Goal: Task Accomplishment & Management: Complete application form

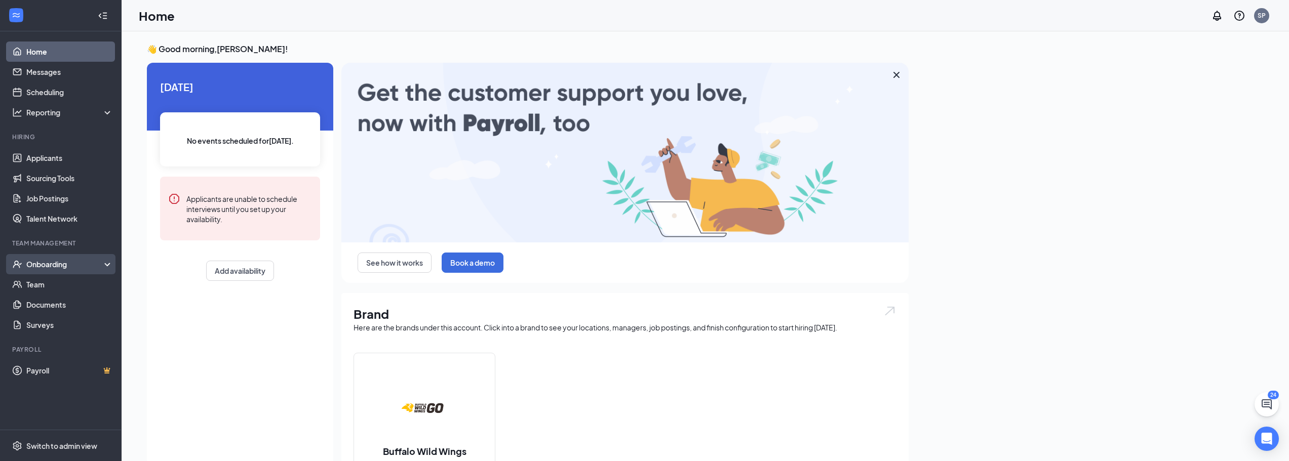
click at [62, 265] on div "Onboarding" at bounding box center [65, 264] width 78 height 10
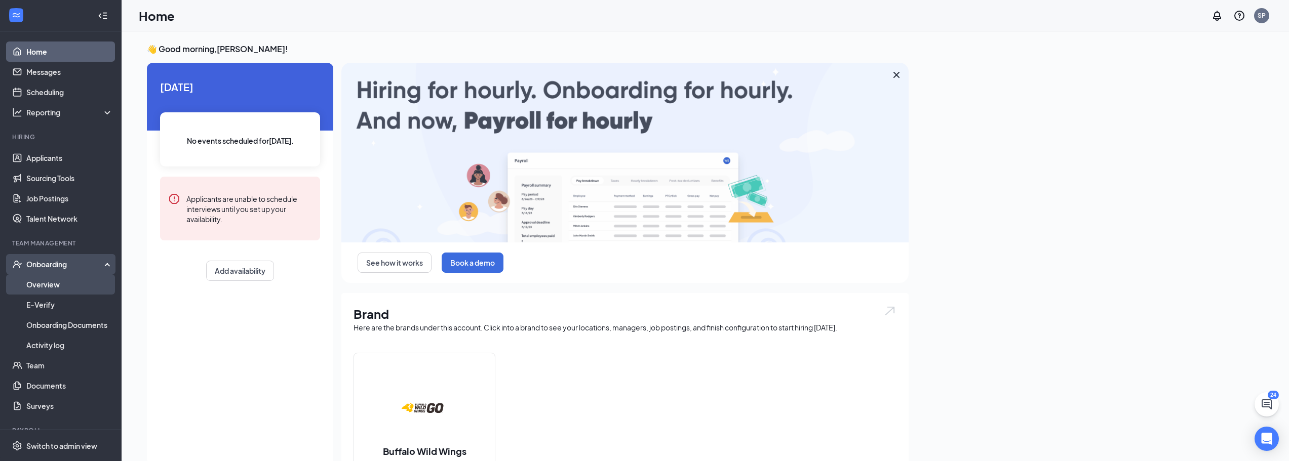
click at [56, 288] on link "Overview" at bounding box center [69, 284] width 87 height 20
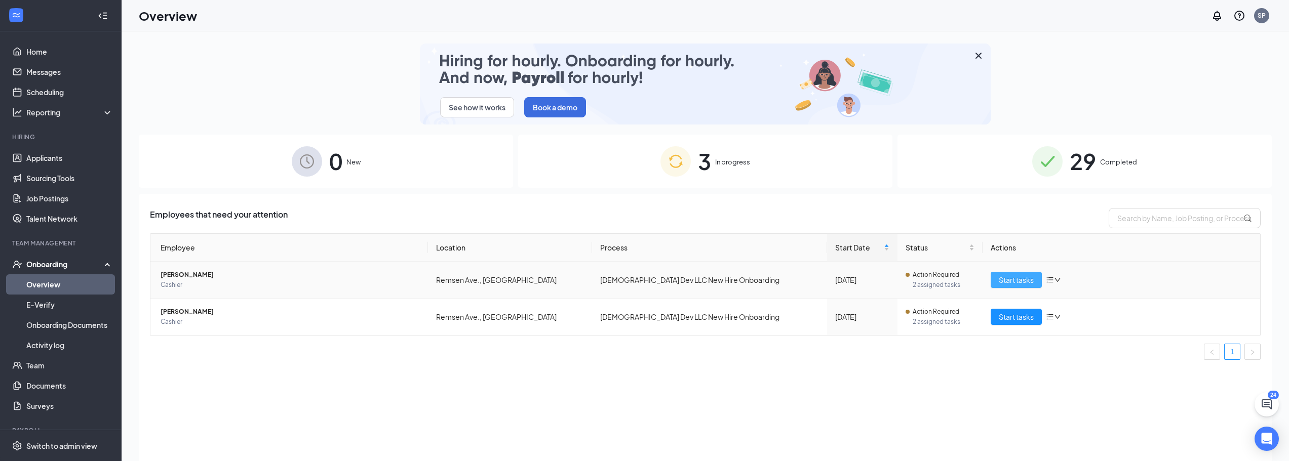
click at [1017, 279] on span "Start tasks" at bounding box center [1015, 279] width 35 height 11
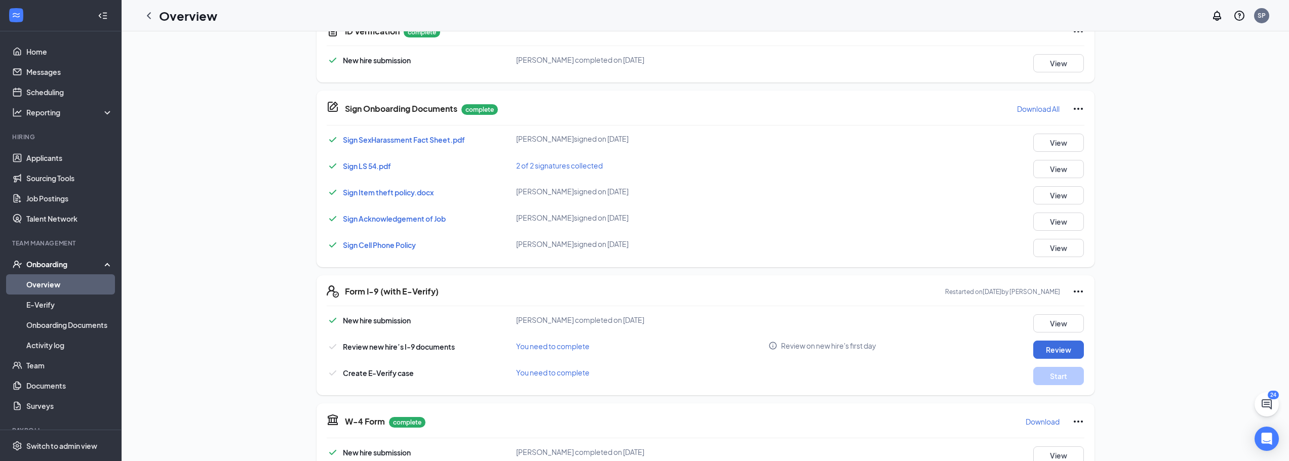
scroll to position [253, 0]
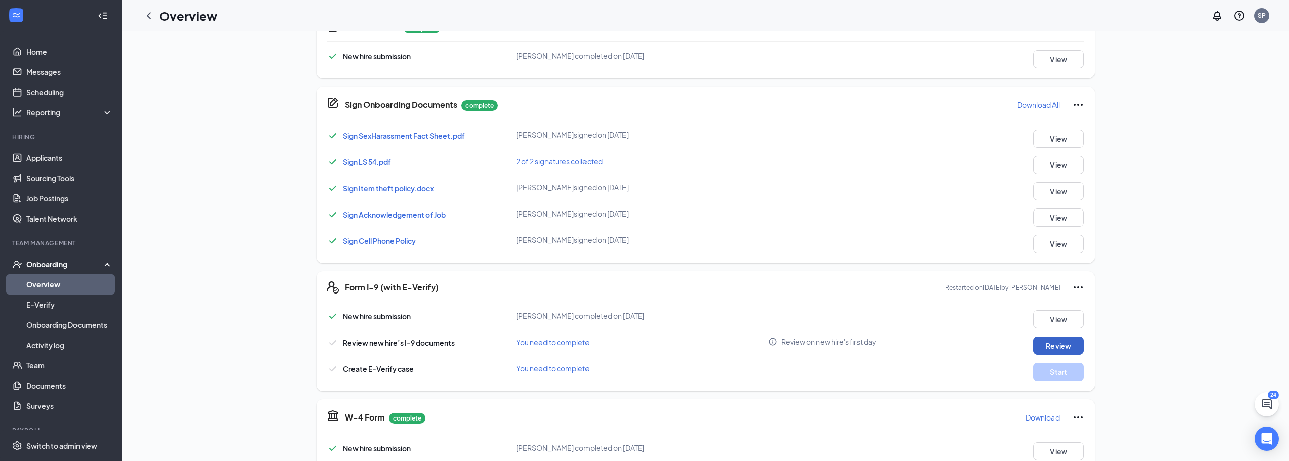
click at [1052, 348] on button "Review" at bounding box center [1058, 346] width 51 height 18
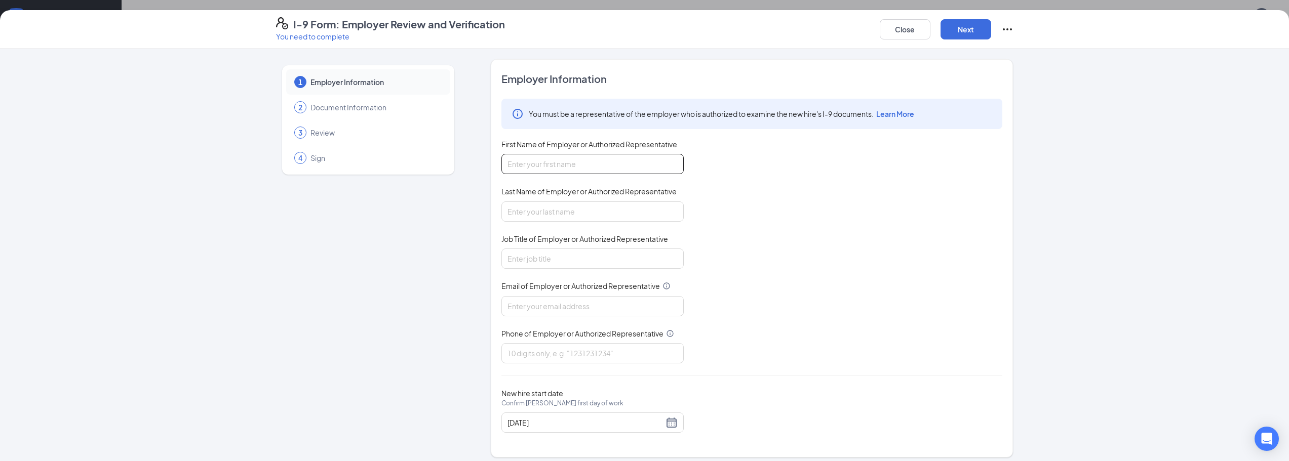
click at [596, 169] on input "First Name of Employer or Authorized Representative" at bounding box center [592, 164] width 182 height 20
type input "[PERSON_NAME]"
click at [579, 209] on input "Last Name of Employer or Authorized Representative" at bounding box center [592, 212] width 182 height 20
type input "[PERSON_NAME]"
click at [565, 259] on input "Job Title of Employer or Authorized Representative" at bounding box center [592, 259] width 182 height 20
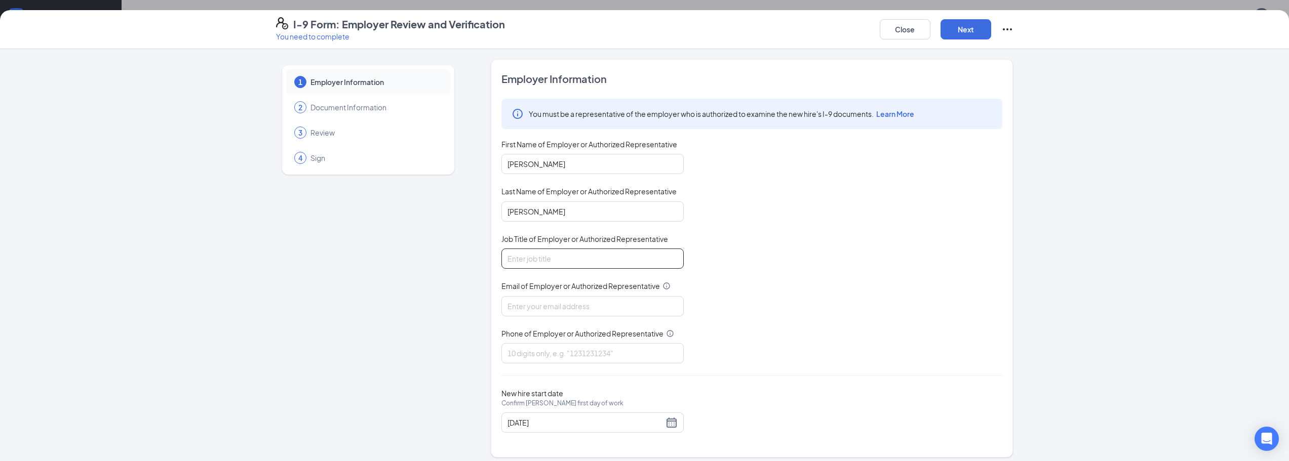
type input "Director"
click at [555, 301] on input "Email of Employer or Authorized Representative" at bounding box center [592, 306] width 182 height 20
type input "[EMAIL_ADDRESS][DOMAIN_NAME]"
click at [548, 353] on input "Phone of Employer or Authorized Representative" at bounding box center [592, 353] width 182 height 20
type input "2018159686"
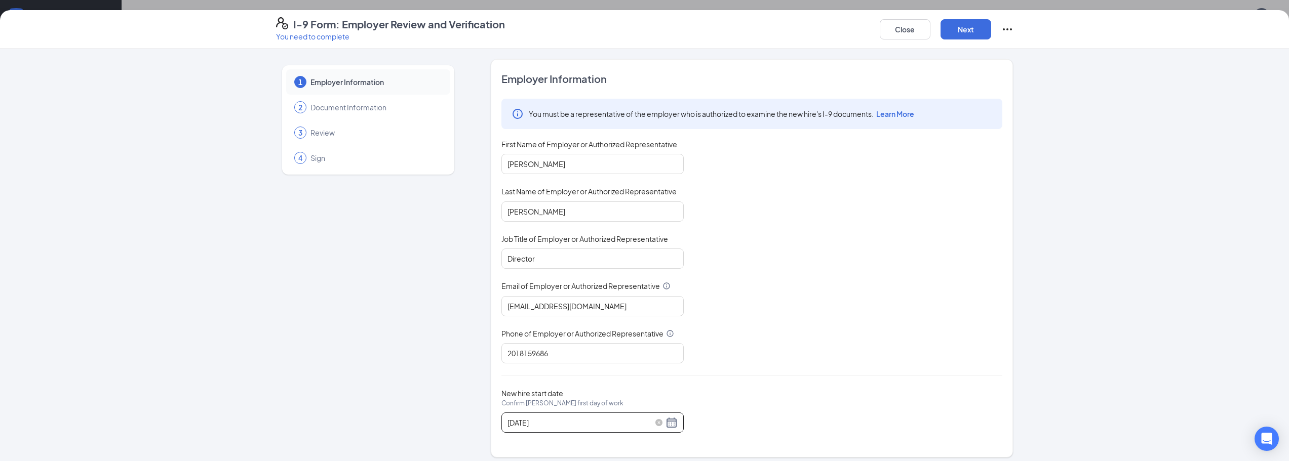
click at [664, 427] on div "[DATE]" at bounding box center [592, 423] width 170 height 12
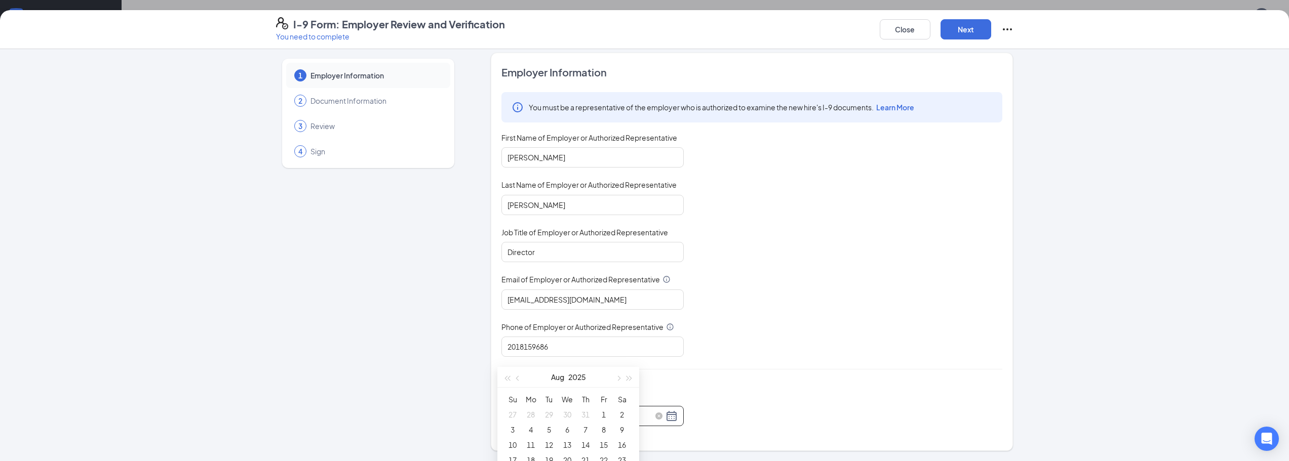
scroll to position [203, 0]
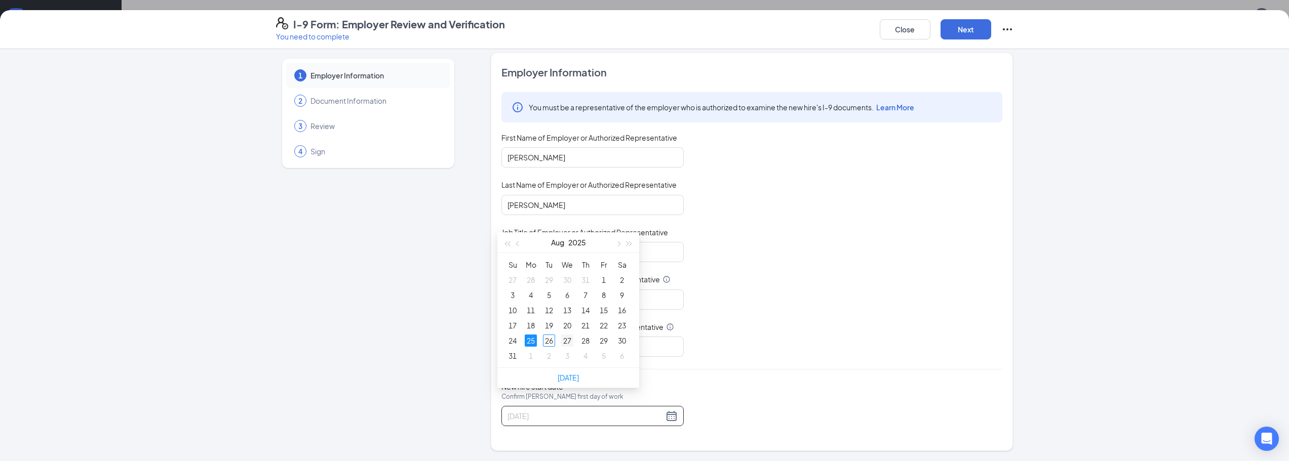
type input "[DATE]"
click at [567, 337] on div "27" at bounding box center [567, 341] width 12 height 12
click at [890, 297] on div "You must be a representative of the employer who is authorized to examine the n…" at bounding box center [751, 224] width 501 height 265
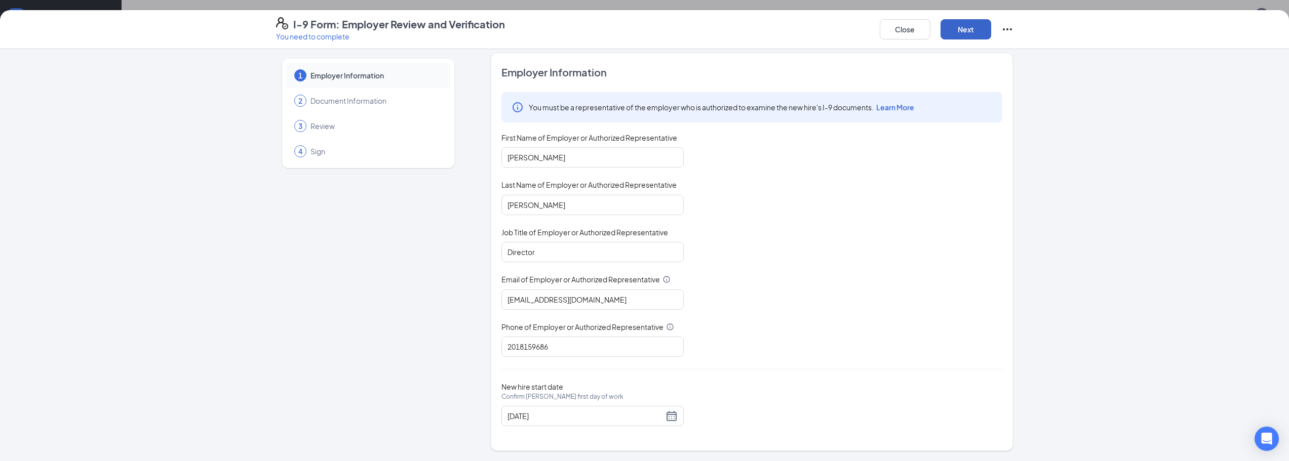
click at [952, 36] on button "Next" at bounding box center [965, 29] width 51 height 20
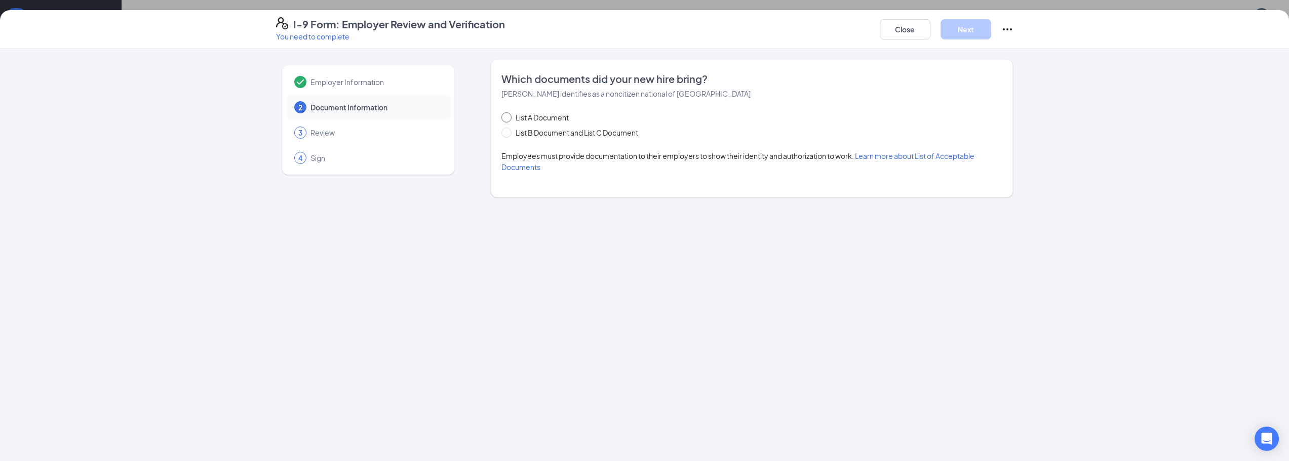
click at [525, 118] on span "List A Document" at bounding box center [541, 117] width 61 height 11
click at [508, 118] on input "List A Document" at bounding box center [504, 115] width 7 height 7
radio input "true"
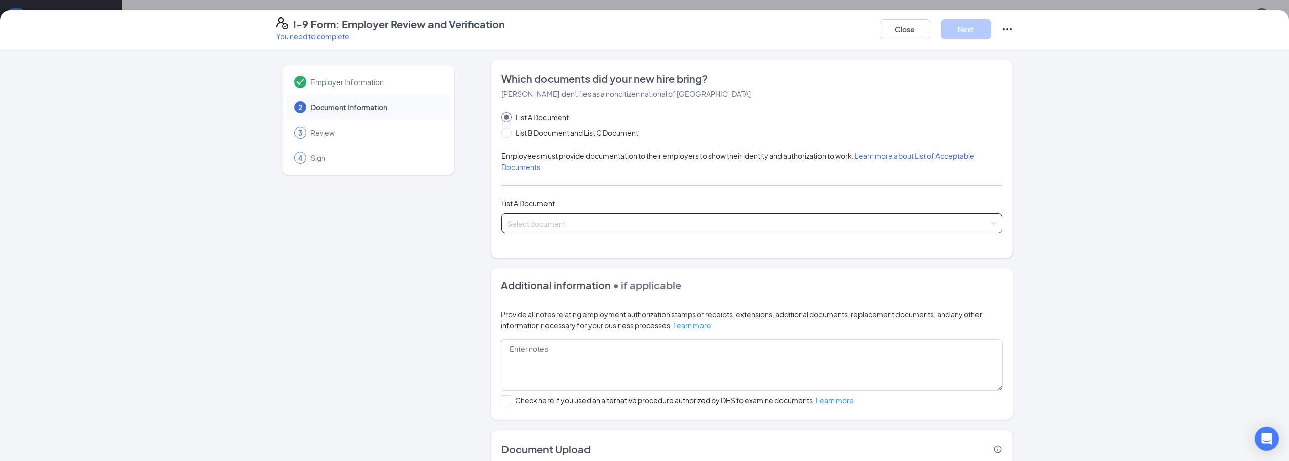
click at [546, 228] on input "search" at bounding box center [747, 221] width 481 height 15
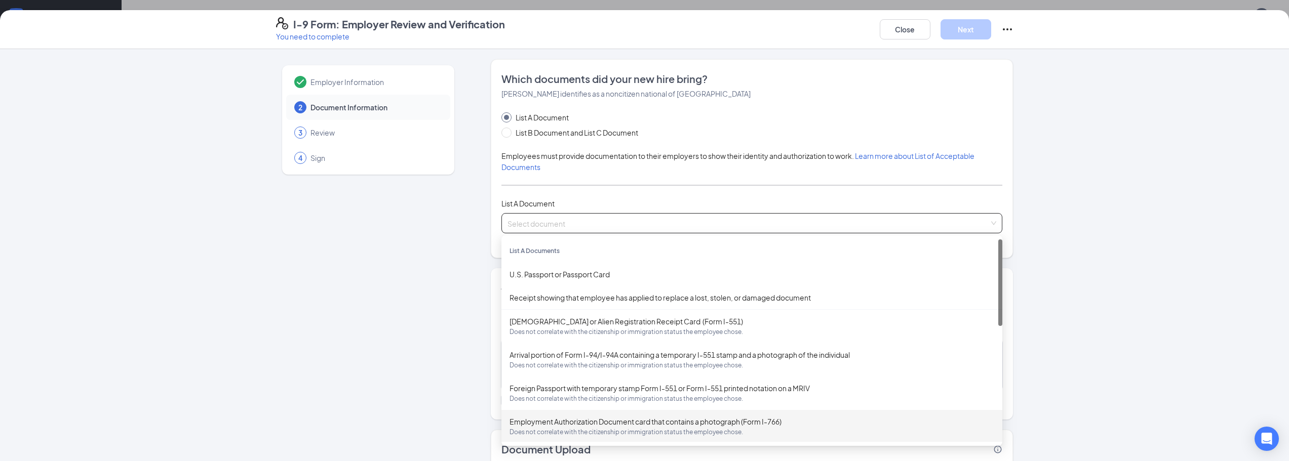
click at [559, 422] on div "Employment Authorization Document card that contains a photograph (Form I-766) …" at bounding box center [751, 426] width 485 height 21
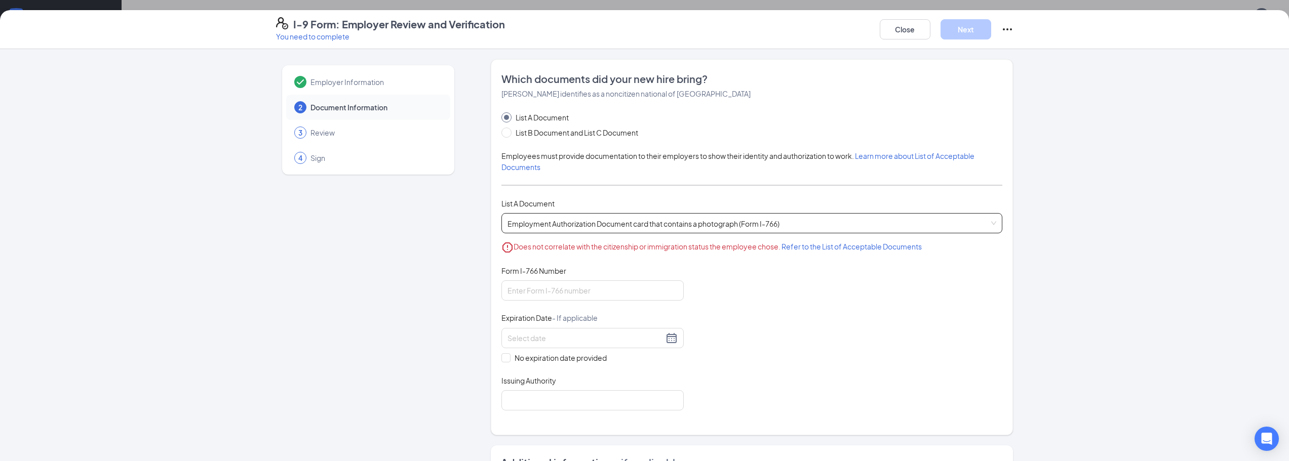
click at [624, 262] on div "List A Document List B Document and List C Document Employees must provide docu…" at bounding box center [751, 261] width 501 height 299
click at [664, 250] on span "Does not correlate with the citizenship or immigration status the employee chos…" at bounding box center [717, 248] width 408 height 12
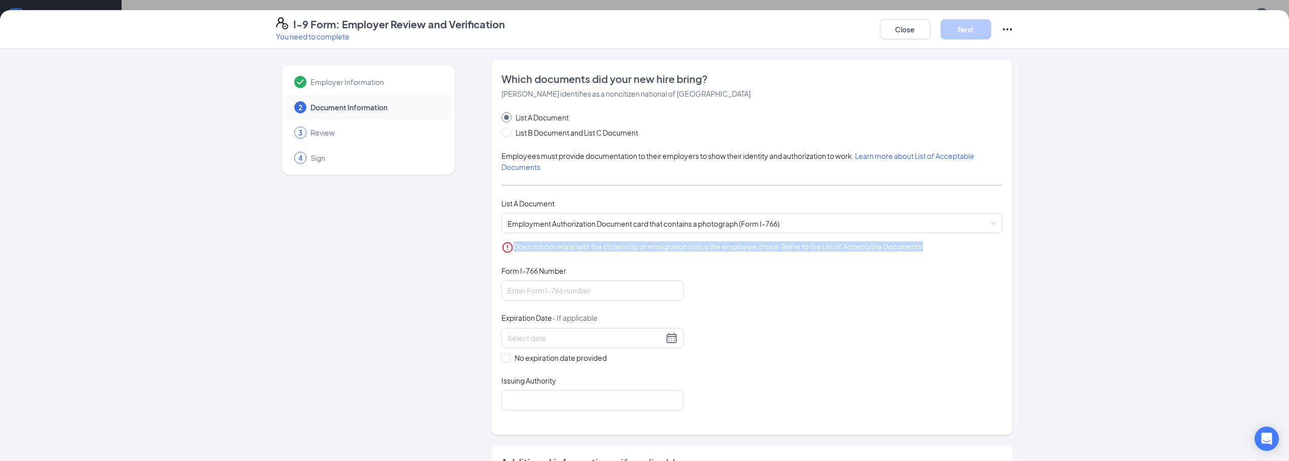
click at [664, 250] on span "Does not correlate with the citizenship or immigration status the employee chos…" at bounding box center [717, 248] width 408 height 12
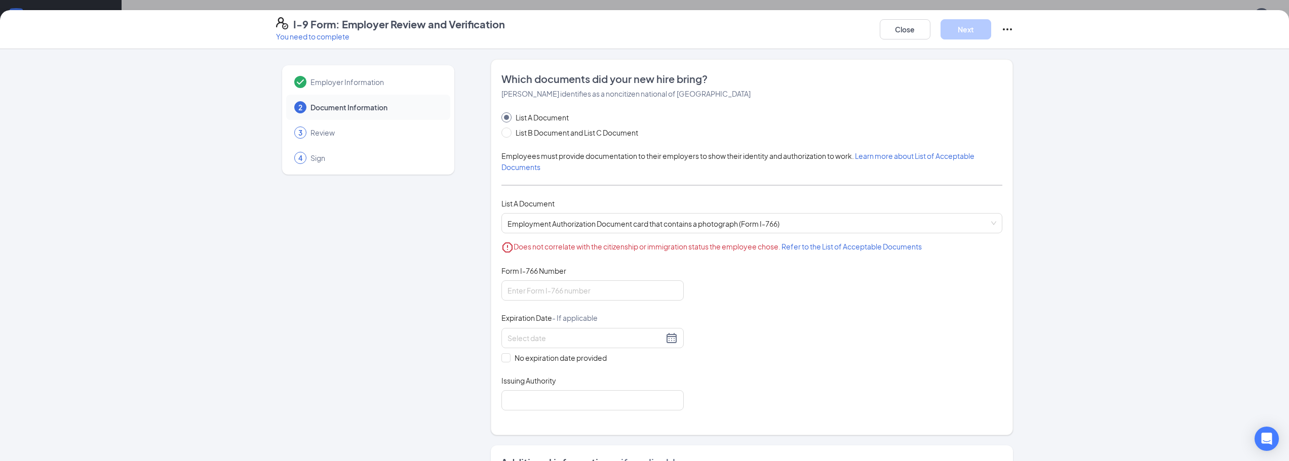
click at [698, 273] on div "Document Title Employment Authorization Document card that contains a photograp…" at bounding box center [751, 338] width 501 height 145
click at [550, 222] on span "Employment Authorization Document card that contains a photograph (Form I-766) …" at bounding box center [751, 223] width 489 height 19
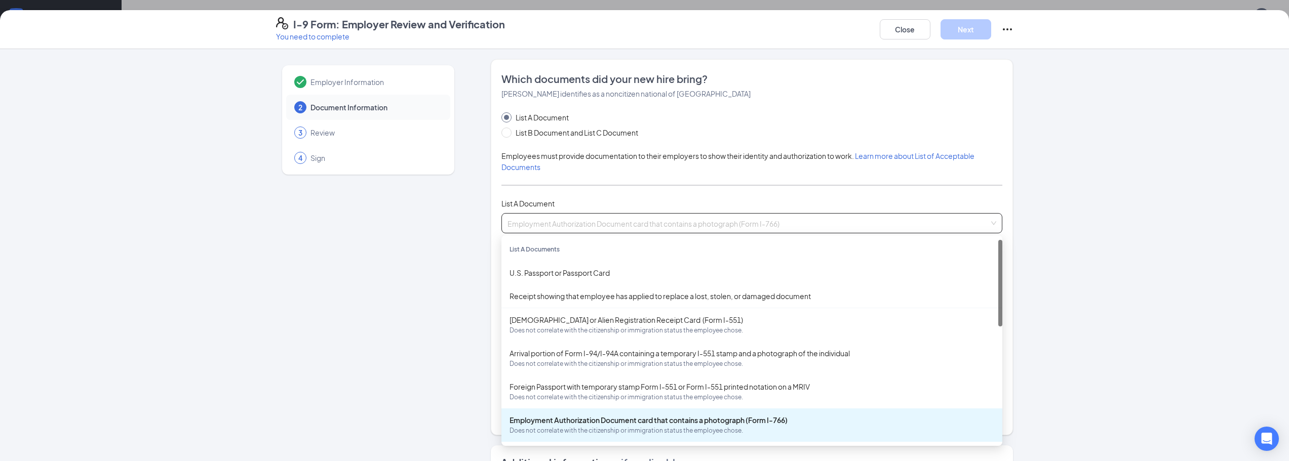
click at [550, 222] on span "Employment Authorization Document card that contains a photograph (Form I-766) …" at bounding box center [751, 223] width 489 height 19
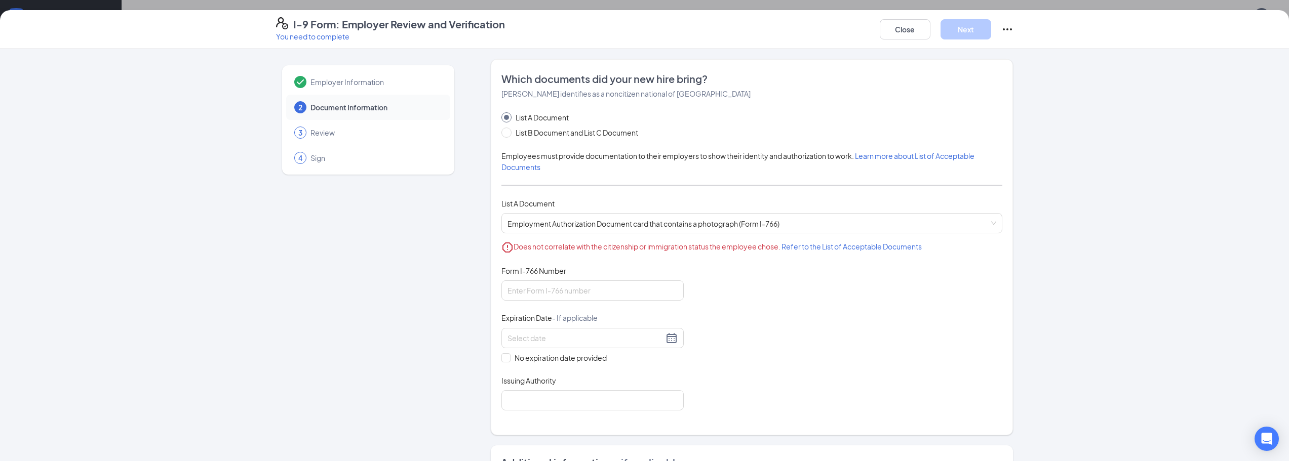
click at [551, 197] on div "List A Document List B Document and List C Document Employees must provide docu…" at bounding box center [751, 261] width 501 height 299
click at [352, 79] on span "Employer Information" at bounding box center [375, 82] width 130 height 10
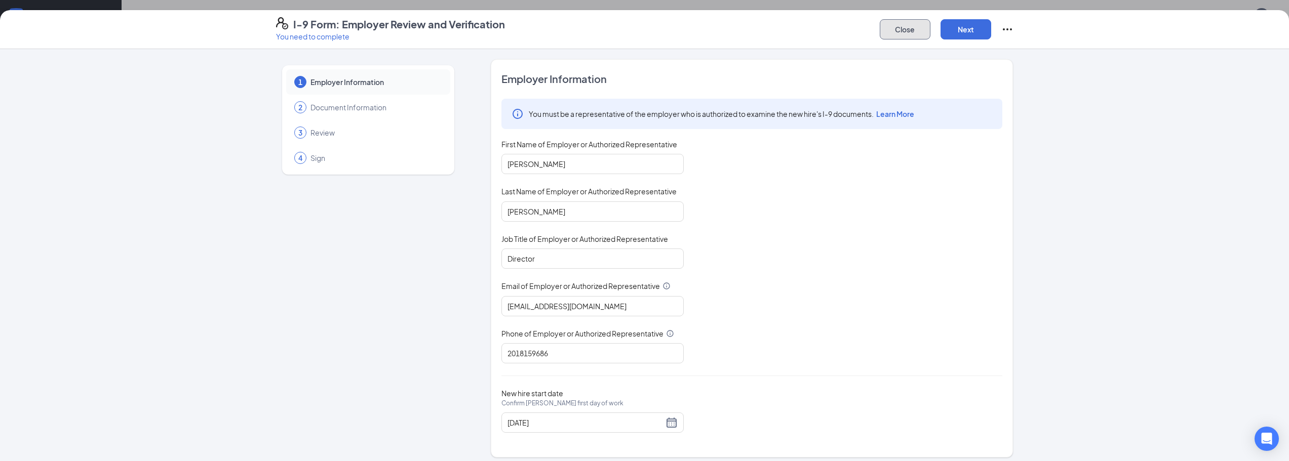
click at [912, 31] on button "Close" at bounding box center [904, 29] width 51 height 20
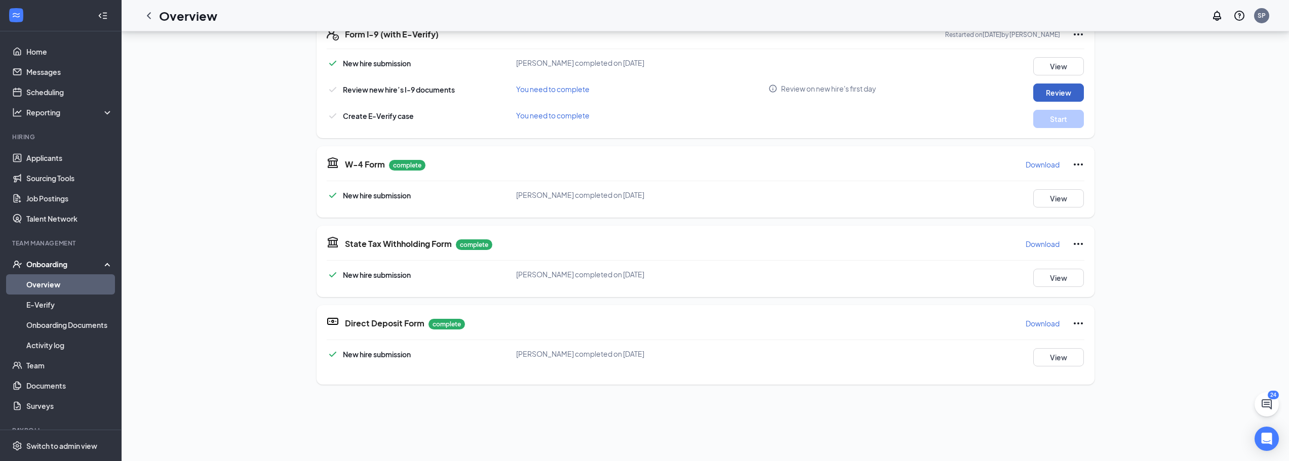
scroll to position [253, 0]
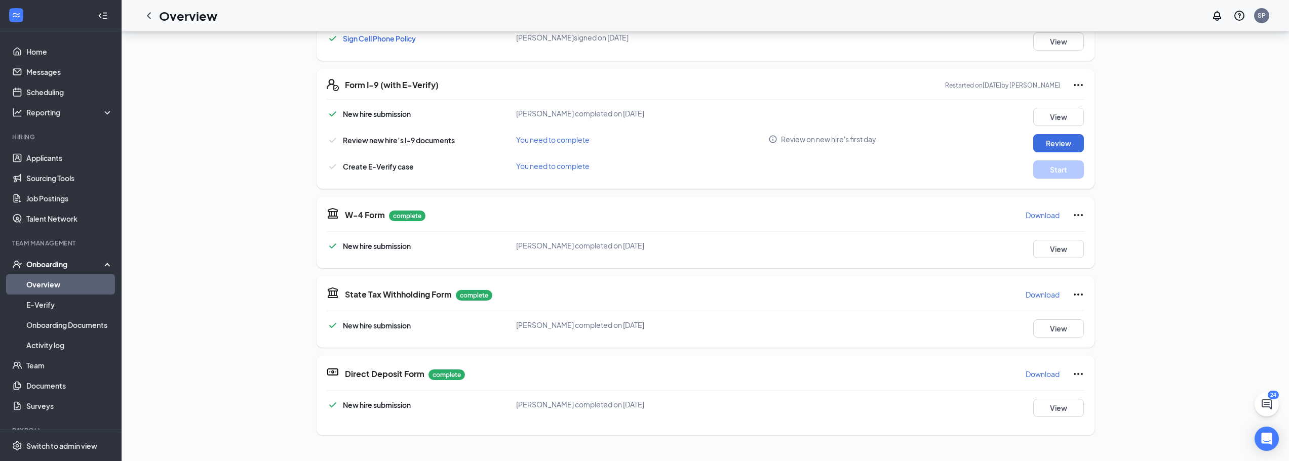
click at [412, 139] on span "Review new hire’s I-9 documents" at bounding box center [399, 140] width 112 height 9
click at [579, 112] on span "Arif A Khan completed on Aug 25, 2025" at bounding box center [580, 113] width 128 height 9
click at [1046, 119] on button "View" at bounding box center [1058, 117] width 51 height 18
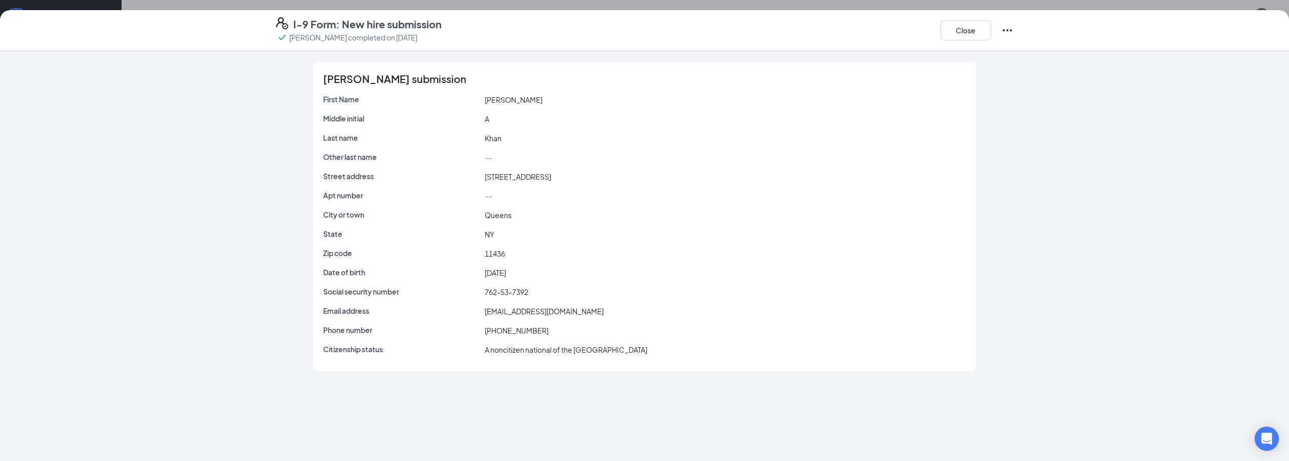
click at [1012, 29] on icon "Ellipses" at bounding box center [1007, 30] width 12 height 12
click at [961, 91] on div "Arif A Khan's submission First Name Arif Middle initial A Last name Khan Other …" at bounding box center [644, 217] width 662 height 310
click at [972, 36] on button "Close" at bounding box center [965, 30] width 51 height 20
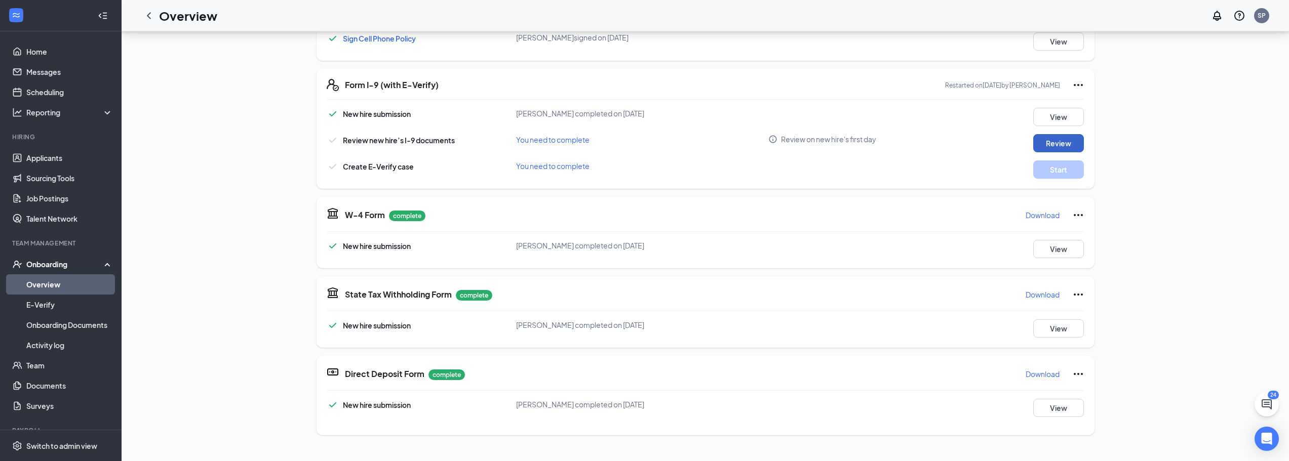
click at [1045, 143] on button "Review" at bounding box center [1058, 143] width 51 height 18
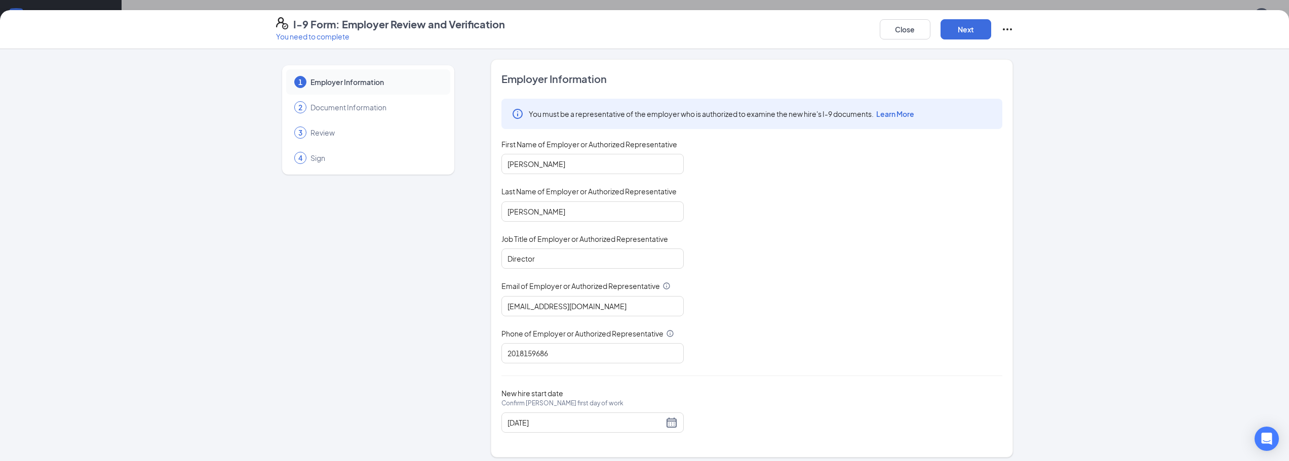
scroll to position [7, 0]
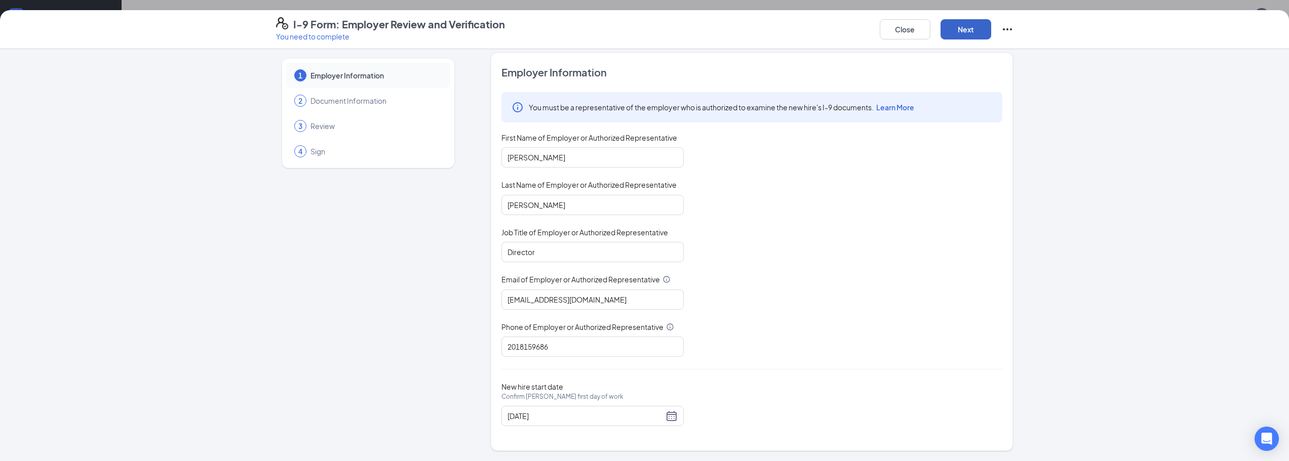
click at [958, 28] on button "Next" at bounding box center [965, 29] width 51 height 20
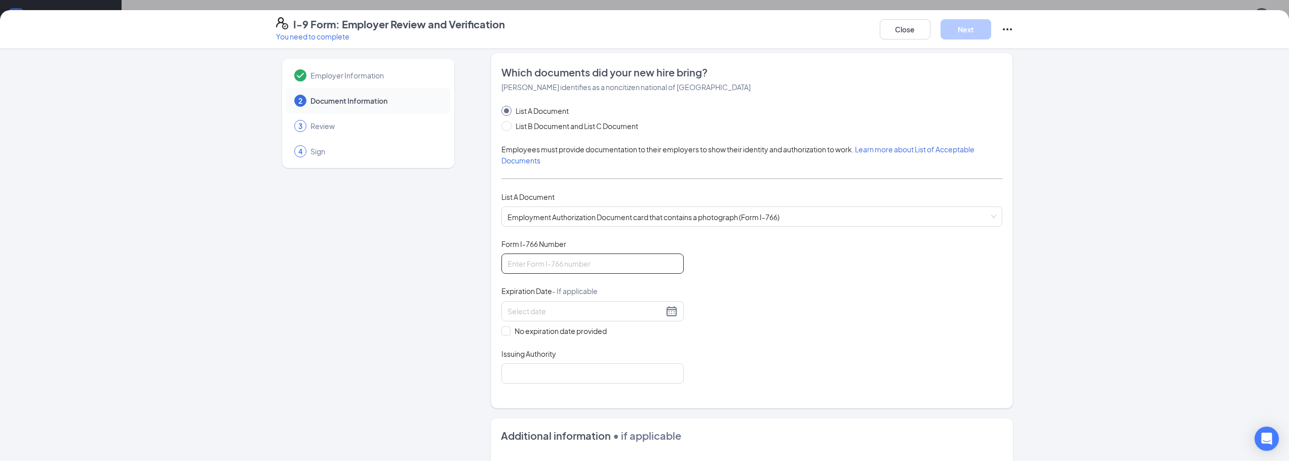
click at [583, 267] on input "Form I-766 Number" at bounding box center [592, 264] width 182 height 20
click at [580, 260] on input "Form I-766 Number" at bounding box center [592, 264] width 182 height 20
click at [741, 257] on div "Document Title Employment Authorization Document card that contains a photograp…" at bounding box center [751, 311] width 501 height 145
click at [563, 258] on input "Form I-766 Number" at bounding box center [592, 264] width 182 height 20
type input "IOE0925443153"
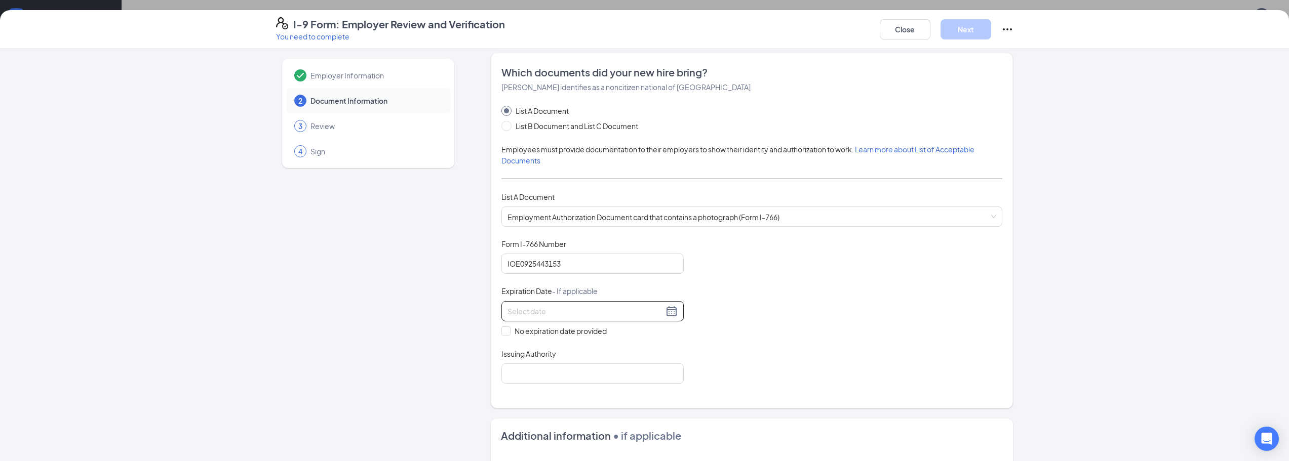
click at [668, 310] on div at bounding box center [592, 311] width 170 height 12
click at [581, 335] on button "2025" at bounding box center [577, 333] width 18 height 20
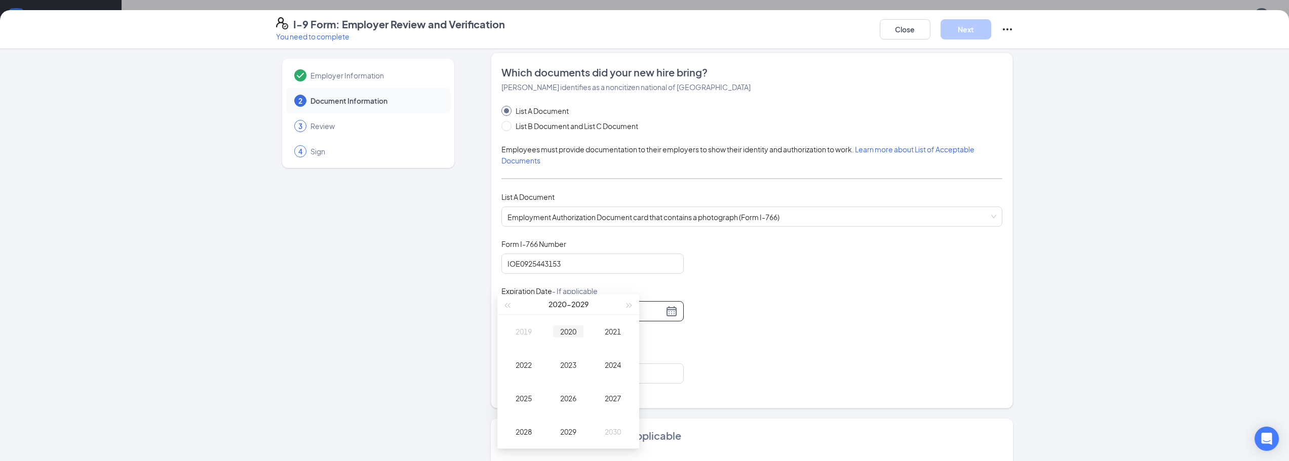
scroll to position [253, 0]
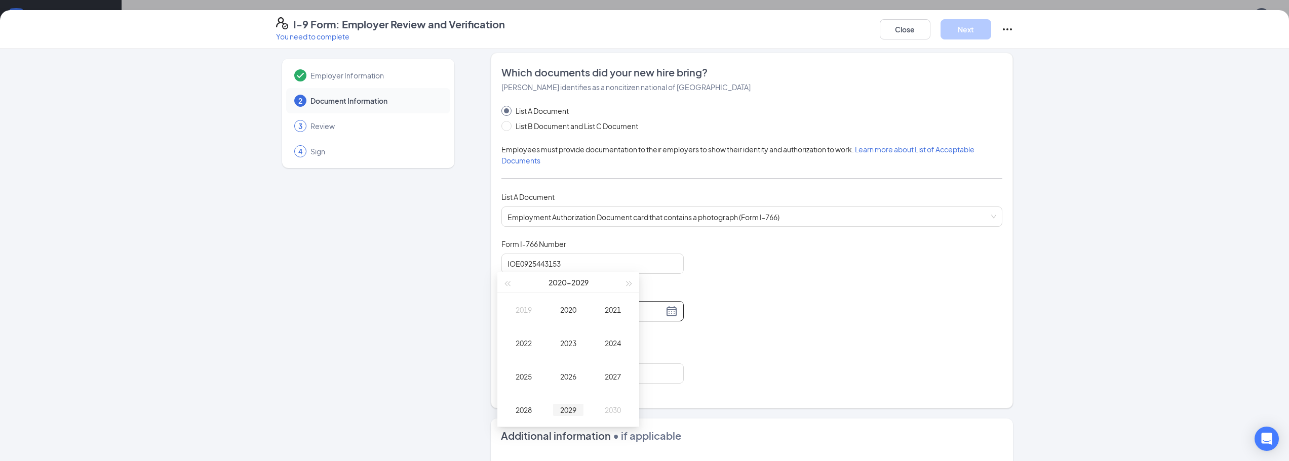
type input "[DATE]"
click at [564, 410] on div "2029" at bounding box center [568, 410] width 30 height 12
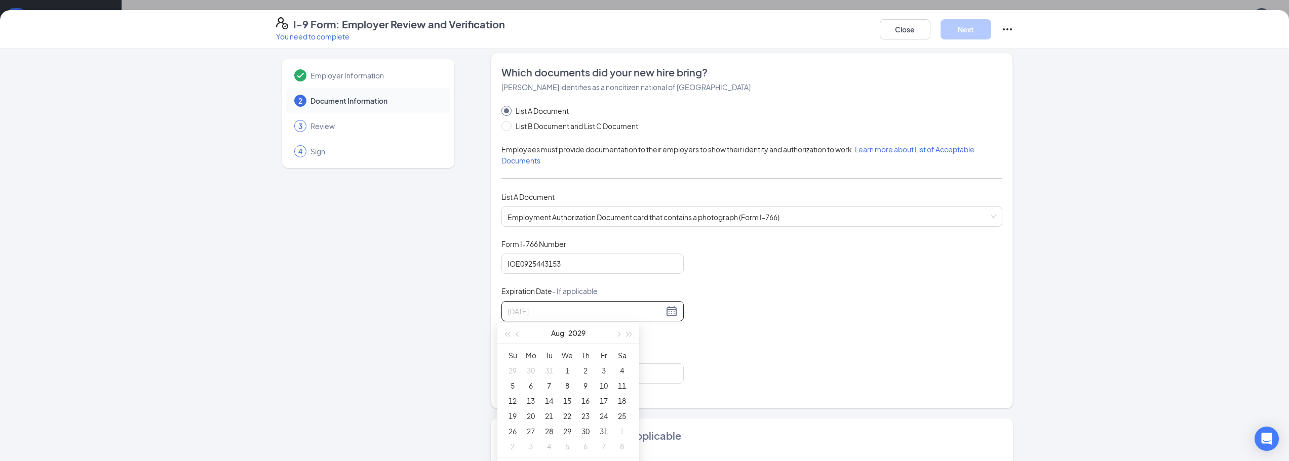
type input "08/03/2029"
click at [558, 335] on button "Aug" at bounding box center [557, 333] width 13 height 20
type input "[DATE]"
click at [525, 411] on div "Oct" at bounding box center [523, 410] width 30 height 12
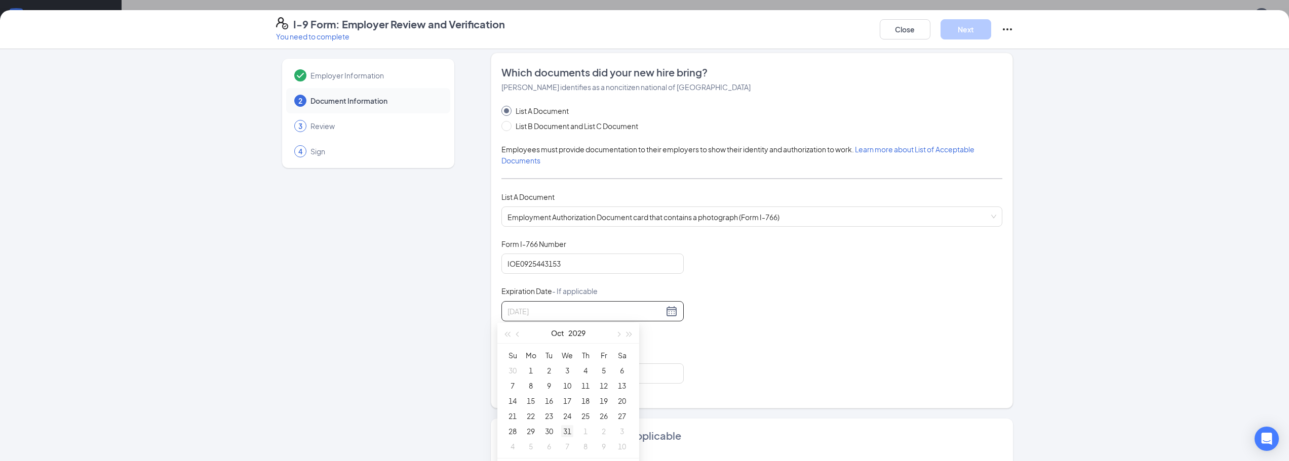
type input "[DATE]"
click at [568, 432] on div "31" at bounding box center [567, 431] width 12 height 12
click at [560, 370] on input "Issuing Authority" at bounding box center [592, 374] width 182 height 20
type input "USCIS"
click at [556, 400] on div "Which documents did your new hire bring? Arif A Khan identifies as a noncitizen…" at bounding box center [752, 231] width 522 height 356
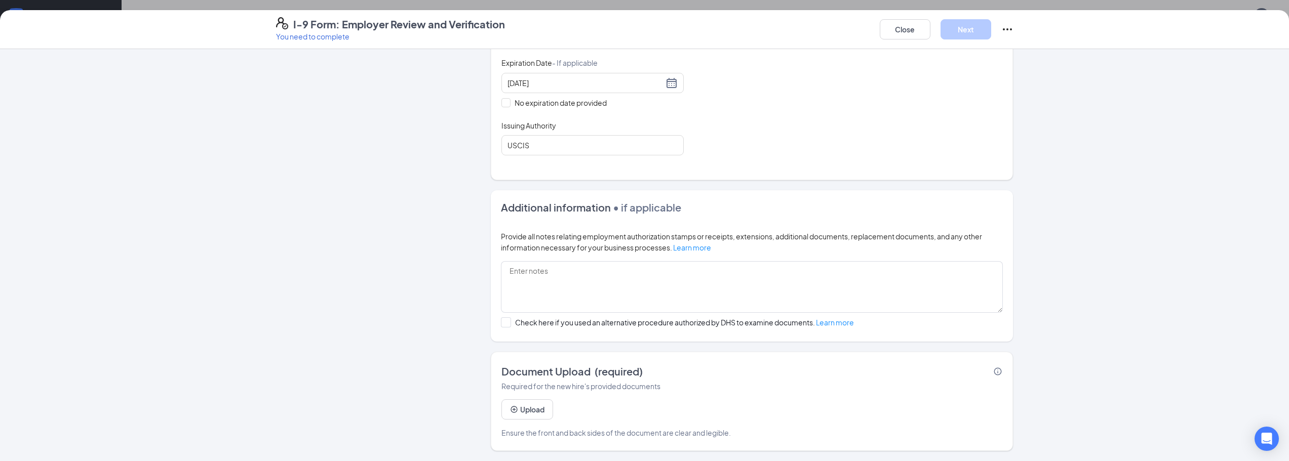
scroll to position [405, 0]
click at [515, 412] on button "Upload" at bounding box center [527, 409] width 52 height 20
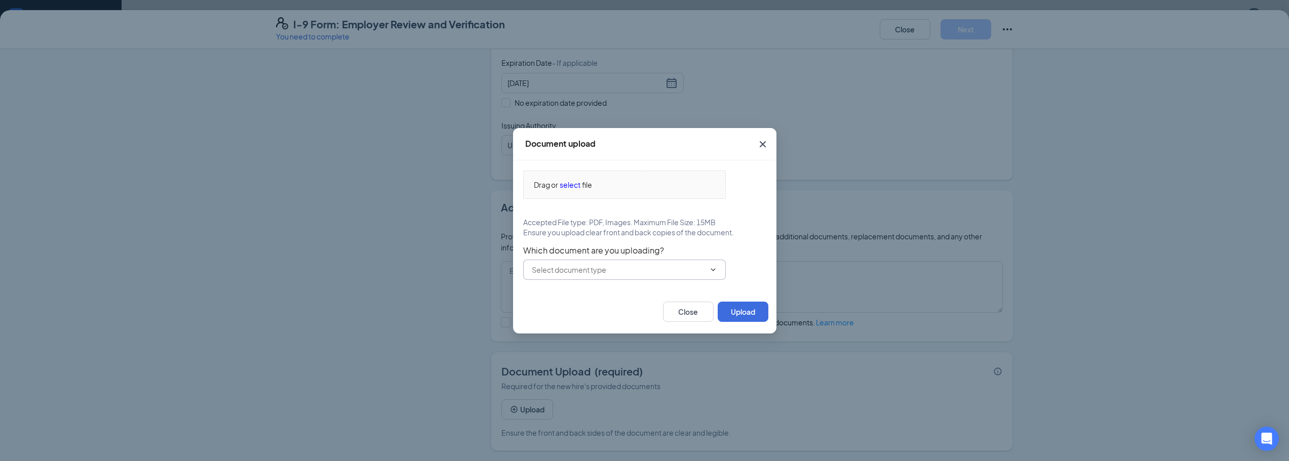
click at [580, 268] on input "text" at bounding box center [618, 269] width 173 height 11
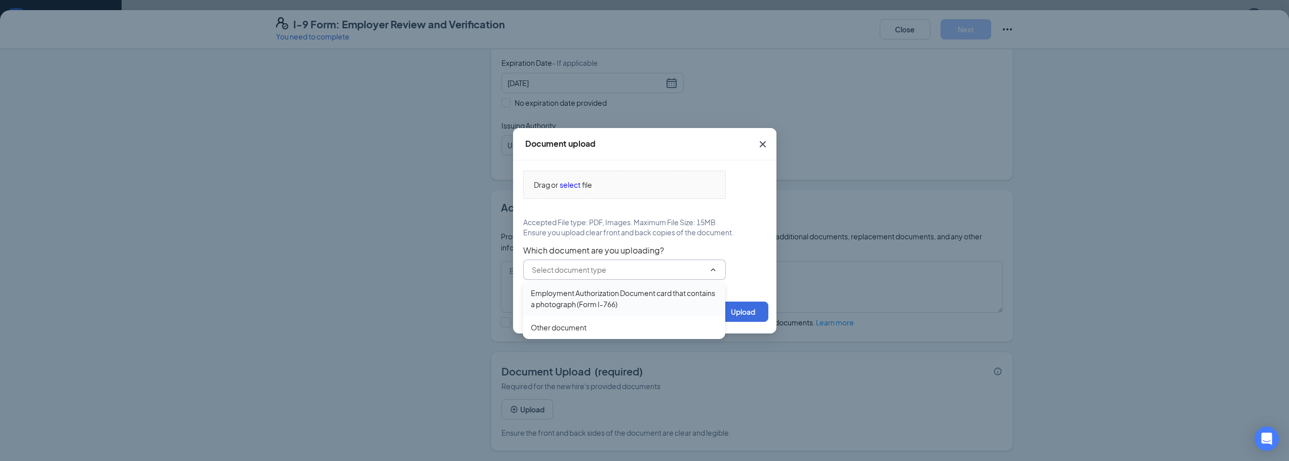
click at [583, 300] on div "Employment Authorization Document card that contains a photograph (Form I-766)" at bounding box center [624, 299] width 186 height 22
type input "Employment Authorization Document card that contains a photograph (Form I-766)"
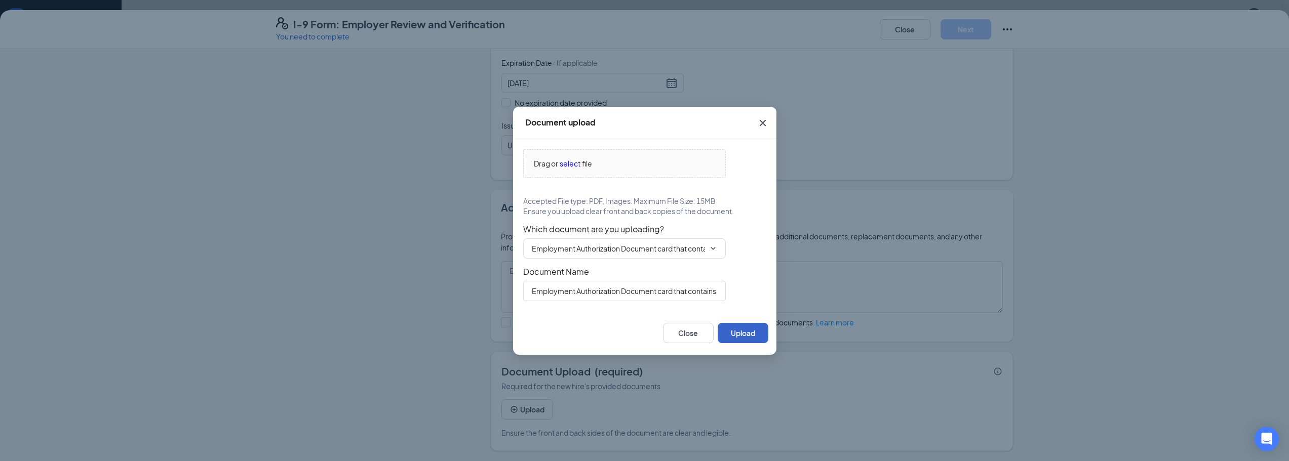
click at [747, 333] on button "Upload" at bounding box center [742, 333] width 51 height 20
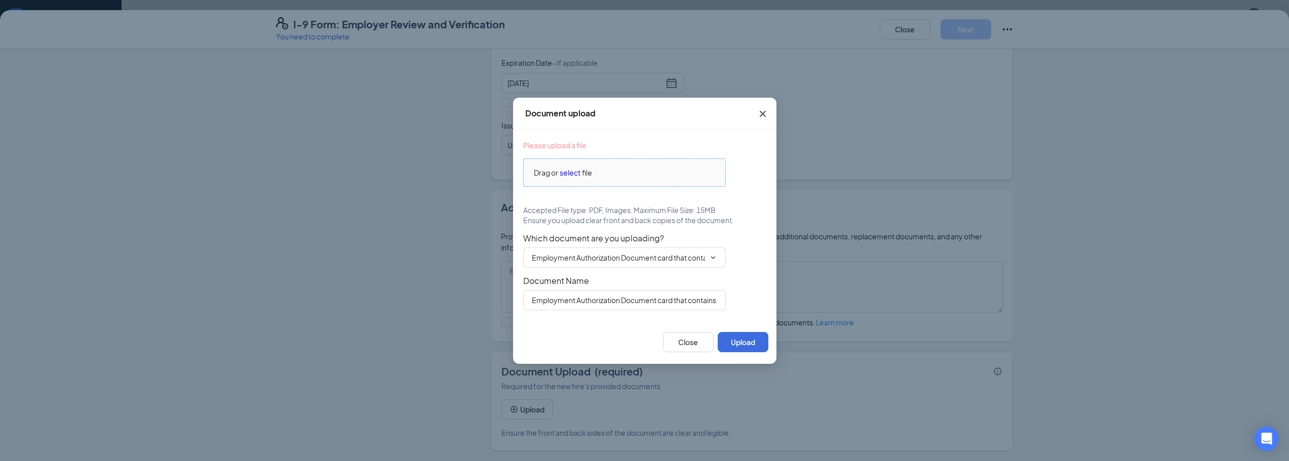
click at [573, 173] on span "select" at bounding box center [569, 172] width 21 height 11
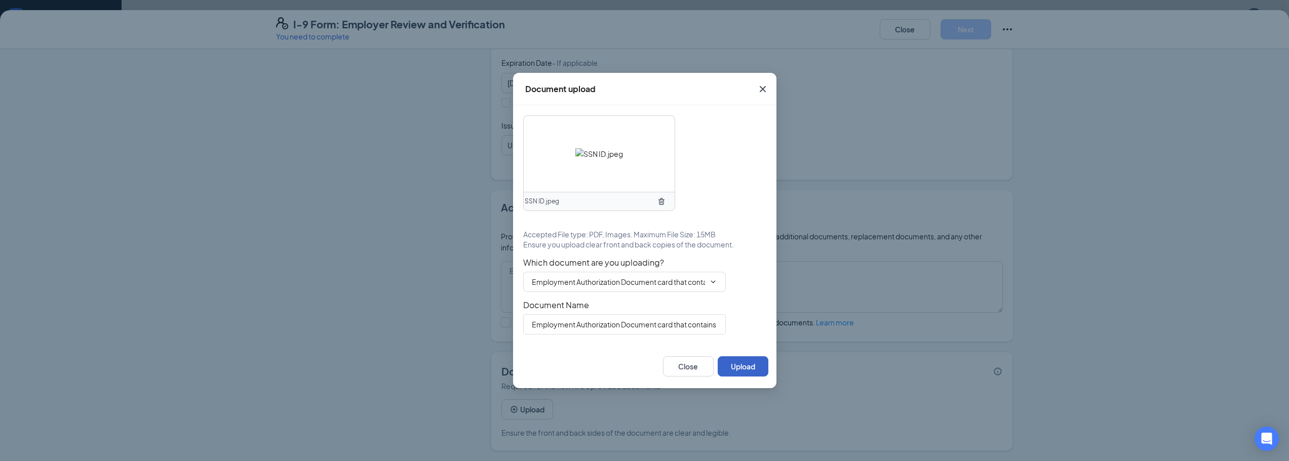
click at [742, 365] on button "Upload" at bounding box center [742, 366] width 51 height 20
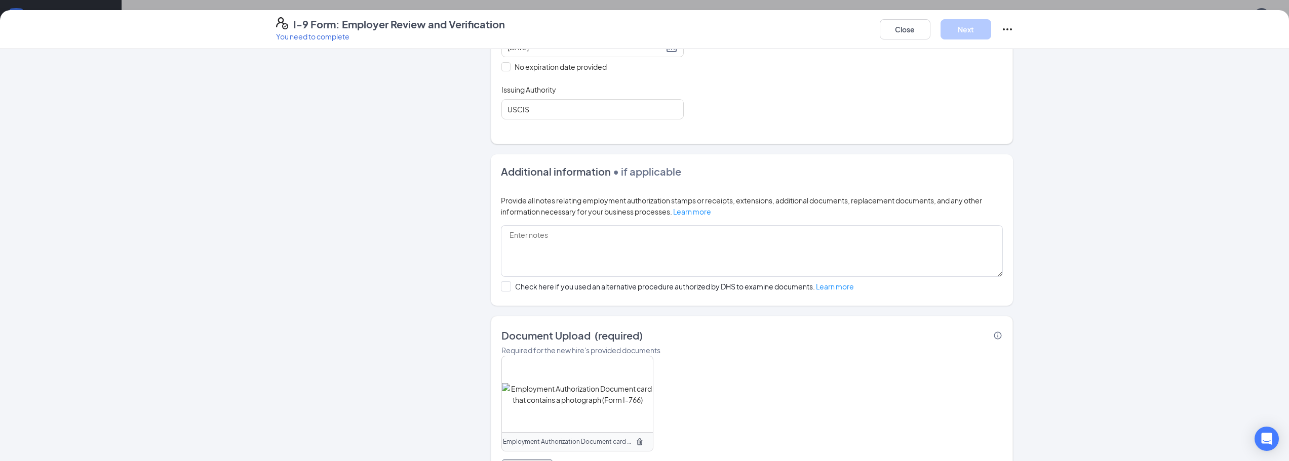
scroll to position [331, 0]
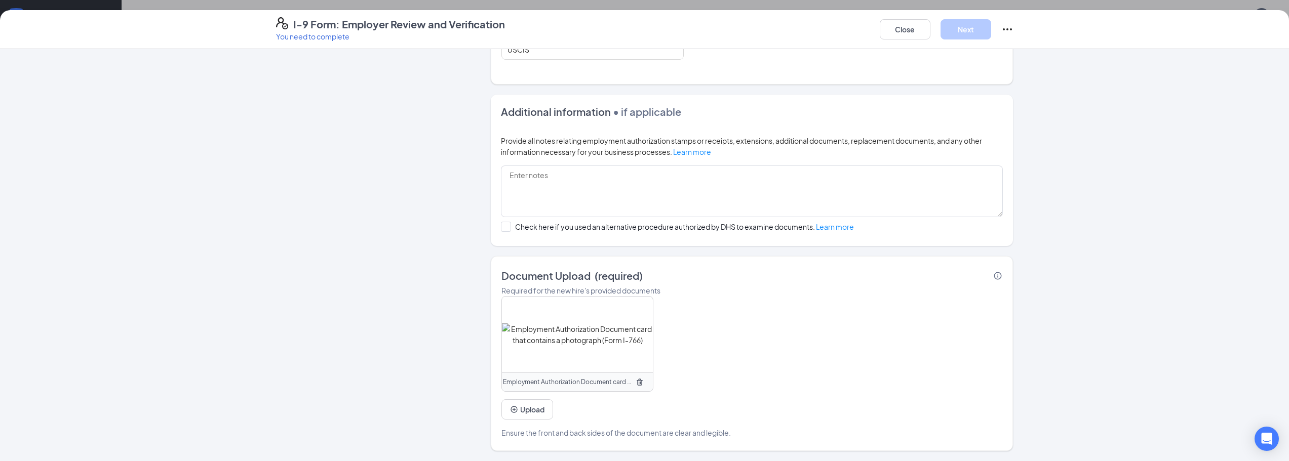
click at [1048, 124] on div "Employer Information 2 Document Information 3 Review 4 Sign Which documents did…" at bounding box center [644, 255] width 1289 height 412
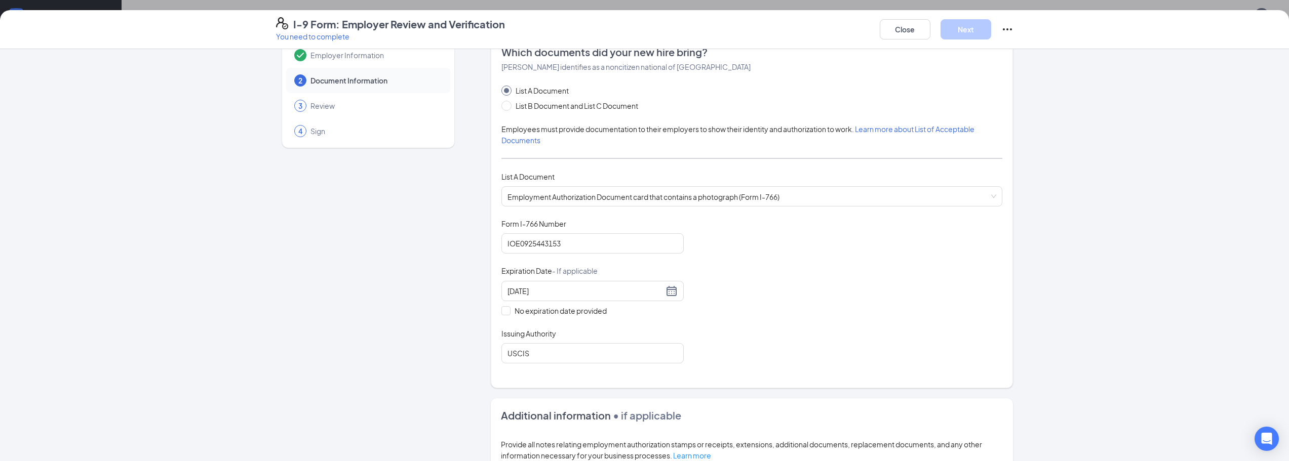
scroll to position [0, 0]
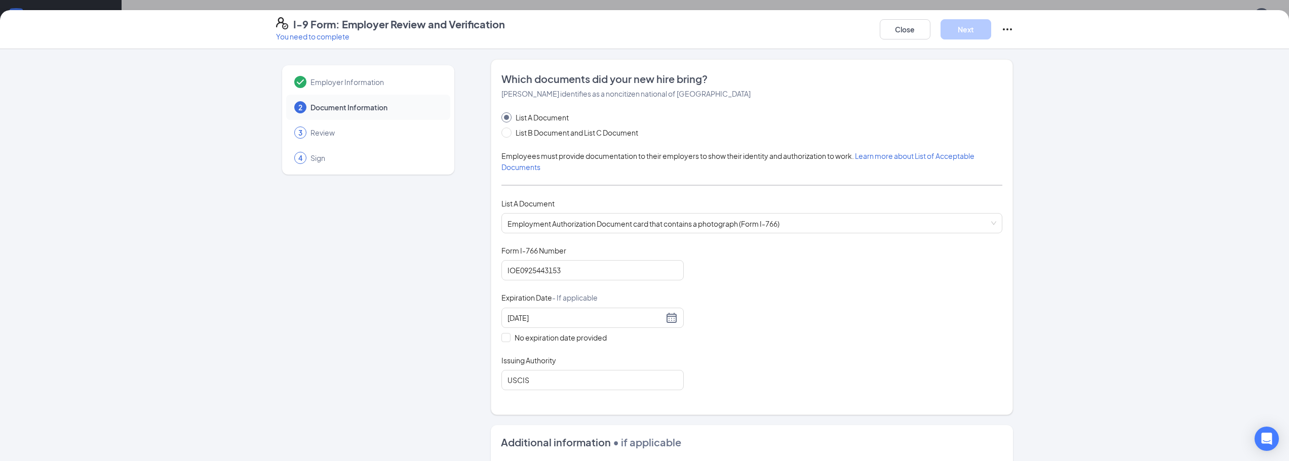
click at [1046, 208] on div "Employer Information 2 Document Information 3 Review 4 Sign Which documents did…" at bounding box center [644, 255] width 1289 height 412
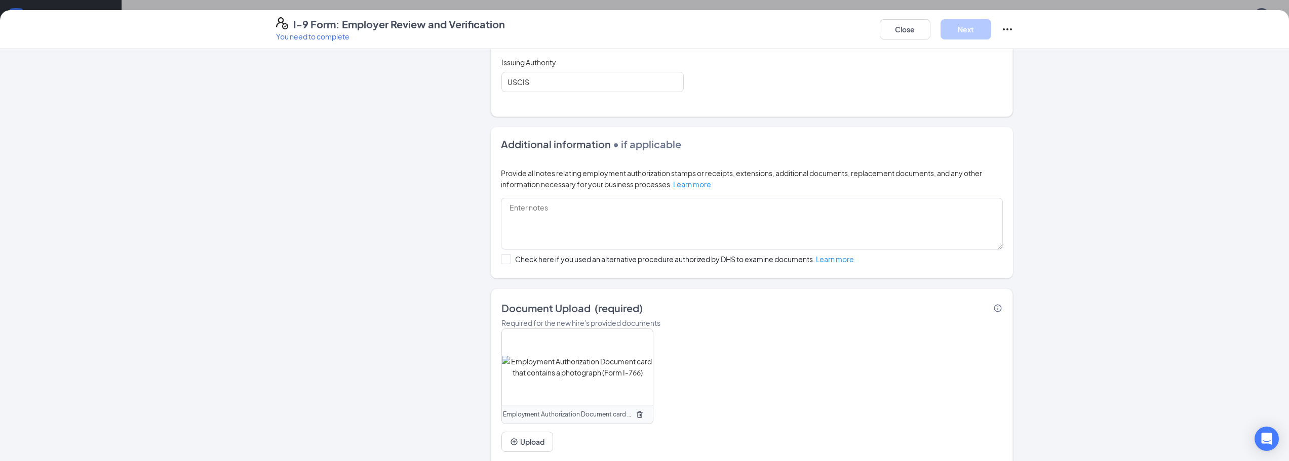
scroll to position [331, 0]
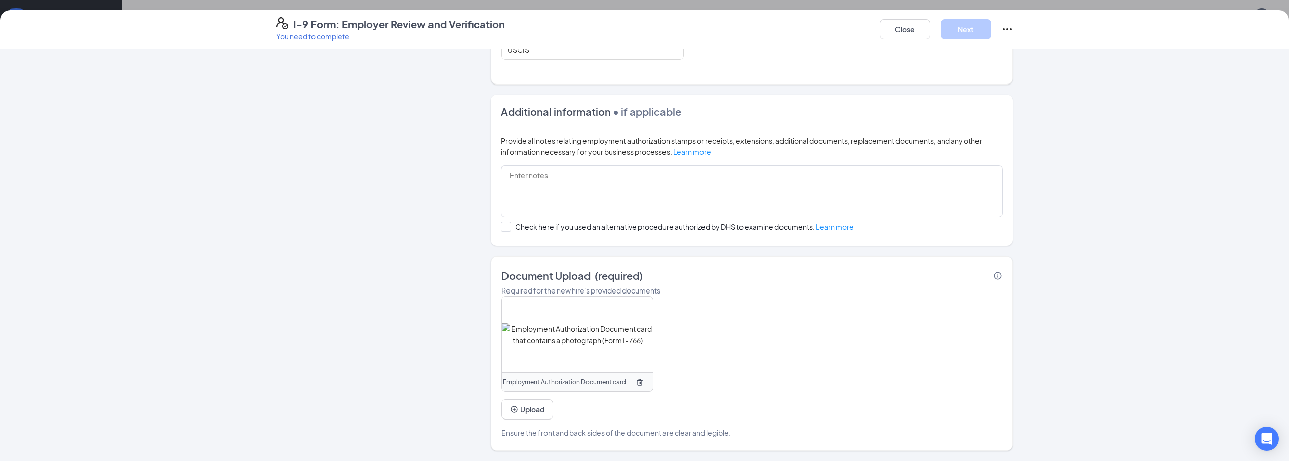
click at [733, 390] on div "Employment Authorization Document card that contains a photograph (Form I-766) …" at bounding box center [751, 367] width 501 height 142
click at [523, 414] on button "Upload" at bounding box center [527, 409] width 52 height 20
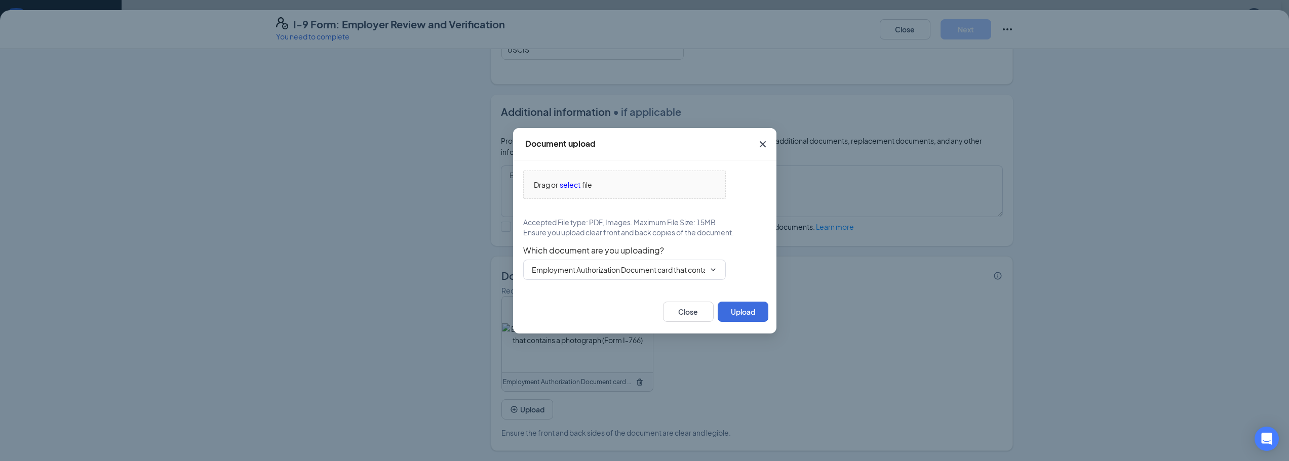
click at [745, 401] on div "Document upload Drag or select file Accepted File type: PDF, Images. Maximum Fi…" at bounding box center [644, 230] width 1289 height 461
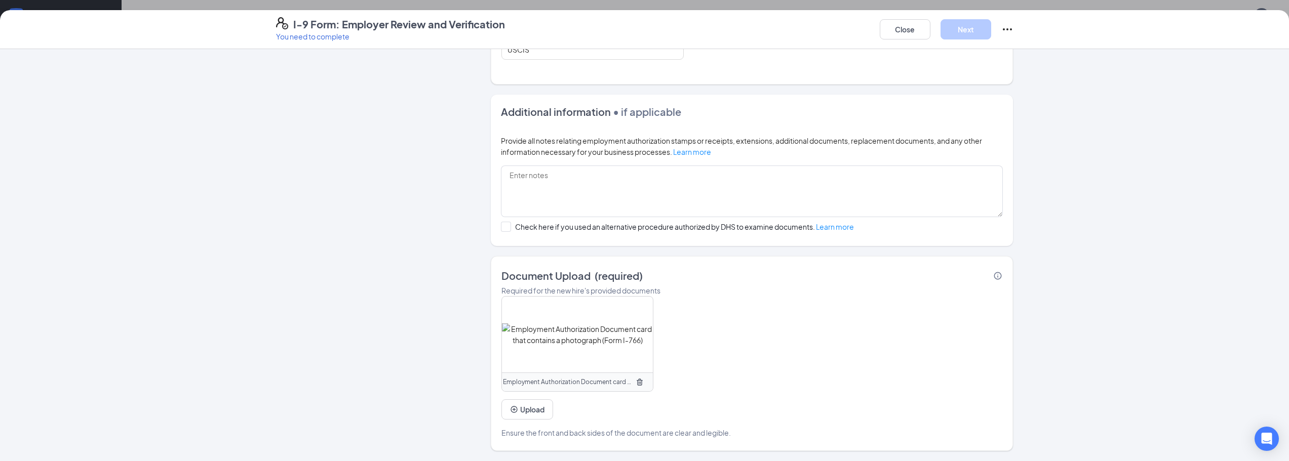
click at [838, 300] on div "Employment Authorization Document card that contains a photograph (Form I-766) …" at bounding box center [751, 367] width 501 height 142
click at [1014, 31] on div "I-9 Form: Employer Review and Verification You need to complete Close Next" at bounding box center [645, 29] width 778 height 24
click at [1008, 27] on icon "Ellipses" at bounding box center [1007, 29] width 12 height 12
click at [510, 424] on div "Employment Authorization Document card that contains a photograph (Form I-766) …" at bounding box center [751, 367] width 501 height 142
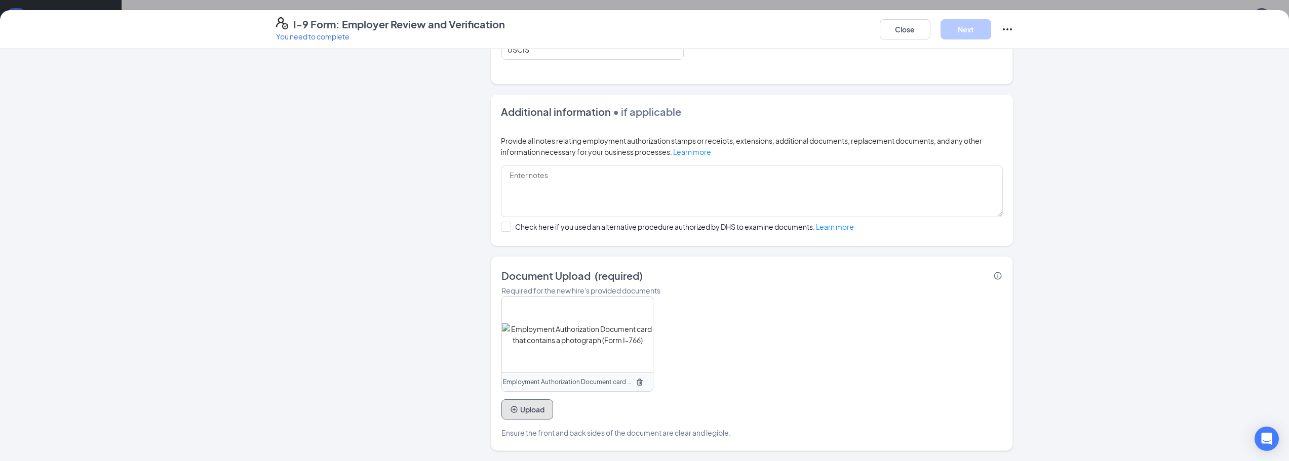
click at [520, 413] on button "Upload" at bounding box center [527, 409] width 52 height 20
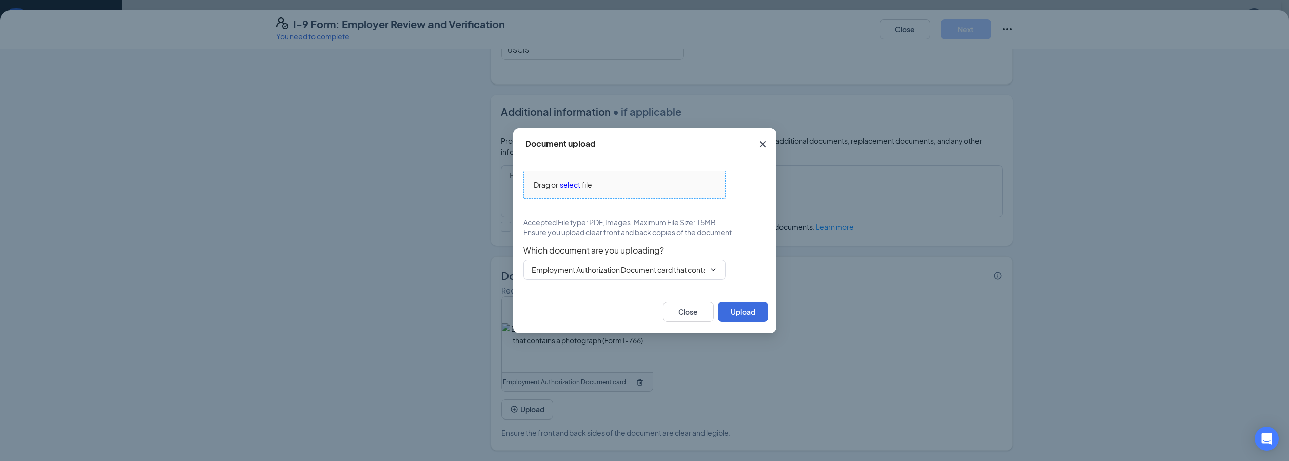
click at [573, 189] on span "select" at bounding box center [569, 184] width 21 height 11
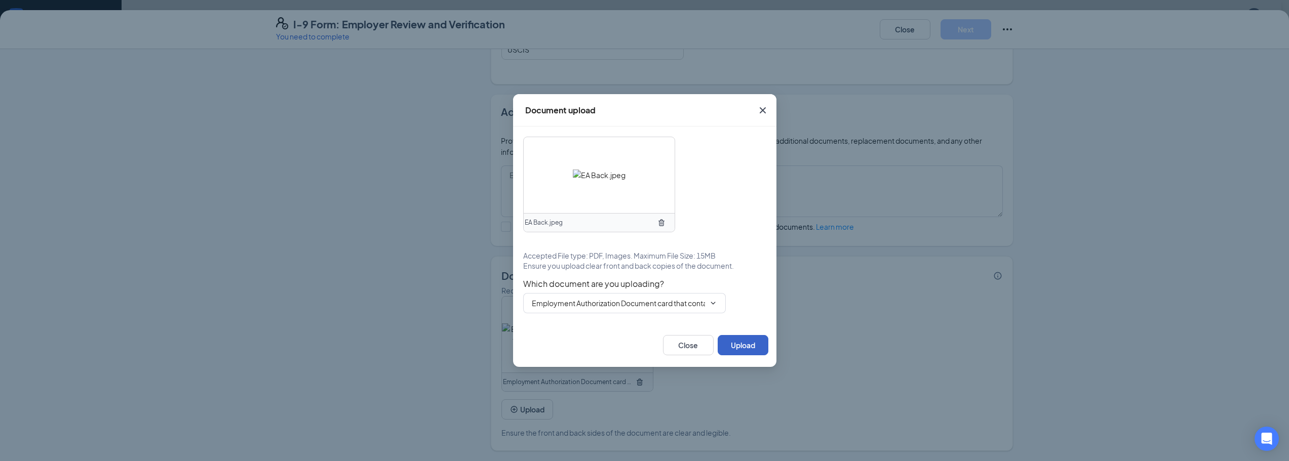
click at [746, 344] on button "Upload" at bounding box center [742, 345] width 51 height 20
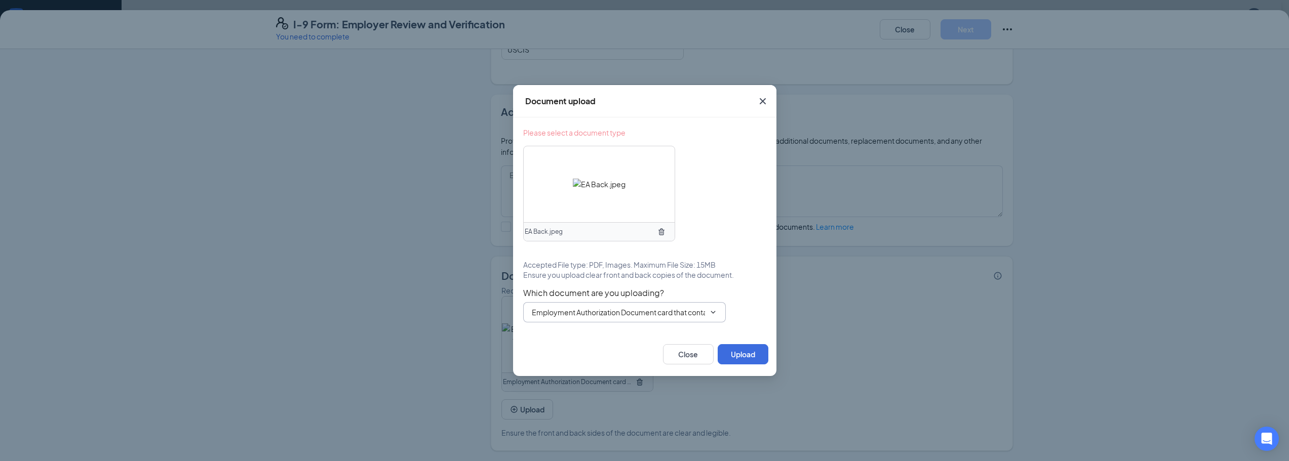
click at [686, 315] on input "Employment Authorization Document card that contains a photograph (Form I-766)" at bounding box center [618, 312] width 173 height 11
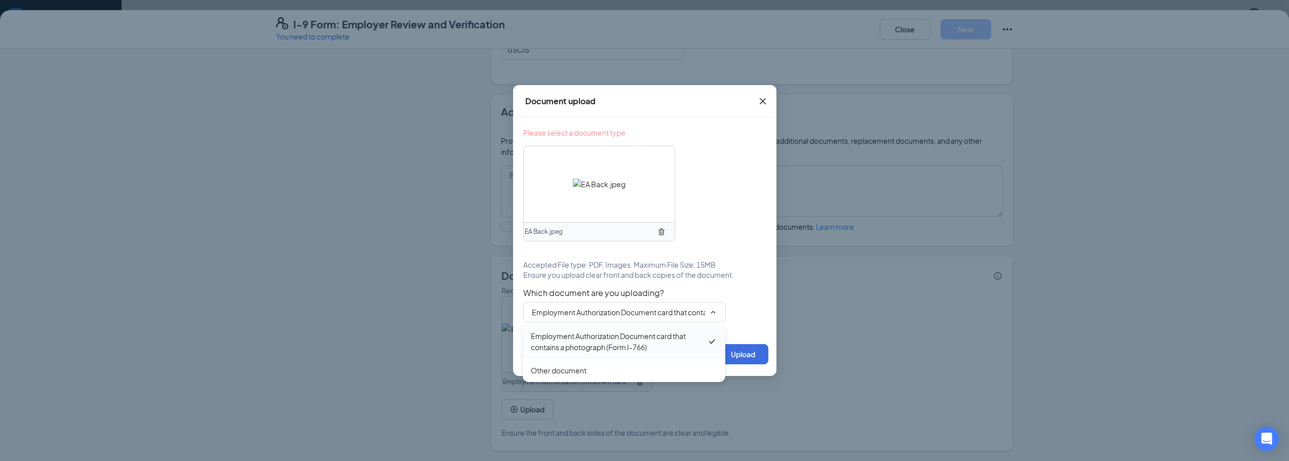
click at [631, 343] on div "Employment Authorization Document card that contains a photograph (Form I-766)" at bounding box center [619, 342] width 176 height 22
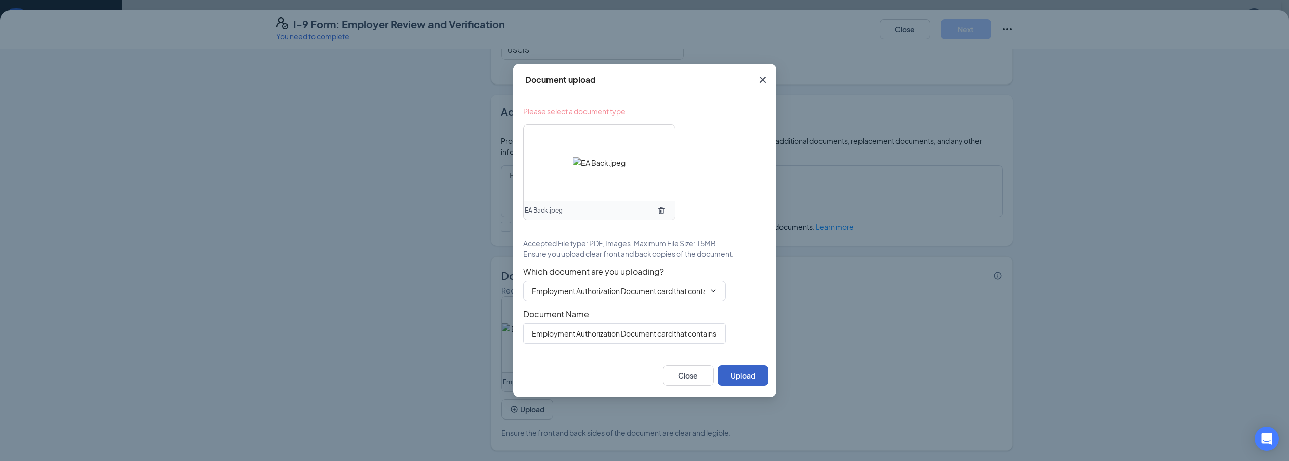
click at [747, 379] on button "Upload" at bounding box center [742, 376] width 51 height 20
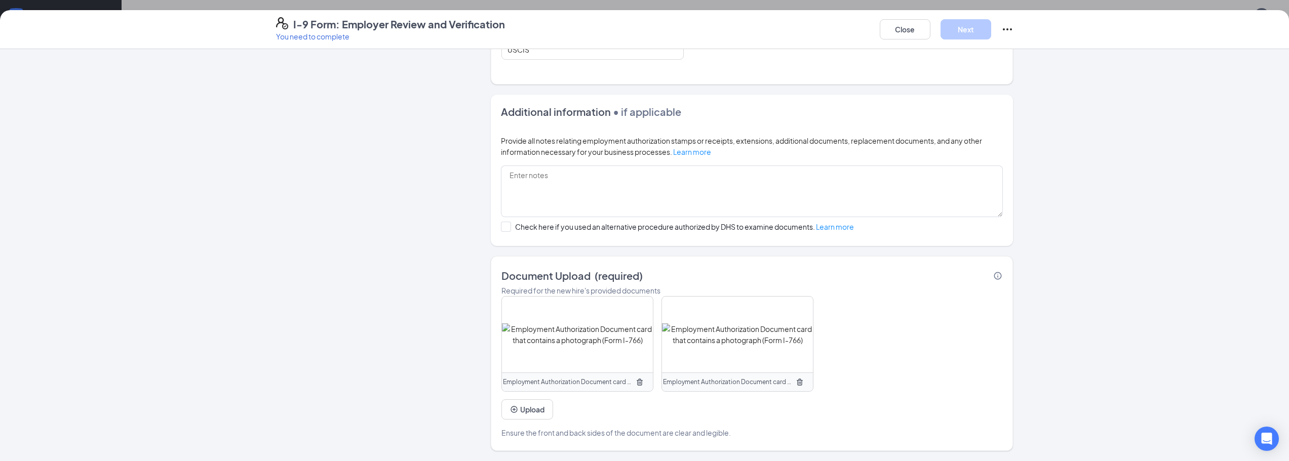
click at [899, 366] on div "Employment Authorization Document card that contains a photograph (Form I-766) …" at bounding box center [751, 367] width 501 height 142
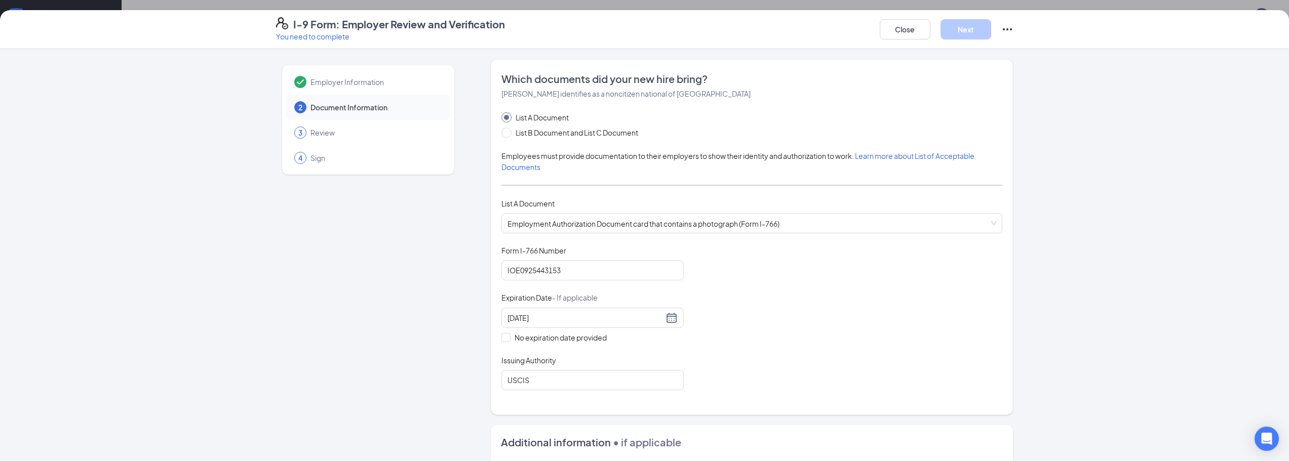
scroll to position [0, 0]
click at [801, 254] on div "Document Title Employment Authorization Document card that contains a photograp…" at bounding box center [751, 318] width 501 height 145
click at [597, 381] on input "USCIS" at bounding box center [592, 380] width 182 height 20
type input "USCIS"
click at [757, 362] on div "Document Title Employment Authorization Document card that contains a photograp…" at bounding box center [751, 318] width 501 height 145
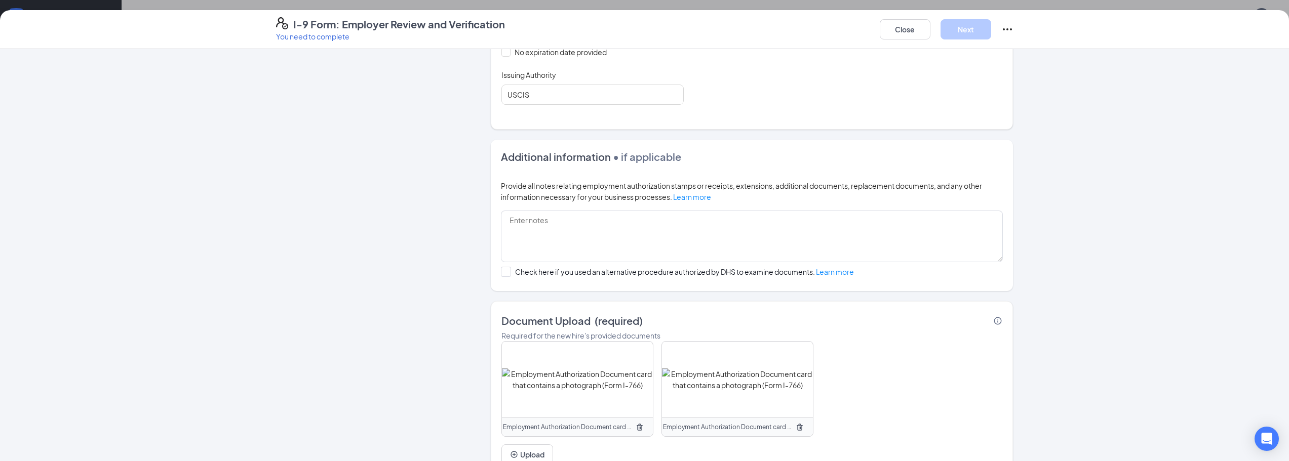
scroll to position [331, 0]
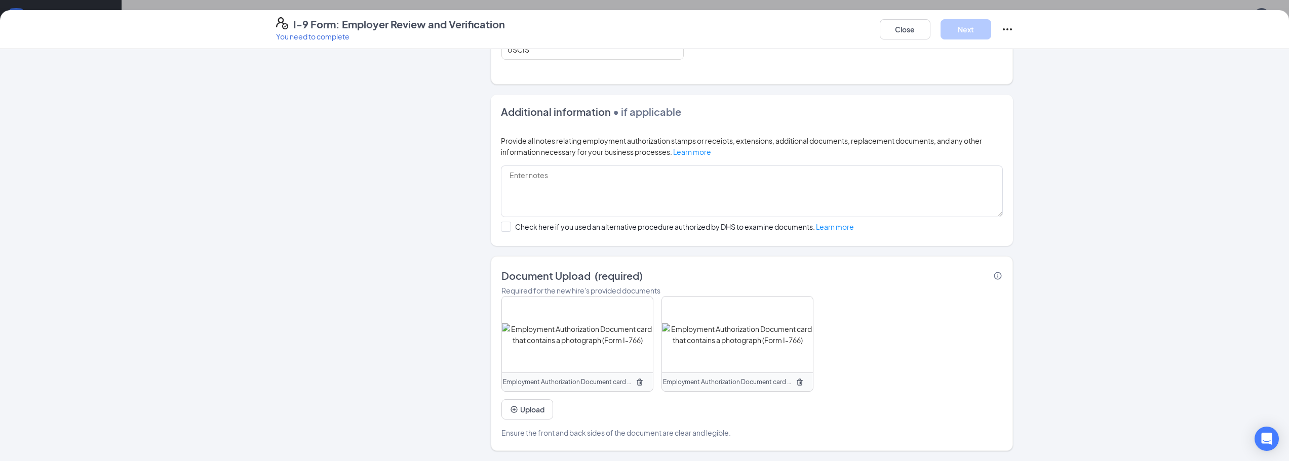
click at [963, 339] on div "Employment Authorization Document card that contains a photograph (Form I-766) …" at bounding box center [751, 367] width 501 height 142
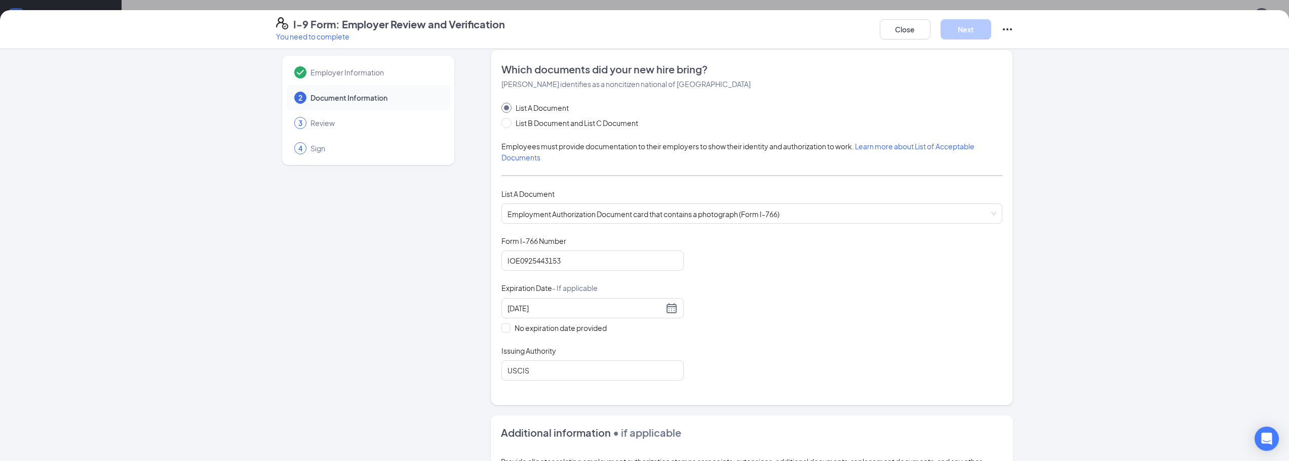
scroll to position [0, 0]
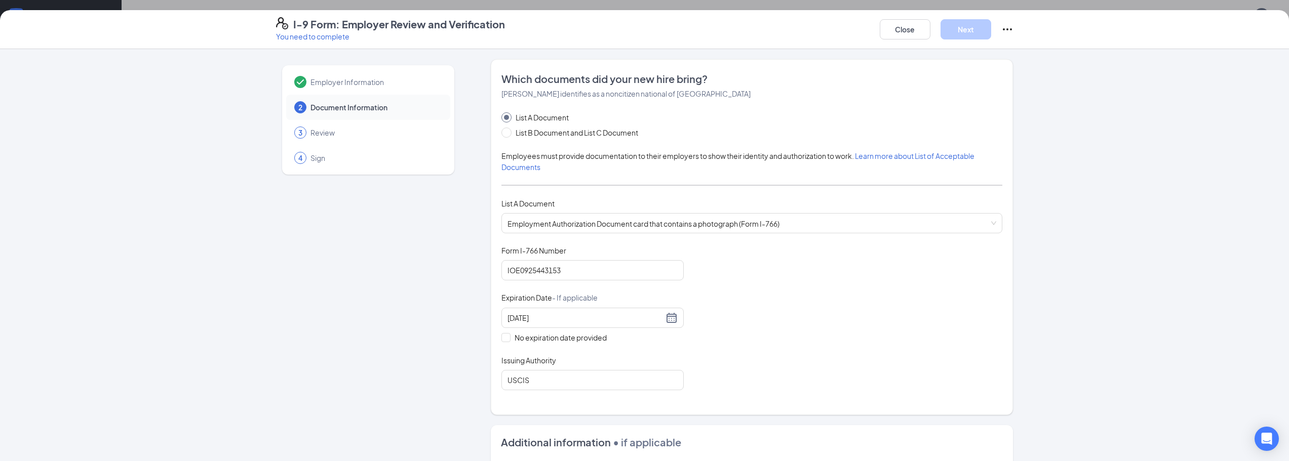
click at [924, 129] on div "List A Document List B Document and List C Document" at bounding box center [751, 125] width 501 height 26
click at [321, 135] on span "Review" at bounding box center [375, 133] width 130 height 10
click at [302, 139] on div "3 Review" at bounding box center [368, 132] width 164 height 25
drag, startPoint x: 310, startPoint y: 128, endPoint x: 316, endPoint y: 75, distance: 52.9
click at [310, 128] on span "Review" at bounding box center [375, 133] width 130 height 10
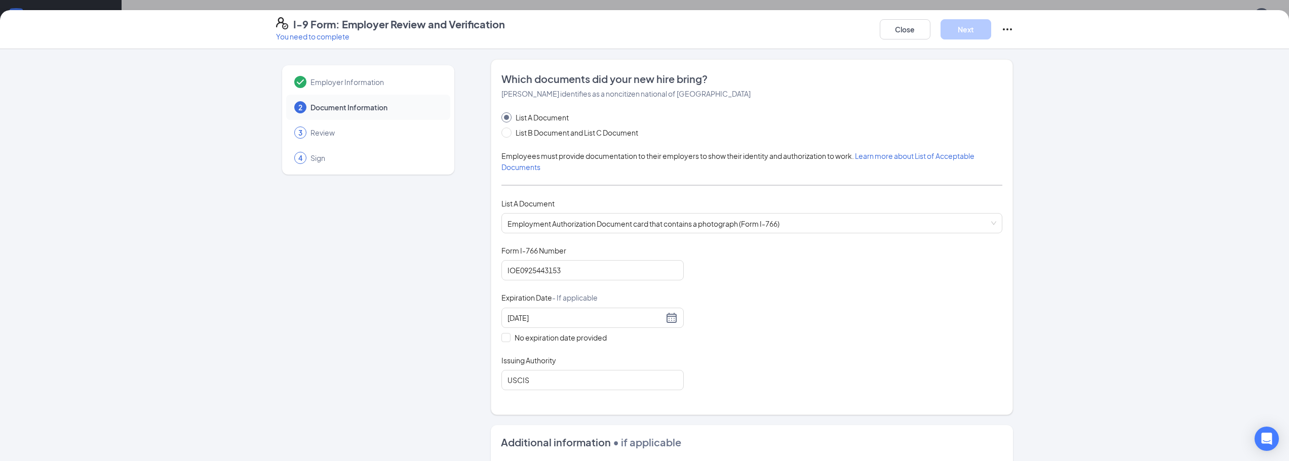
click at [316, 76] on div "Employer Information" at bounding box center [368, 81] width 164 height 25
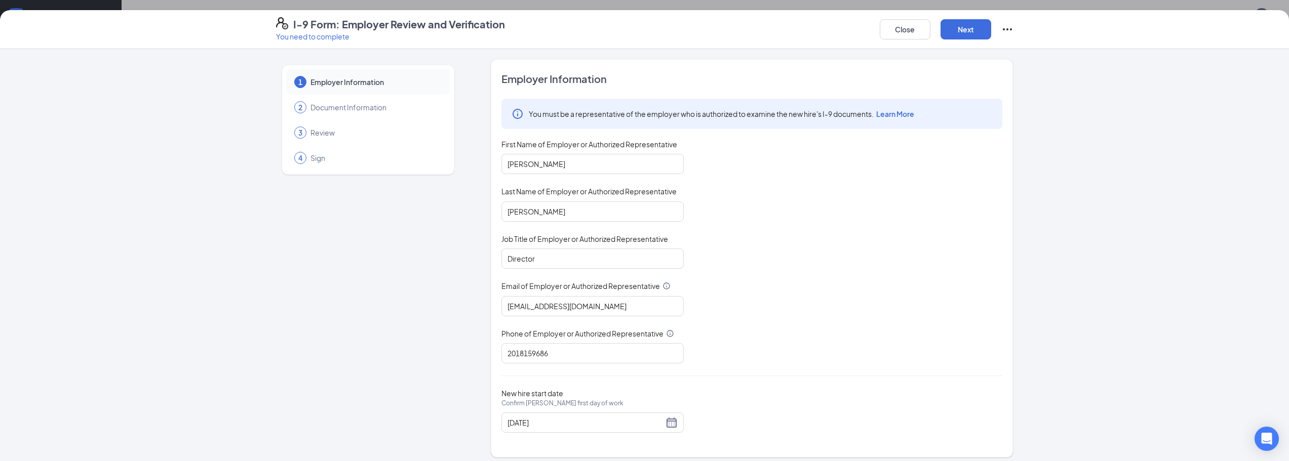
click at [328, 106] on span "Document Information" at bounding box center [375, 107] width 130 height 10
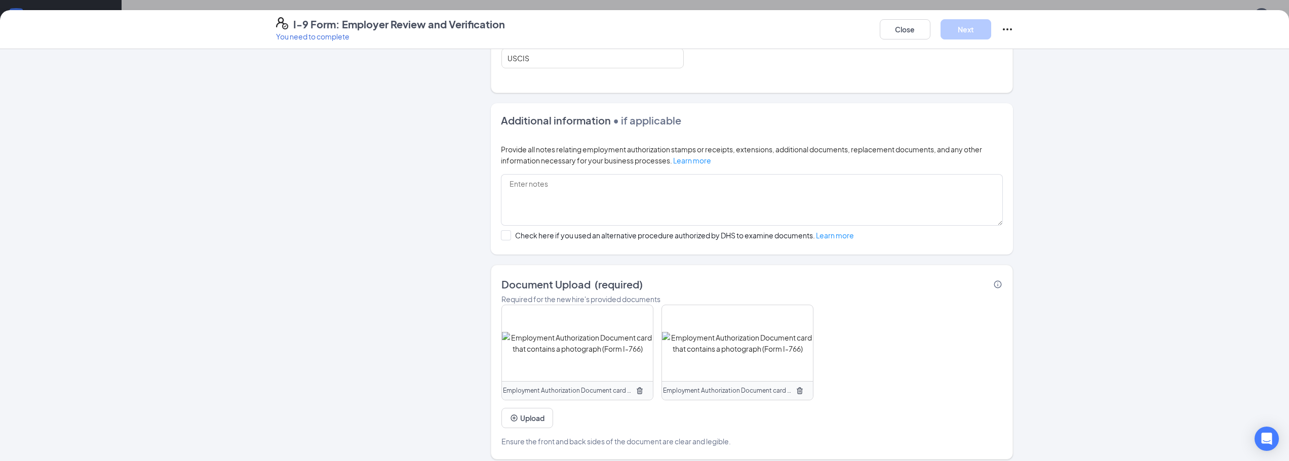
scroll to position [331, 0]
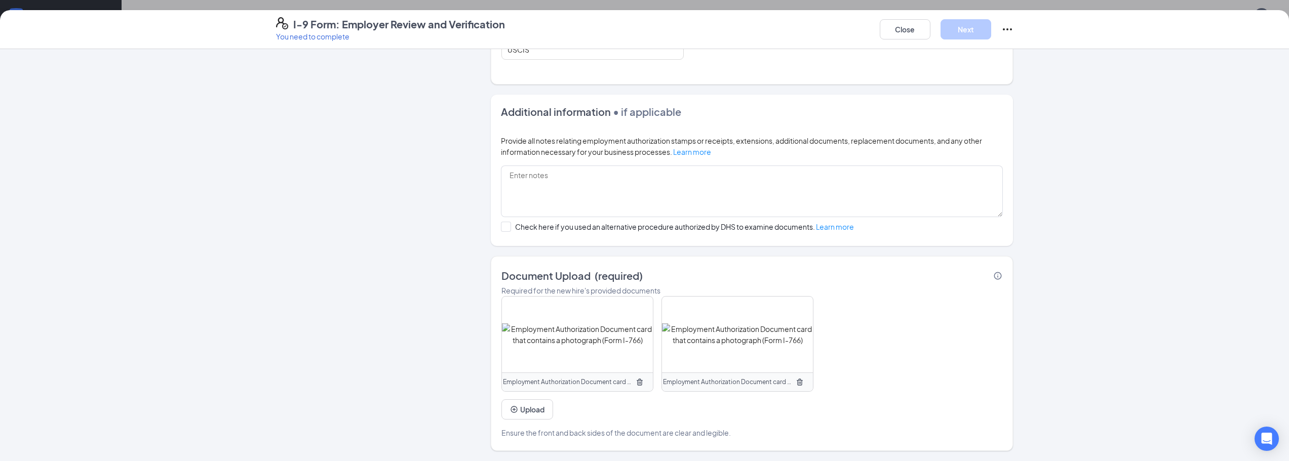
click at [898, 299] on div "Employment Authorization Document card that contains a photograph (Form I-766) …" at bounding box center [751, 367] width 501 height 142
click at [898, 300] on div "Employment Authorization Document card that contains a photograph (Form I-766) …" at bounding box center [751, 367] width 501 height 142
click at [900, 290] on div "Required for the new hire's provided documents" at bounding box center [751, 290] width 501 height 11
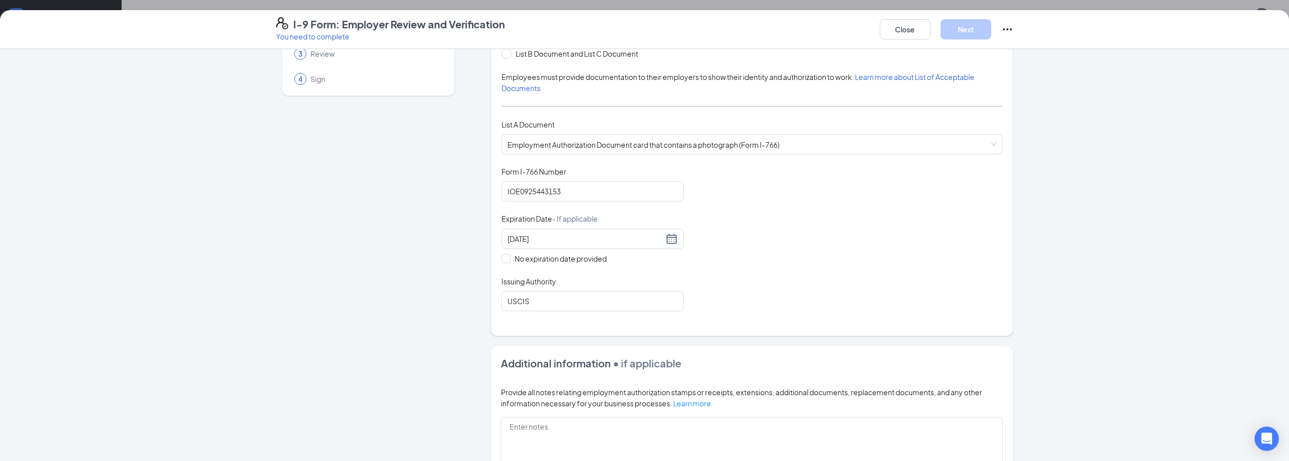
scroll to position [77, 0]
click at [809, 266] on div "Document Title Employment Authorization Document card that contains a photograp…" at bounding box center [751, 240] width 501 height 145
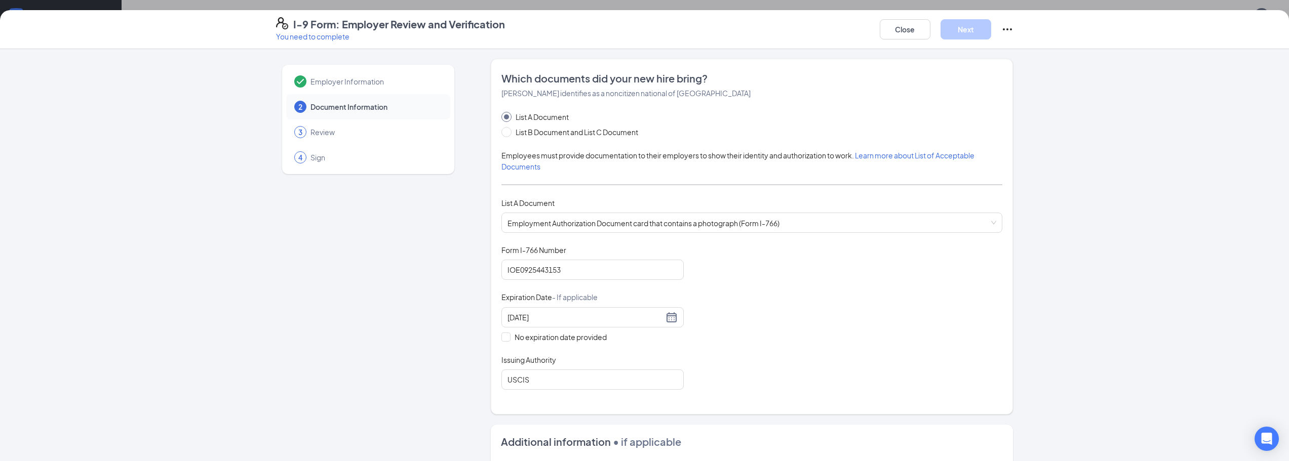
scroll to position [0, 0]
click at [830, 174] on div "List A Document List B Document and List C Document Employees must provide docu…" at bounding box center [751, 251] width 501 height 278
click at [1002, 30] on icon "Ellipses" at bounding box center [1007, 29] width 12 height 12
click at [974, 86] on div "Which documents did your new hire bring? Arif A Khan identifies as a noncitizen…" at bounding box center [751, 85] width 501 height 27
click at [928, 158] on span "Learn more about List of Acceptable Documents" at bounding box center [737, 161] width 473 height 20
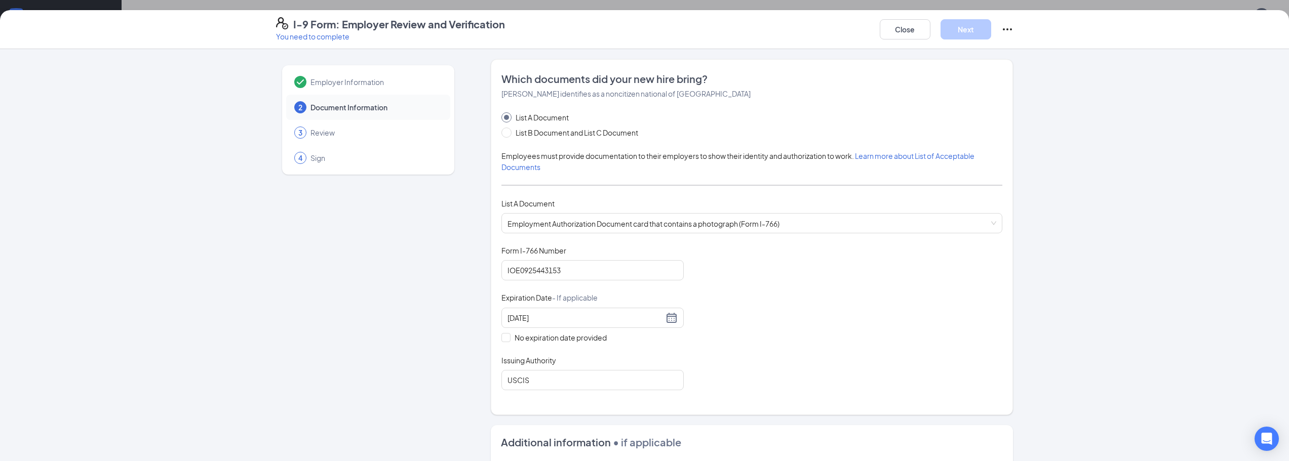
click at [309, 317] on div "Employer Information 2 Document Information 3 Review 4 Sign" at bounding box center [368, 420] width 184 height 722
click at [808, 262] on div "Document Title Employment Authorization Document card that contains a photograp…" at bounding box center [751, 318] width 501 height 145
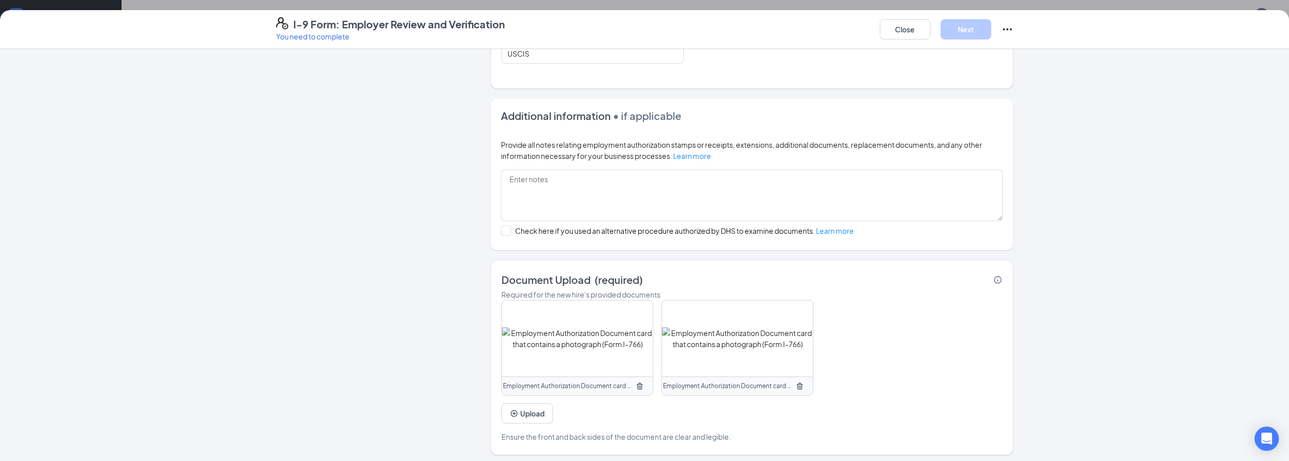
scroll to position [331, 0]
click at [502, 230] on div at bounding box center [506, 227] width 10 height 10
click at [502, 229] on input "Check here if you used an alternative procedure authorized by DHS to examine do…" at bounding box center [504, 225] width 7 height 7
click at [502, 230] on icon "Checkmark" at bounding box center [506, 227] width 9 height 9
click at [502, 229] on input "Check here if you used an alternative procedure authorized by DHS to examine do…" at bounding box center [504, 225] width 7 height 7
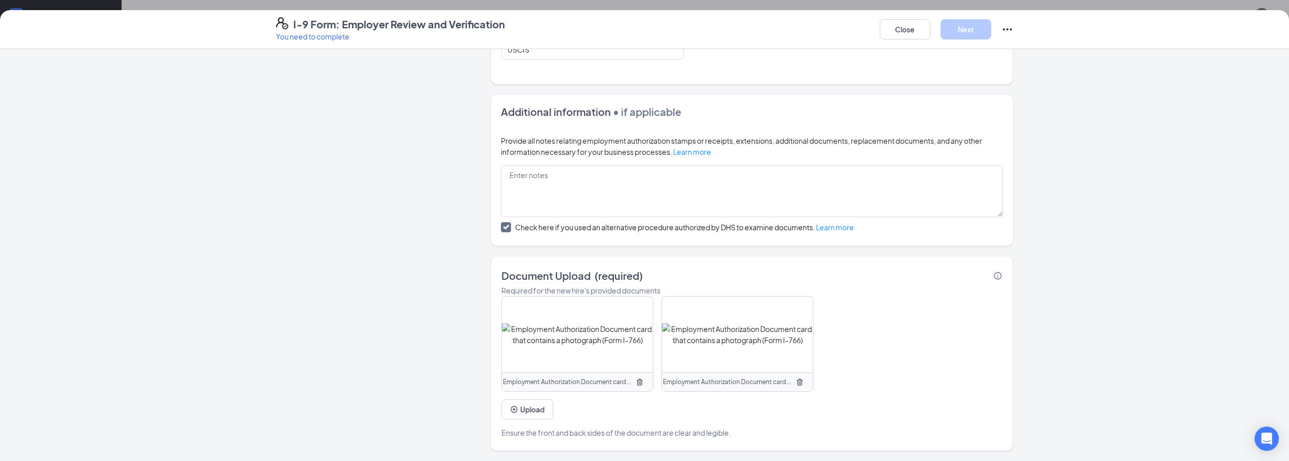
checkbox input "false"
click at [942, 323] on div "Employment Authorization Document card that contains a photograph (Form I-766) …" at bounding box center [751, 367] width 501 height 142
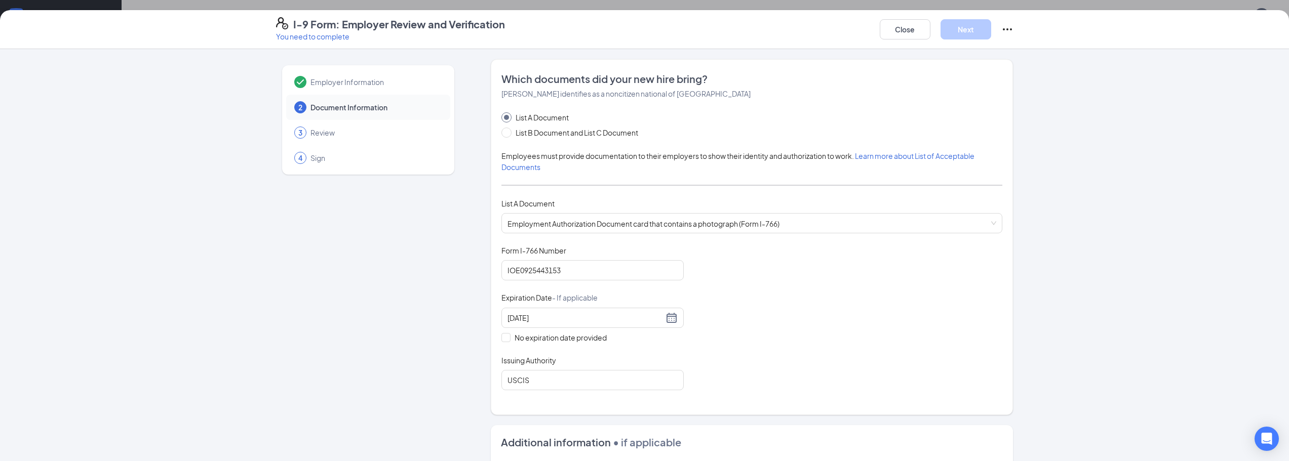
scroll to position [0, 0]
click at [1091, 203] on div "Employer Information 2 Document Information 3 Review 4 Sign Which documents did…" at bounding box center [644, 255] width 1289 height 412
click at [906, 37] on button "Close" at bounding box center [904, 29] width 51 height 20
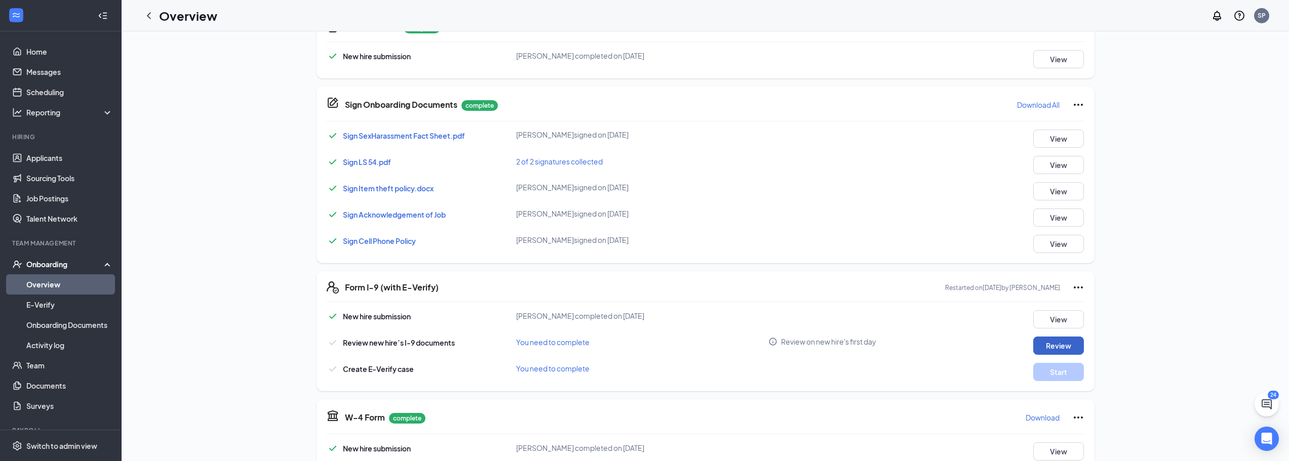
click at [1045, 345] on button "Review" at bounding box center [1058, 346] width 51 height 18
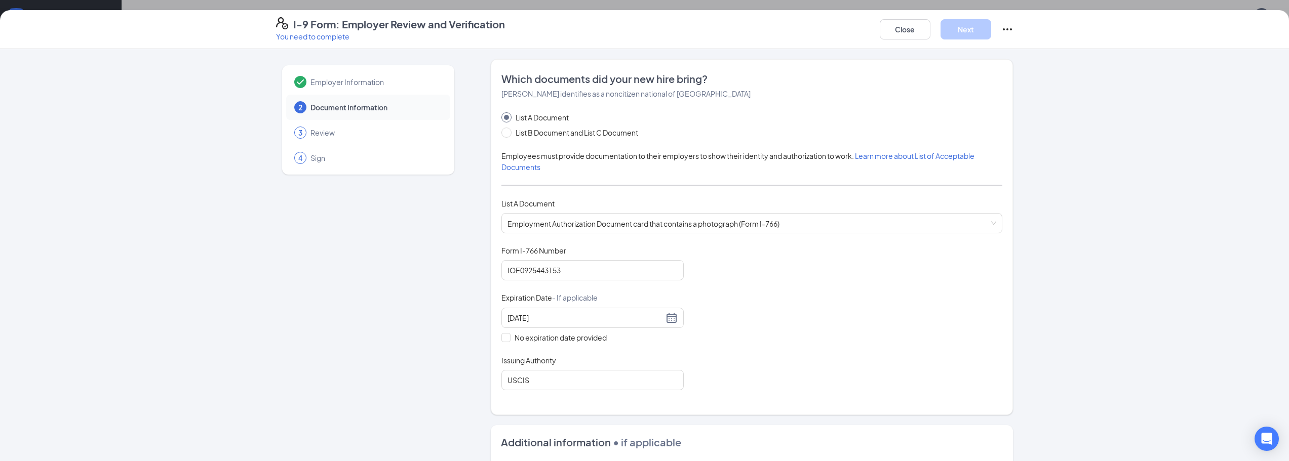
click at [364, 83] on span "Employer Information" at bounding box center [375, 82] width 130 height 10
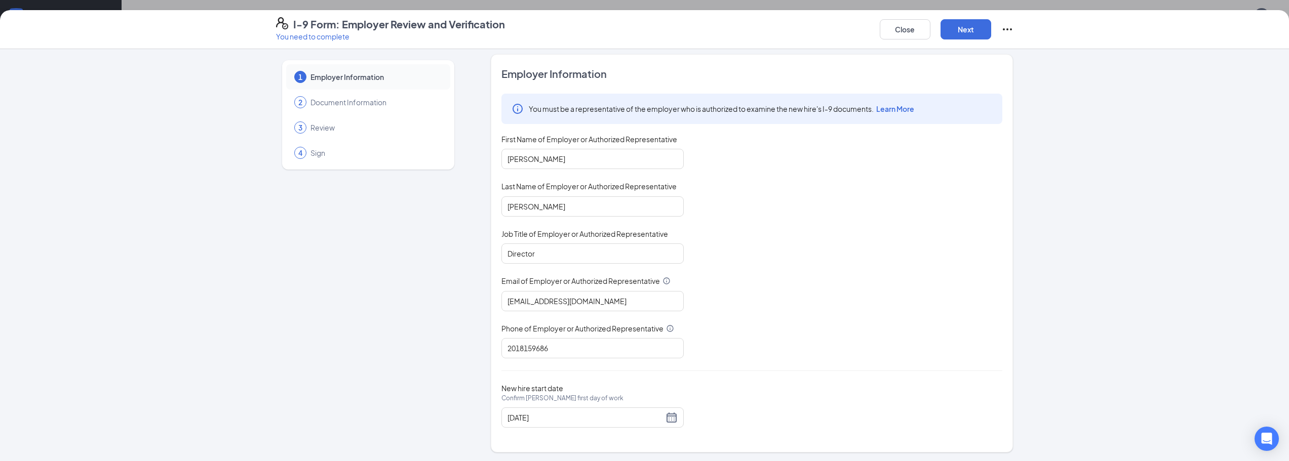
scroll to position [7, 0]
click at [354, 104] on span "Document Information" at bounding box center [375, 101] width 130 height 10
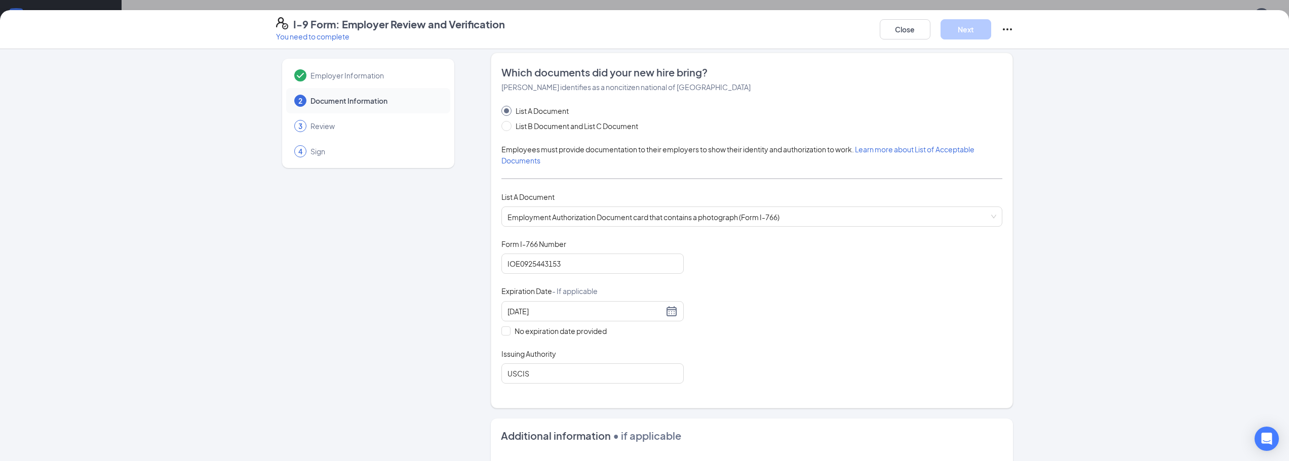
click at [1010, 261] on div "Employer Information 2 Document Information 3 Review 4 Sign Which documents did…" at bounding box center [645, 414] width 778 height 722
click at [817, 213] on span "Employment Authorization Document card that contains a photograph (Form I-766) …" at bounding box center [751, 216] width 489 height 19
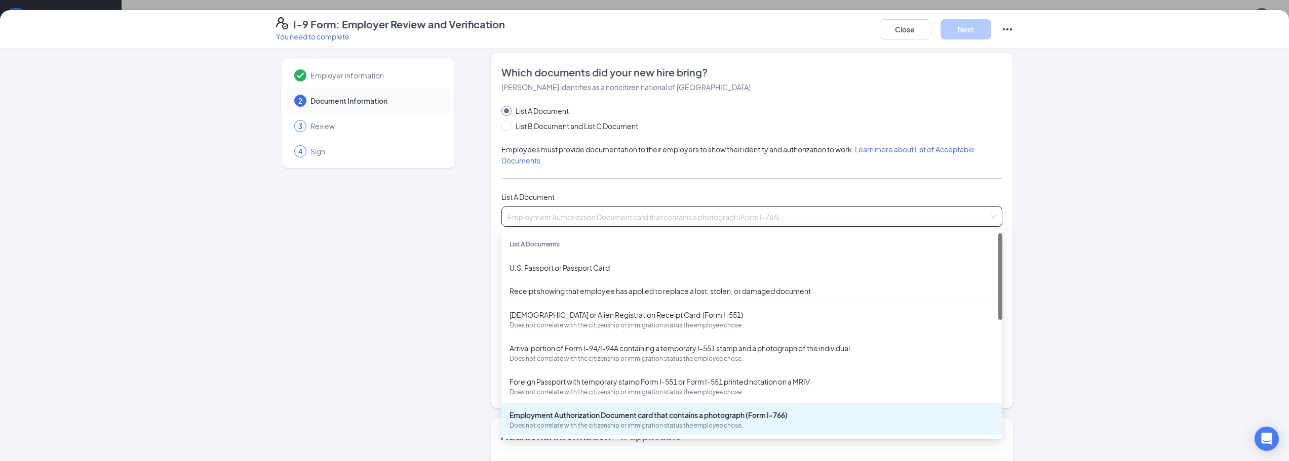
scroll to position [2, 0]
click at [677, 415] on div "Employment Authorization Document card that contains a photograph (Form I-766) …" at bounding box center [751, 418] width 485 height 21
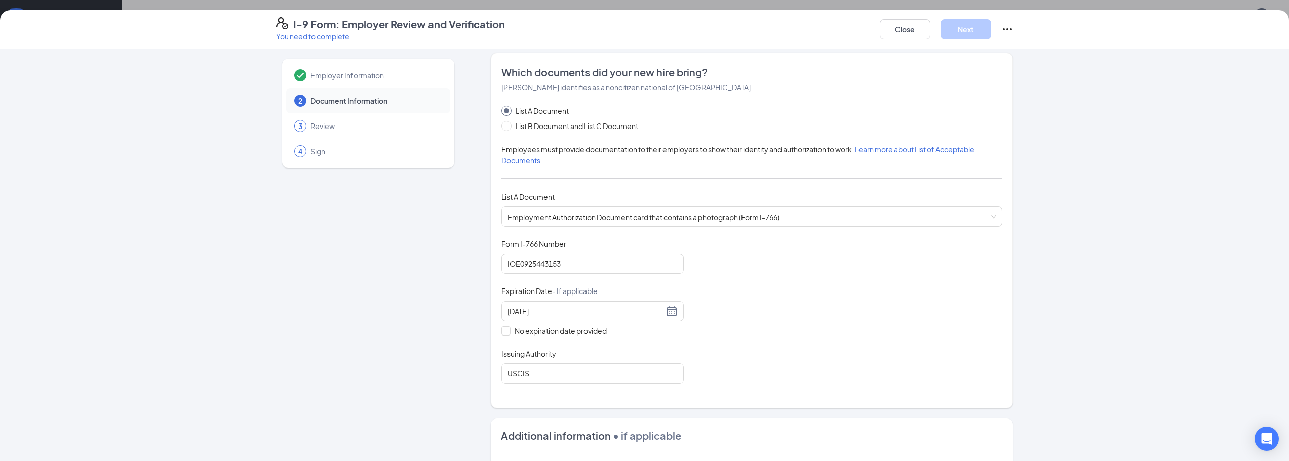
click at [791, 301] on div "Document Title Employment Authorization Document card that contains a photograp…" at bounding box center [751, 311] width 501 height 145
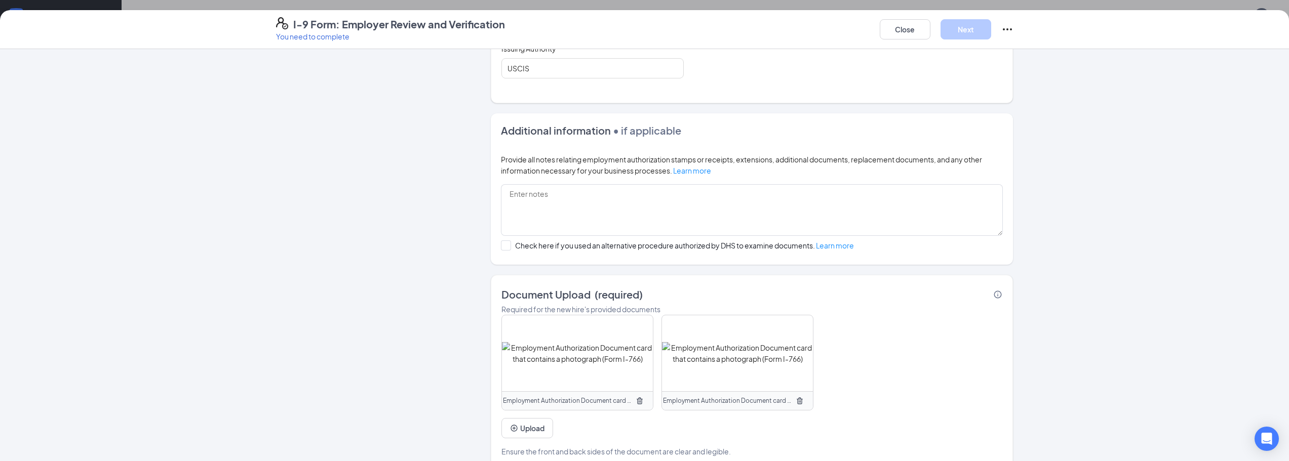
scroll to position [331, 0]
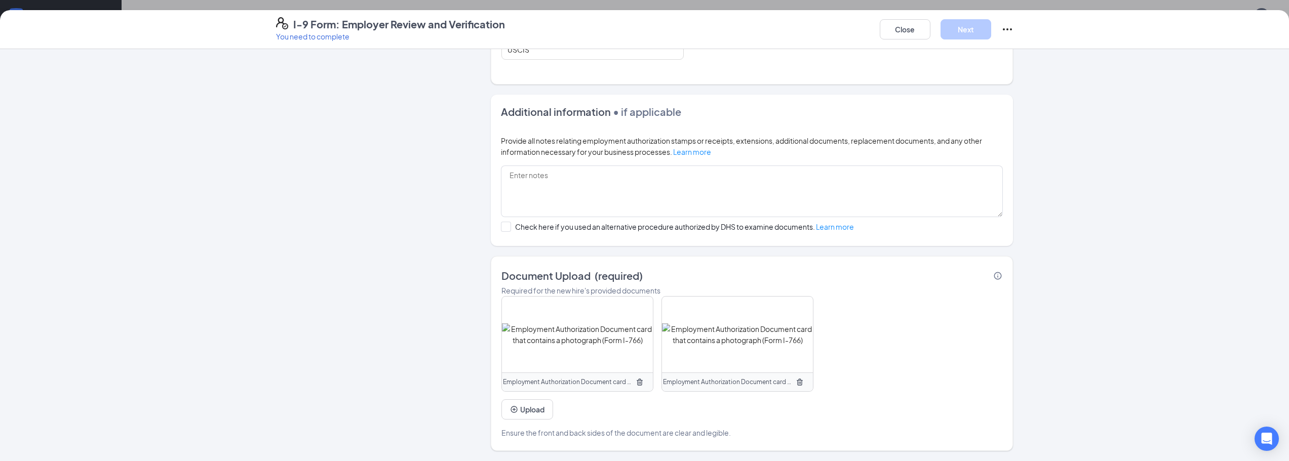
click at [591, 407] on div "Employment Authorization Document card that contains a photograph (Form I-766) …" at bounding box center [751, 367] width 501 height 142
click at [783, 382] on span "Employment Authorization Document card that contains a photograph (Form I-766)" at bounding box center [727, 383] width 129 height 10
click at [795, 382] on icon "TrashOutline" at bounding box center [799, 382] width 8 height 8
click at [805, 351] on div "Employment Authorization Document card that contains a photograph (Form I-766) …" at bounding box center [751, 367] width 501 height 142
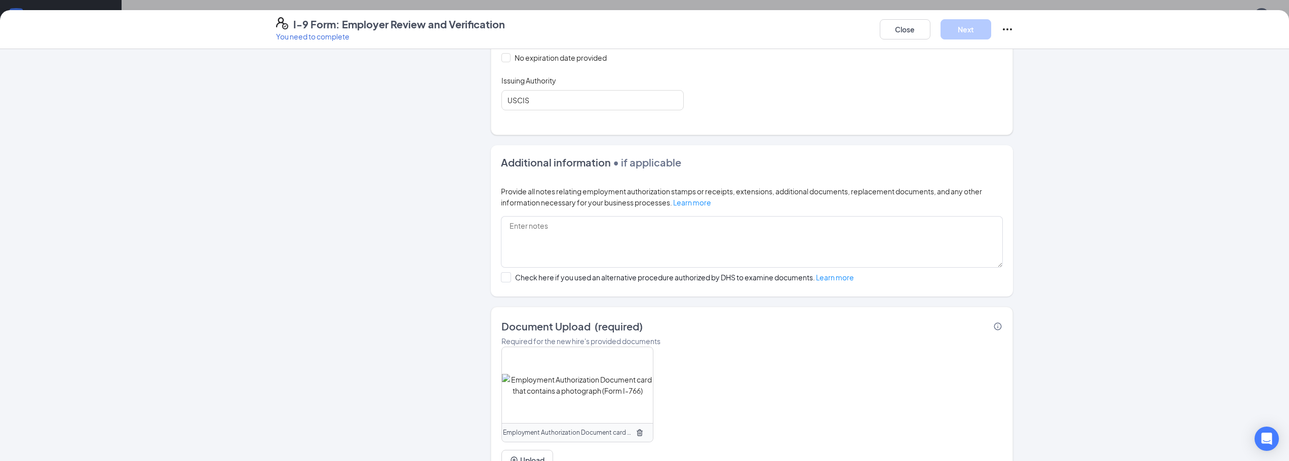
click at [1183, 113] on div "Employer Information 2 Document Information 3 Review 4 Sign Which documents did…" at bounding box center [644, 255] width 1289 height 412
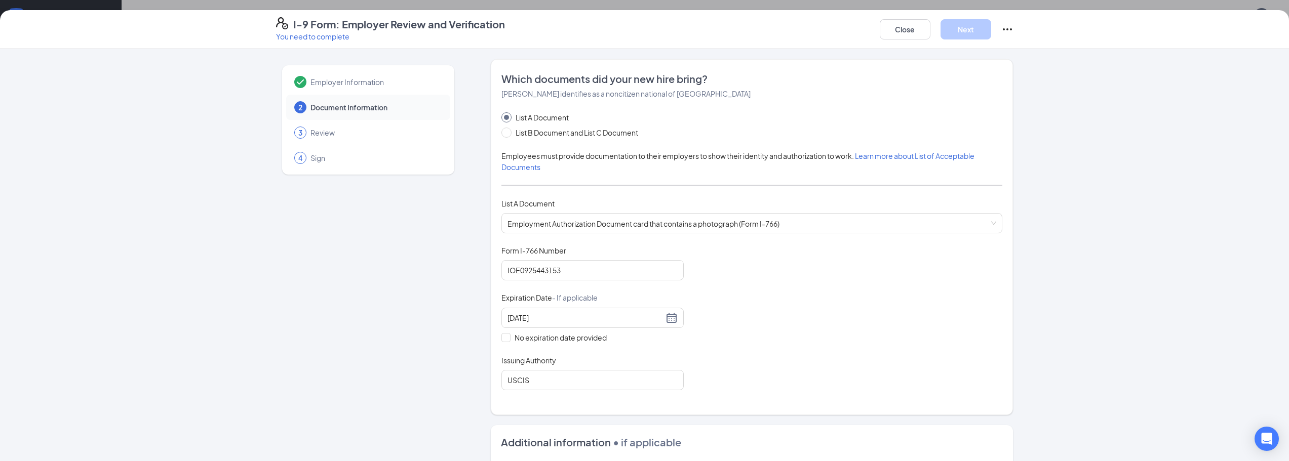
click at [1009, 29] on icon "Ellipses" at bounding box center [1007, 29] width 12 height 12
click at [907, 26] on button "Close" at bounding box center [904, 29] width 51 height 20
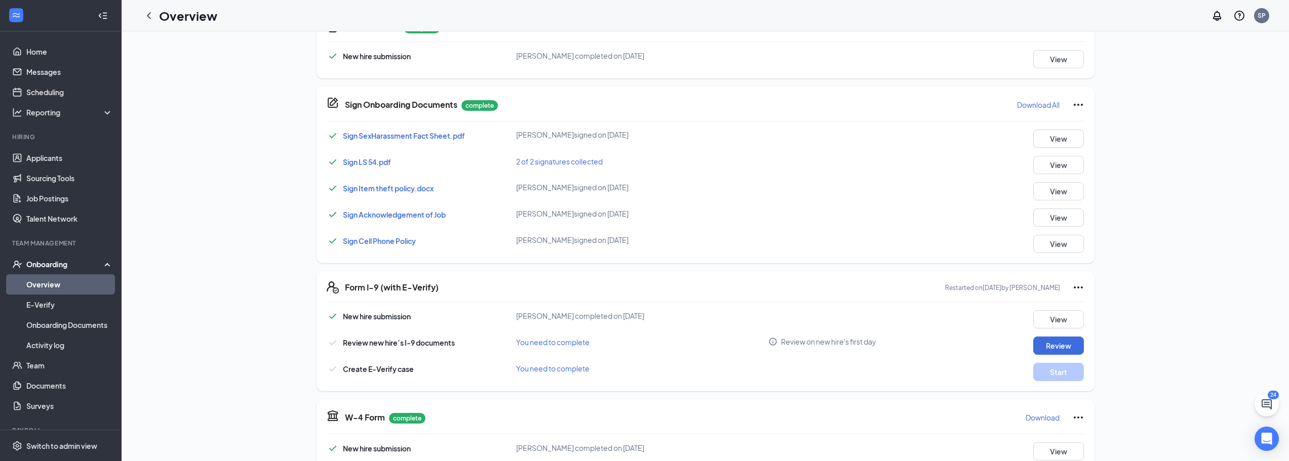
click at [940, 148] on div "Sign SexHarassment Fact Sheet.pdf Arif A Khan signed on Aug 22 View Sign LS 54.…" at bounding box center [705, 192] width 757 height 124
click at [1061, 346] on button "Review" at bounding box center [1058, 346] width 51 height 18
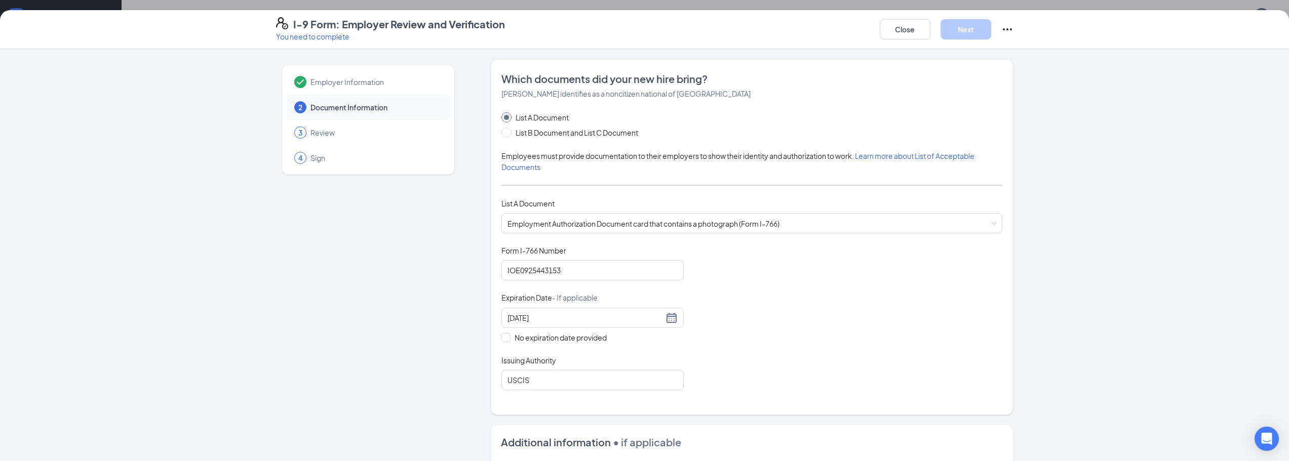
click at [1012, 32] on icon "Ellipses" at bounding box center [1007, 29] width 12 height 12
click at [915, 30] on button "Close" at bounding box center [904, 29] width 51 height 20
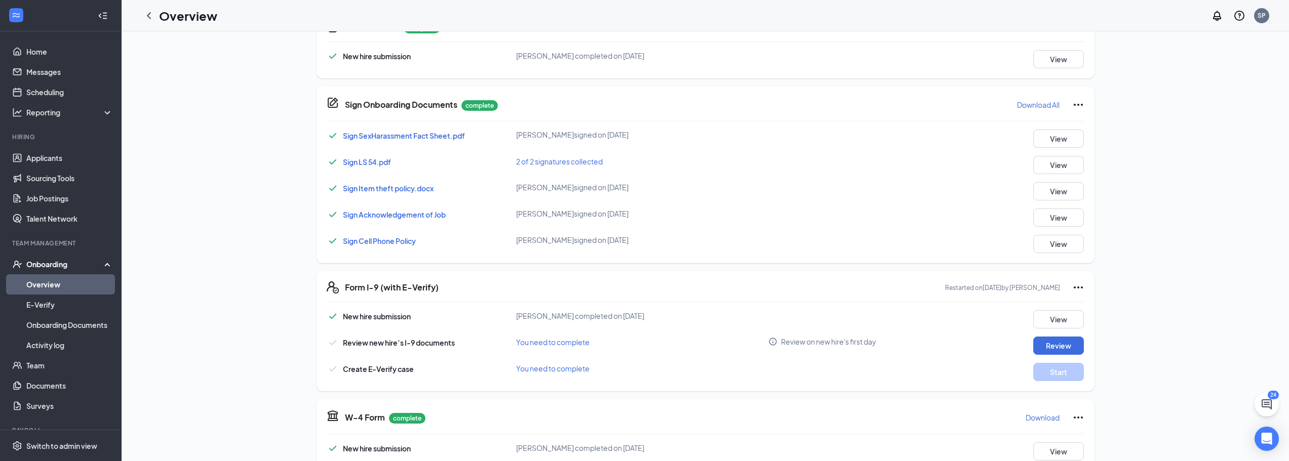
click at [912, 357] on div "New hire submission Arif A Khan completed on Aug 25, 2025 View Review new hire’…" at bounding box center [705, 345] width 757 height 71
click at [1065, 312] on button "View" at bounding box center [1058, 319] width 51 height 18
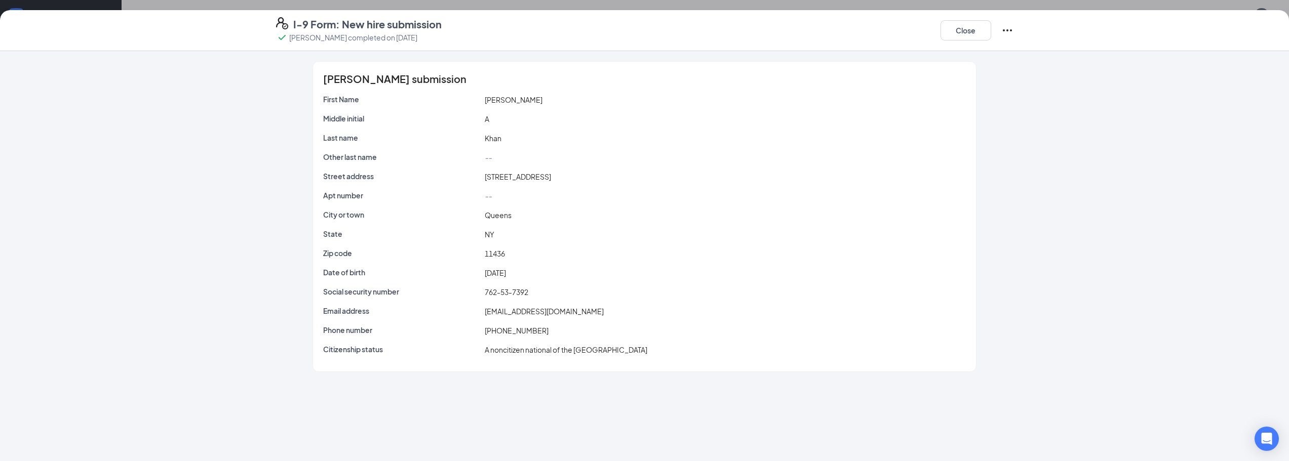
click at [1007, 30] on icon "Ellipses" at bounding box center [1006, 30] width 9 height 2
click at [1040, 54] on button "Restart This will not resolve any open E-verify cases" at bounding box center [1083, 56] width 152 height 26
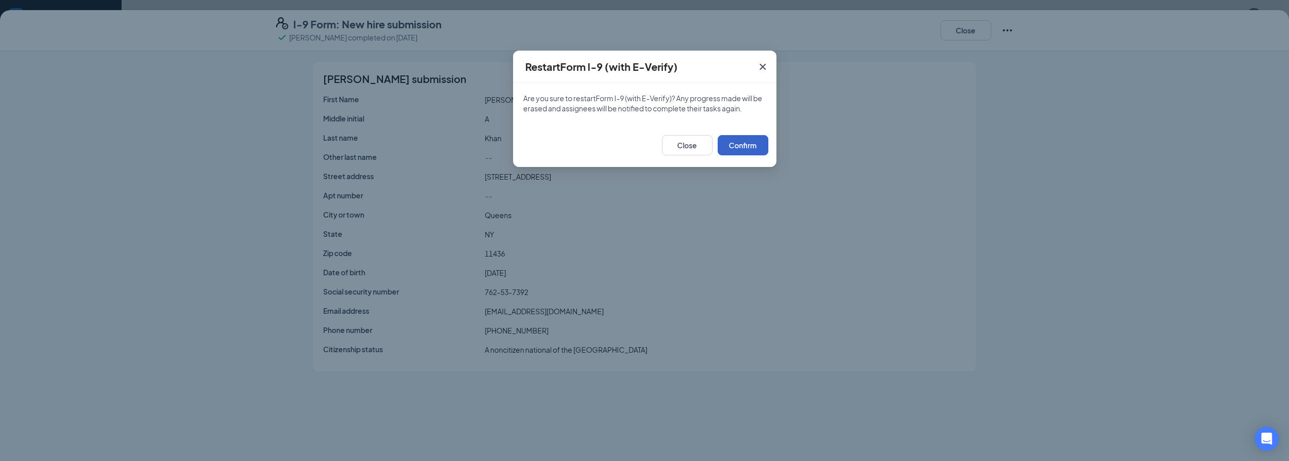
click at [745, 153] on button "Confirm" at bounding box center [742, 145] width 51 height 20
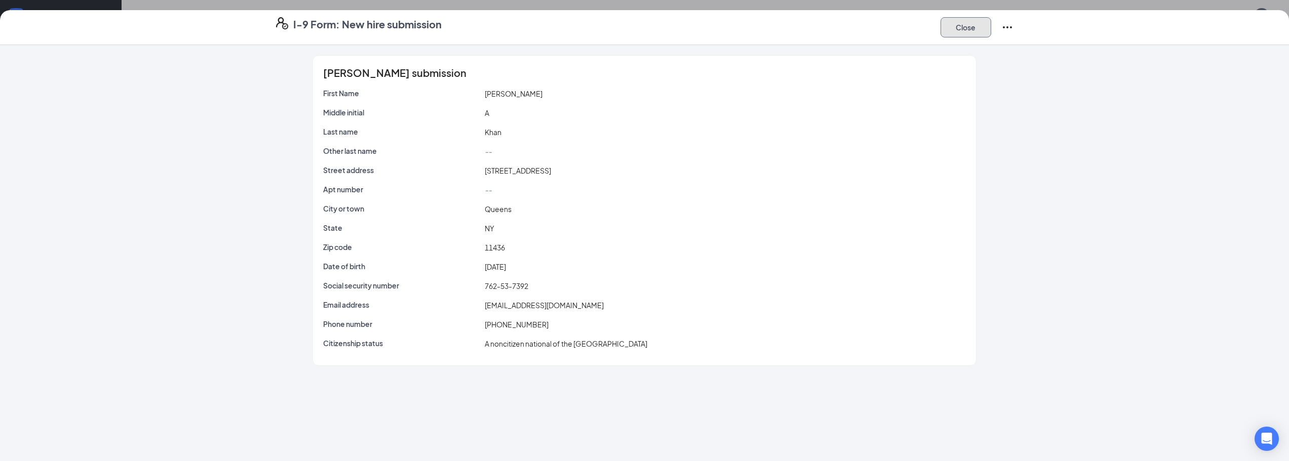
click at [956, 29] on button "Close" at bounding box center [965, 27] width 51 height 20
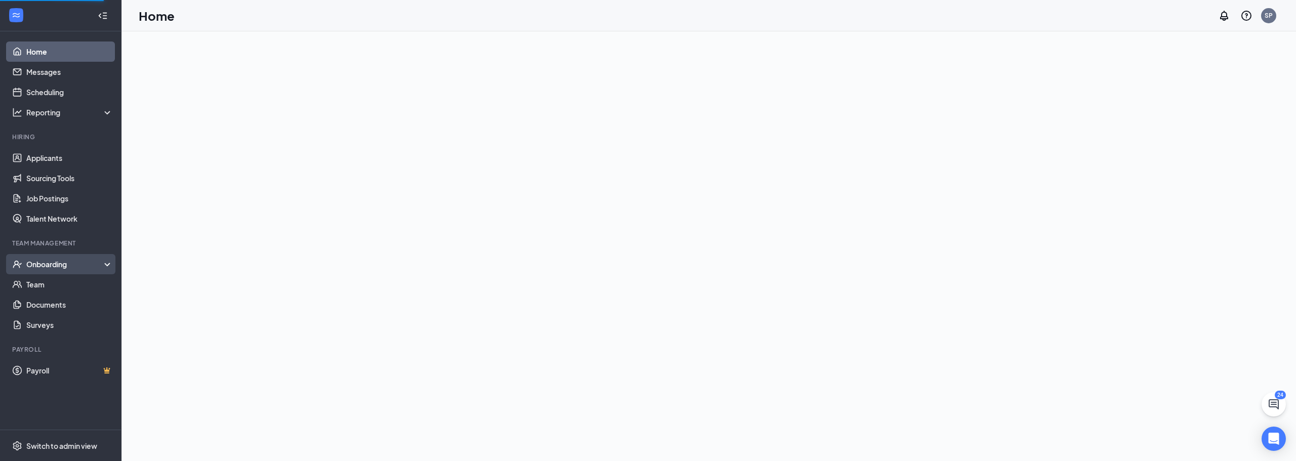
click at [71, 264] on div "Onboarding" at bounding box center [65, 264] width 78 height 10
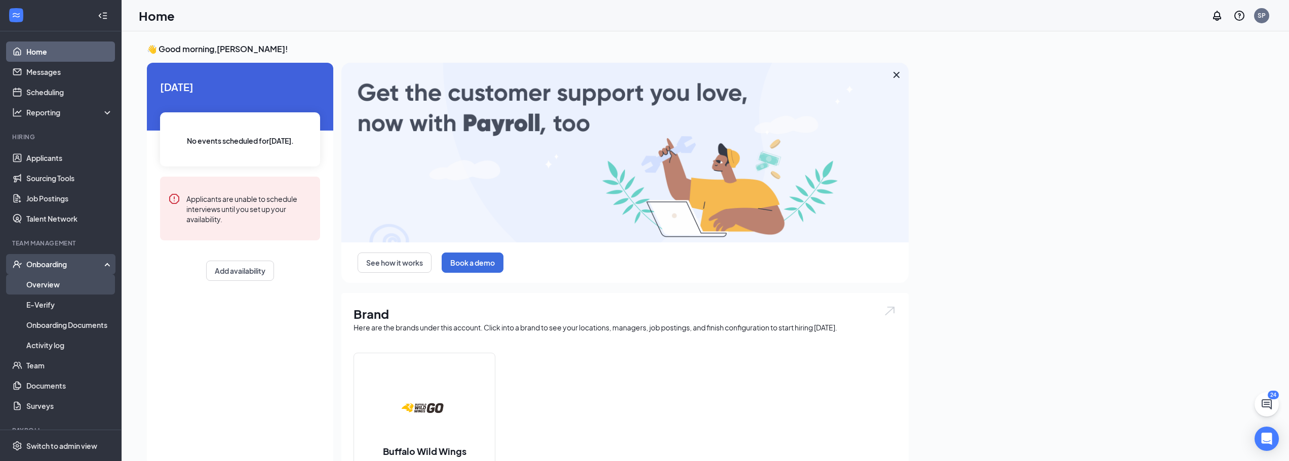
click at [64, 285] on link "Overview" at bounding box center [69, 284] width 87 height 20
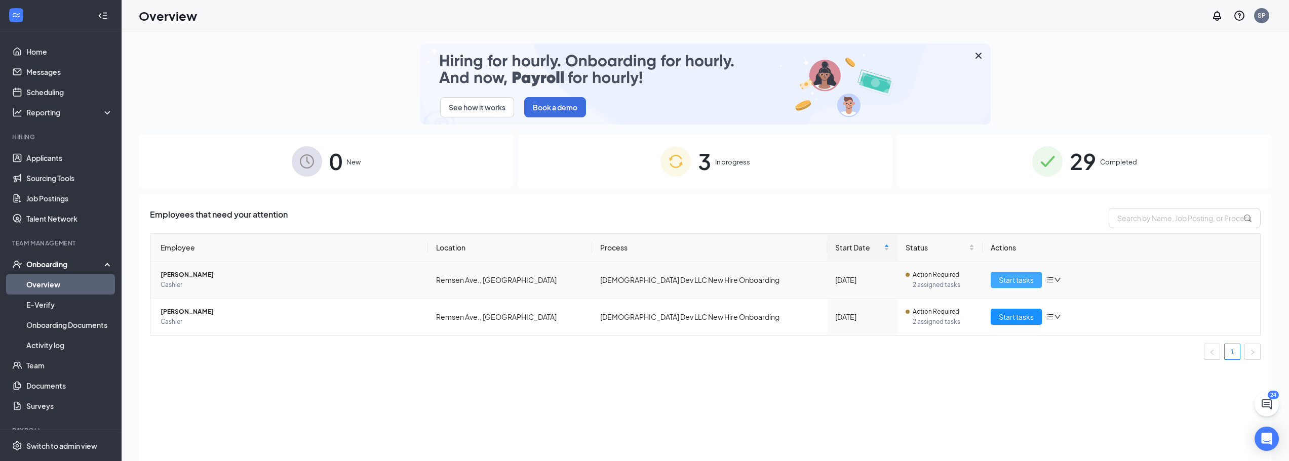
click at [1012, 276] on span "Start tasks" at bounding box center [1015, 279] width 35 height 11
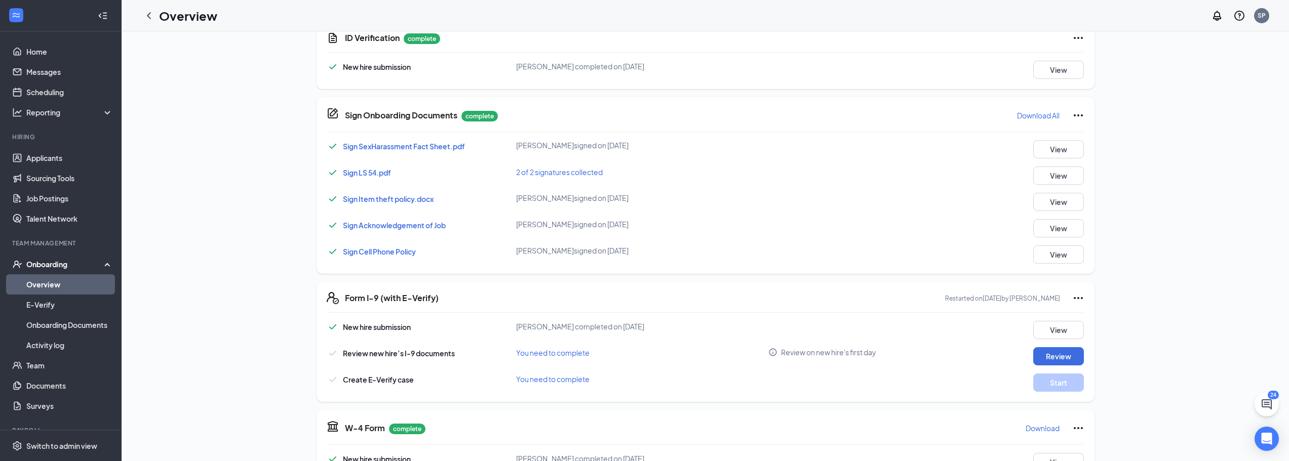
scroll to position [304, 0]
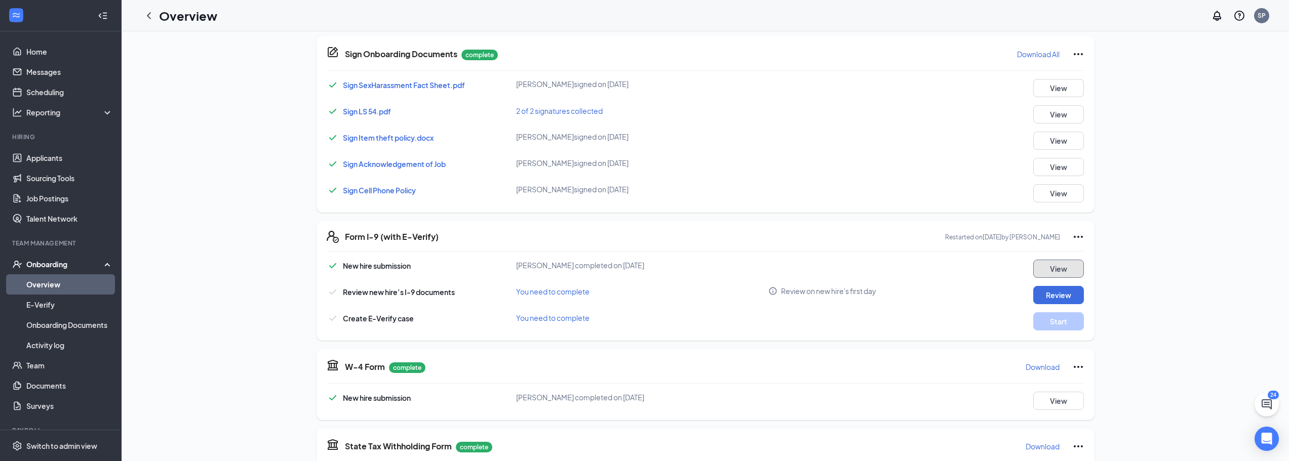
click at [1058, 275] on button "View" at bounding box center [1058, 269] width 51 height 18
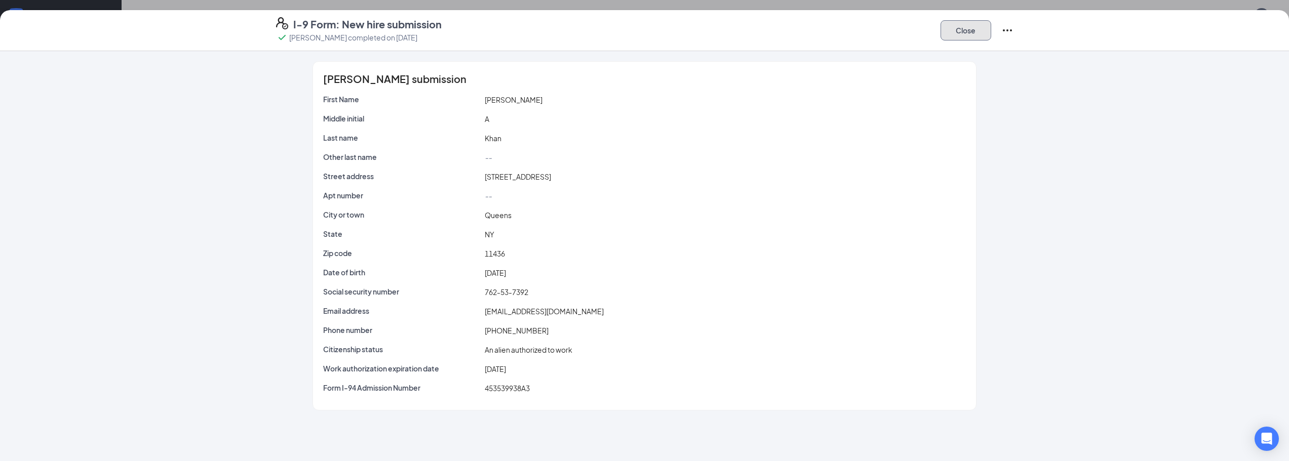
click at [969, 32] on button "Close" at bounding box center [965, 30] width 51 height 20
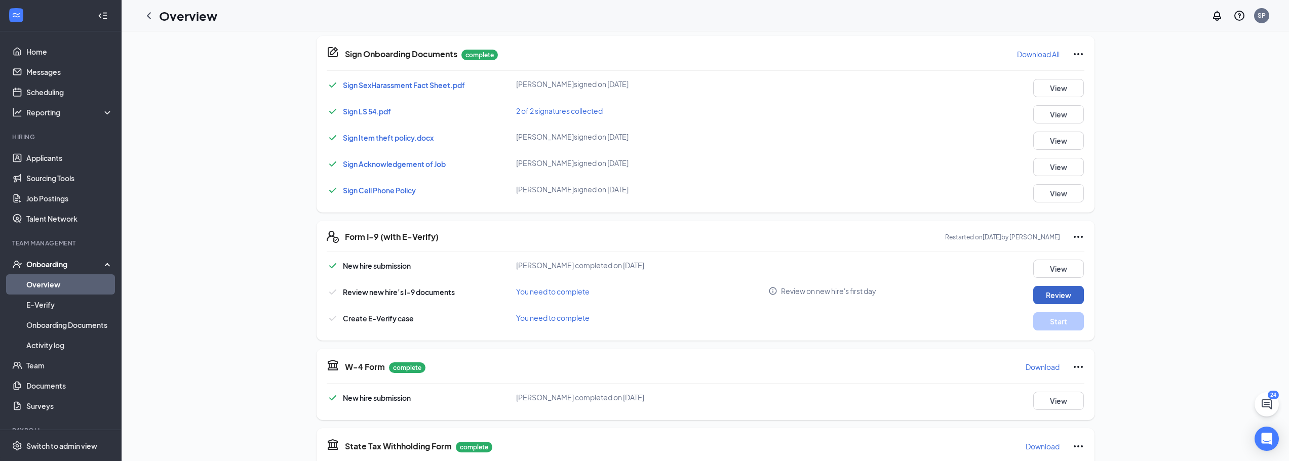
click at [1047, 294] on button "Review" at bounding box center [1058, 295] width 51 height 18
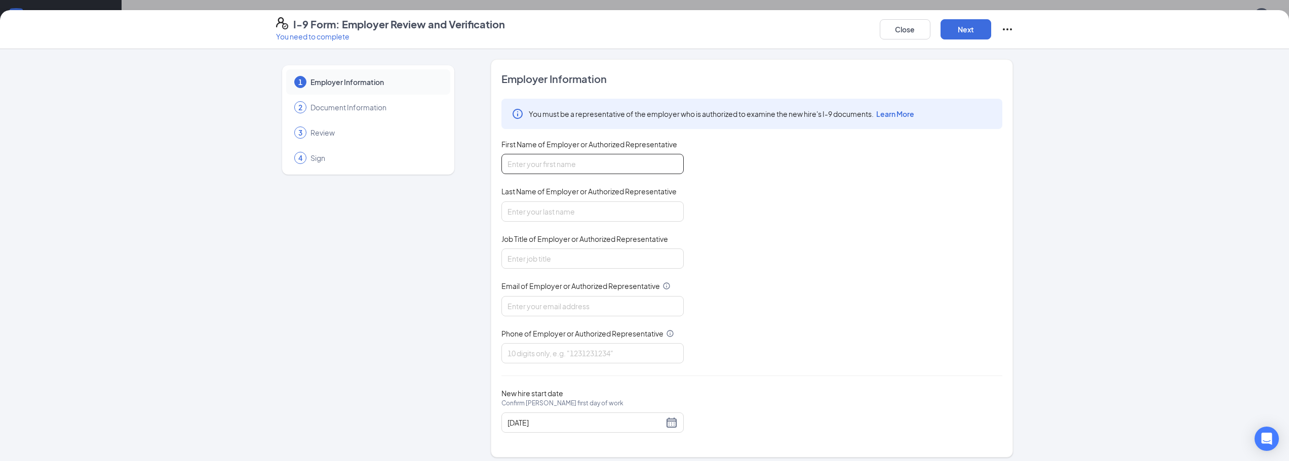
click at [580, 170] on input "First Name of Employer or Authorized Representative" at bounding box center [592, 164] width 182 height 20
type input "[PERSON_NAME]"
click at [566, 211] on input "Last Name of Employer or Authorized Representative" at bounding box center [592, 212] width 182 height 20
type input "[PERSON_NAME]"
click at [558, 254] on input "Job Title of Employer or Authorized Representative" at bounding box center [592, 259] width 182 height 20
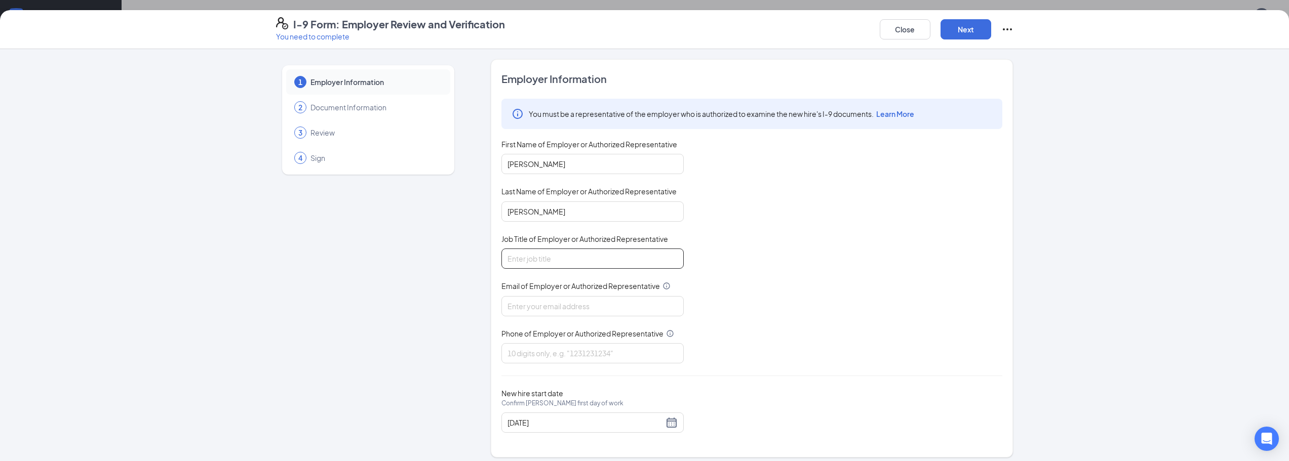
type input "Director"
click at [568, 299] on input "Email of Employer or Authorized Representative" at bounding box center [592, 306] width 182 height 20
type input "[EMAIL_ADDRESS][DOMAIN_NAME]"
click at [569, 350] on input "Phone of Employer or Authorized Representative" at bounding box center [592, 353] width 182 height 20
type input "2018159686"
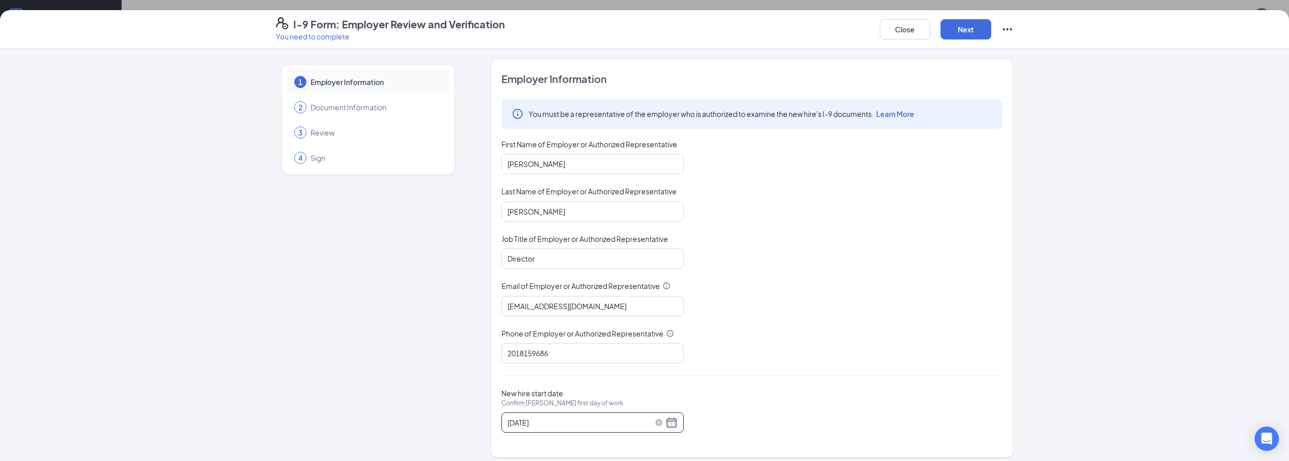
click at [667, 424] on div "[DATE]" at bounding box center [592, 423] width 170 height 12
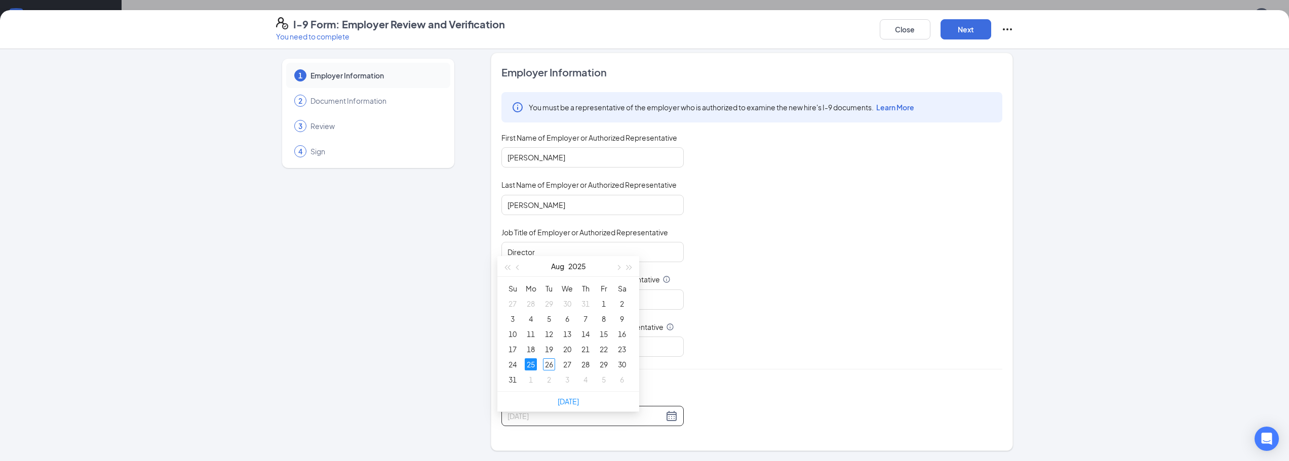
scroll to position [203, 0]
type input "[DATE]"
click at [561, 341] on div "27" at bounding box center [567, 341] width 12 height 12
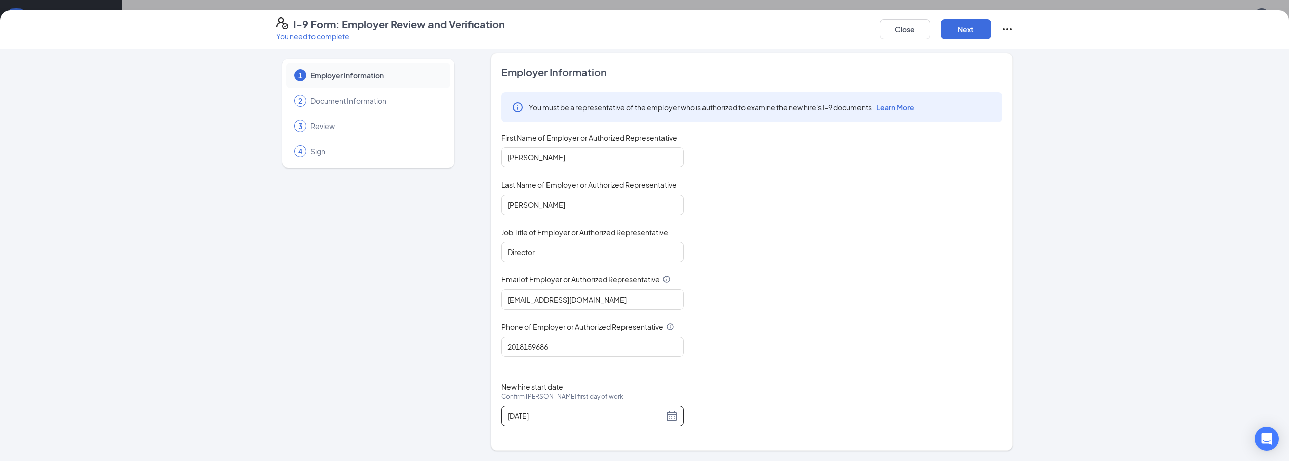
click at [967, 8] on div "I-9 Form: Employer Review and Verification You need to complete Close Next 1 Em…" at bounding box center [644, 230] width 1289 height 461
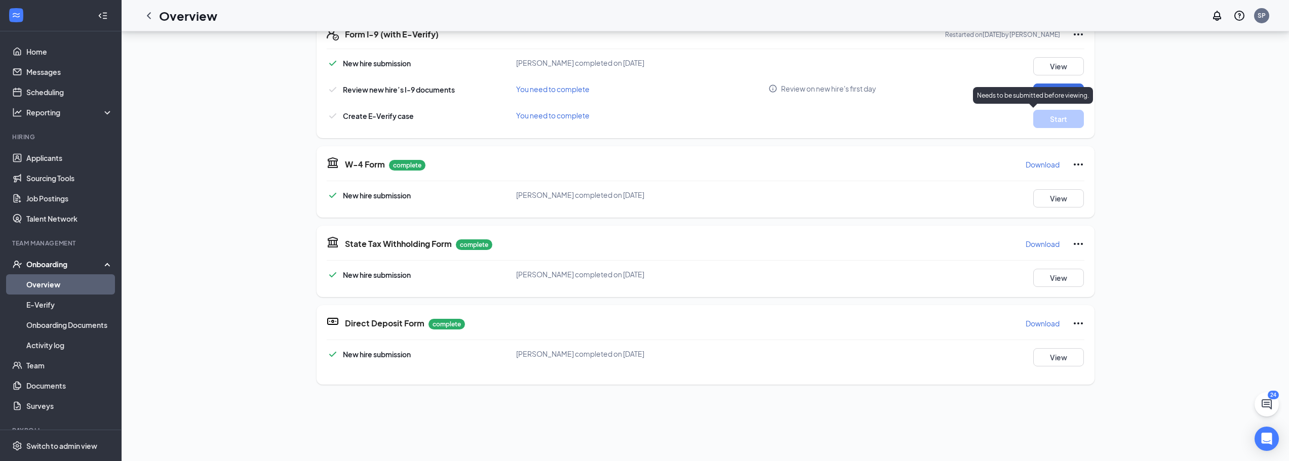
click at [1053, 93] on p "Needs to be submitted before viewing." at bounding box center [1033, 95] width 112 height 9
click at [1043, 88] on button "Review" at bounding box center [1058, 93] width 51 height 18
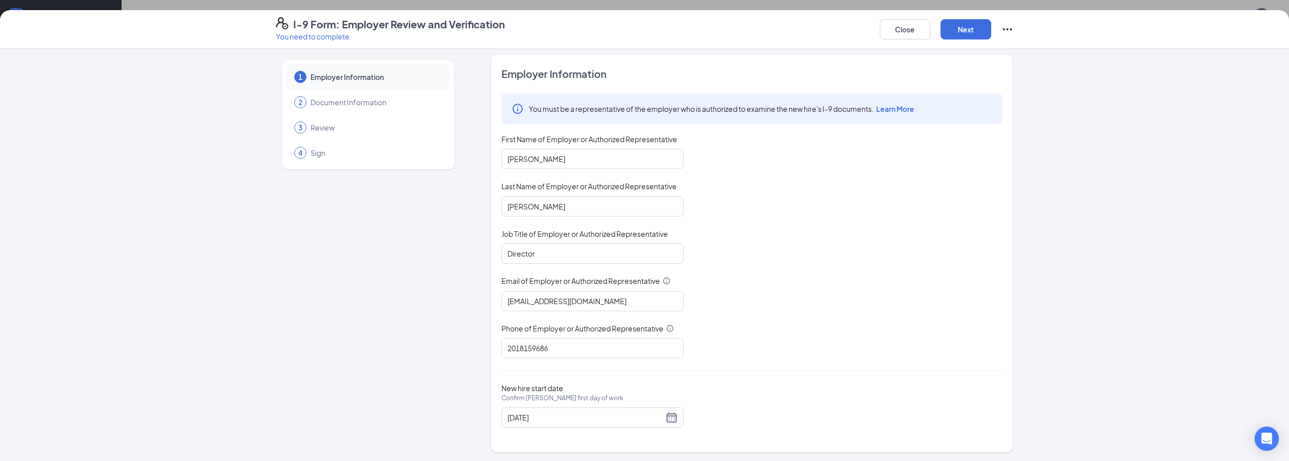
scroll to position [7, 0]
click at [954, 33] on button "Next" at bounding box center [965, 29] width 51 height 20
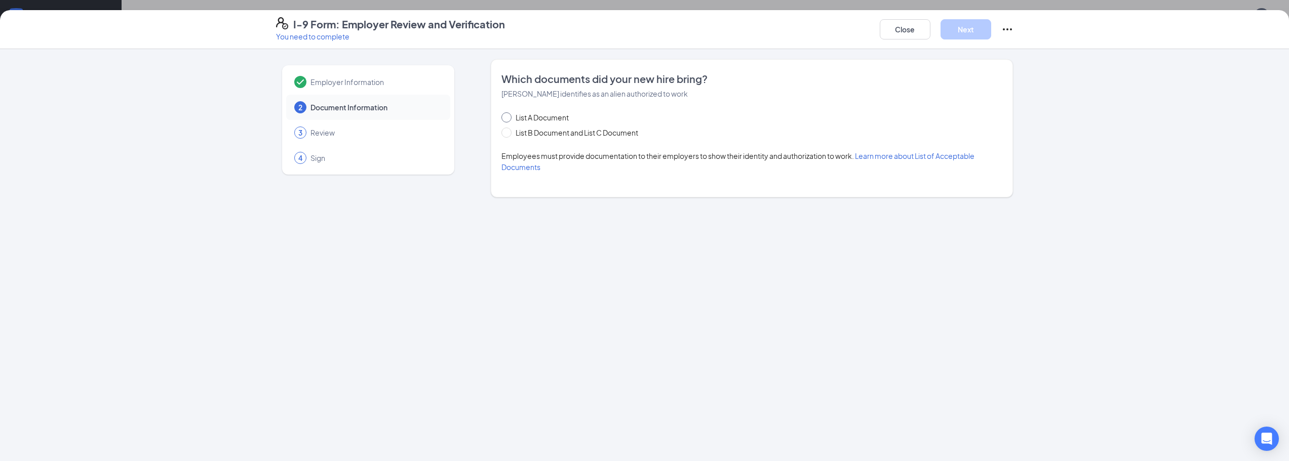
click at [535, 118] on span "List A Document" at bounding box center [541, 117] width 61 height 11
click at [508, 118] on input "List A Document" at bounding box center [504, 115] width 7 height 7
radio input "true"
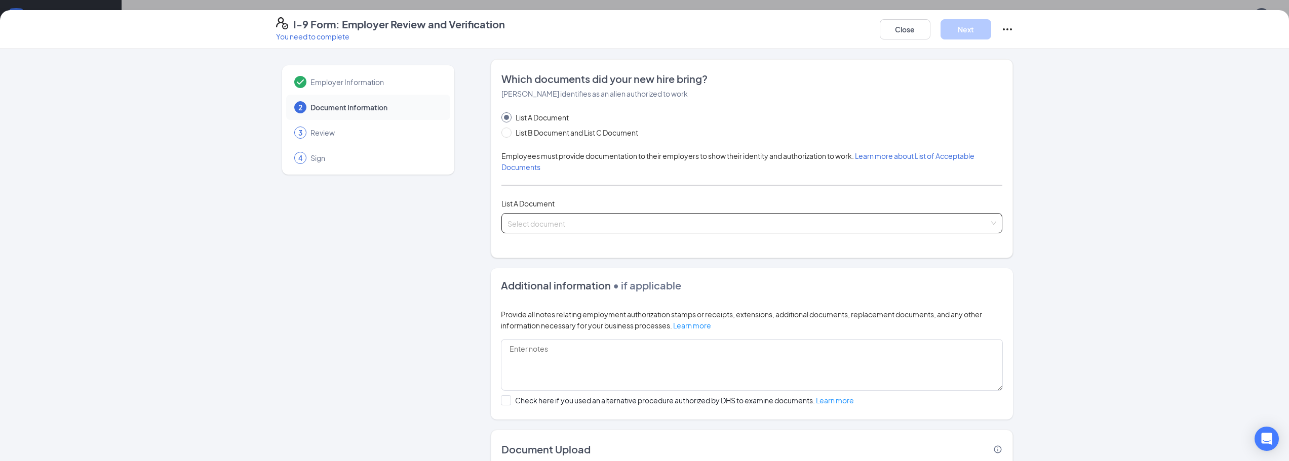
click at [569, 227] on input "search" at bounding box center [747, 221] width 481 height 15
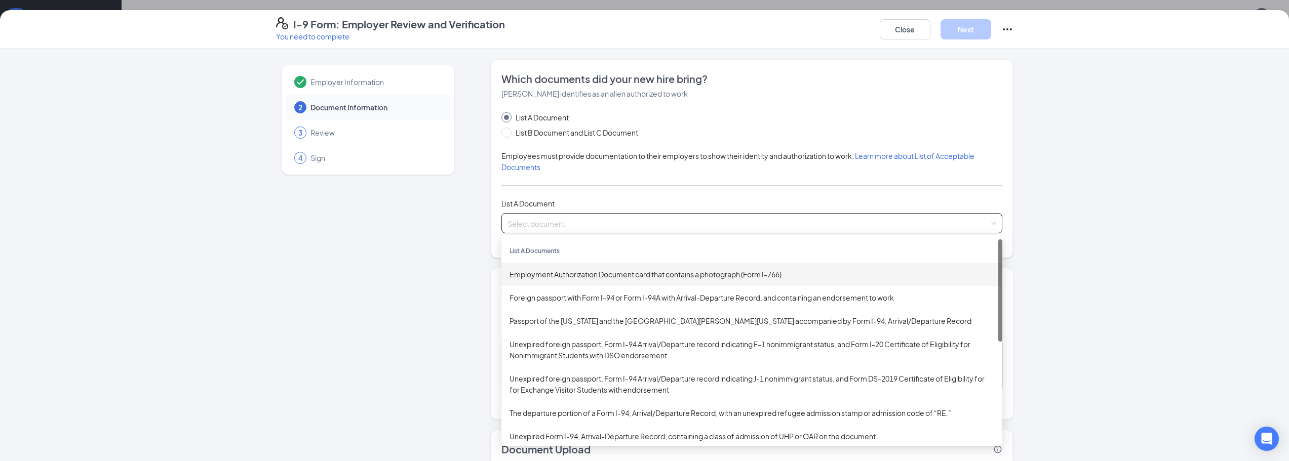
click at [581, 274] on div "Employment Authorization Document card that contains a photograph (Form I-766)" at bounding box center [751, 274] width 485 height 11
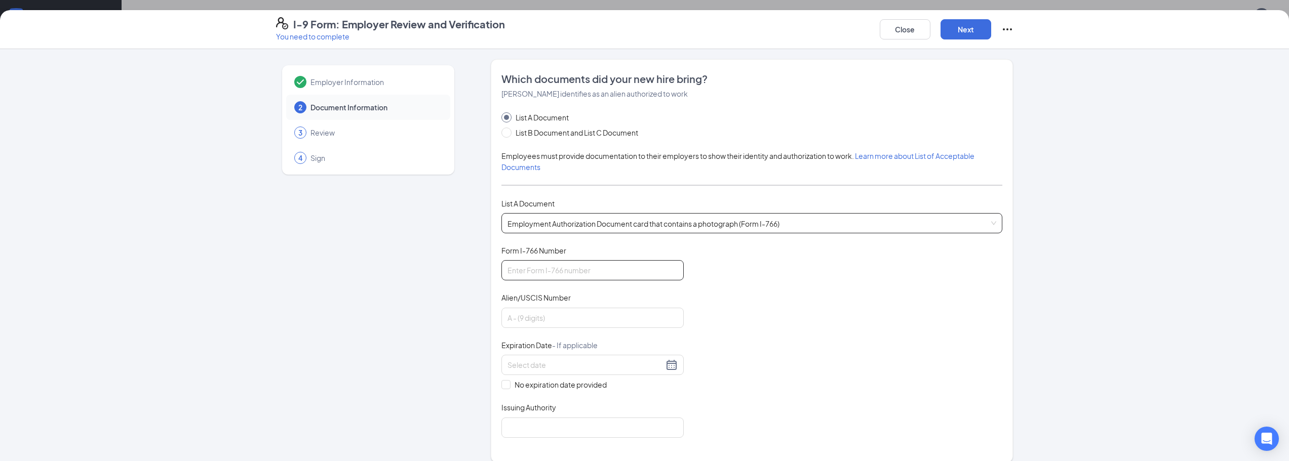
click at [556, 268] on input "Form I-766 Number" at bounding box center [592, 270] width 182 height 20
click at [589, 314] on input "Alien/USCIS Number" at bounding box center [592, 318] width 182 height 20
click at [576, 274] on input "Form I-766 Number" at bounding box center [592, 270] width 182 height 20
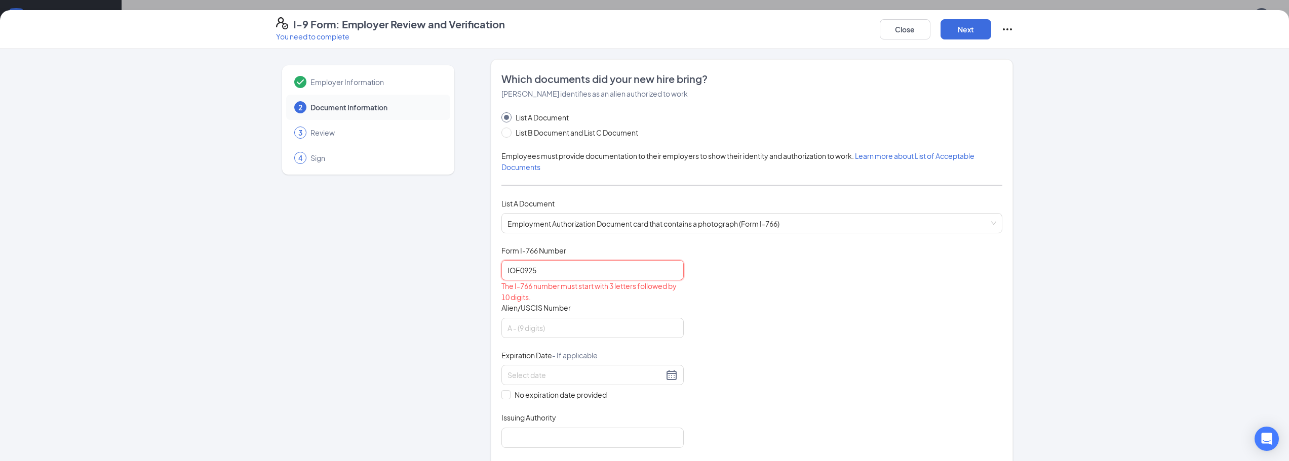
type input "IOE0925443153"
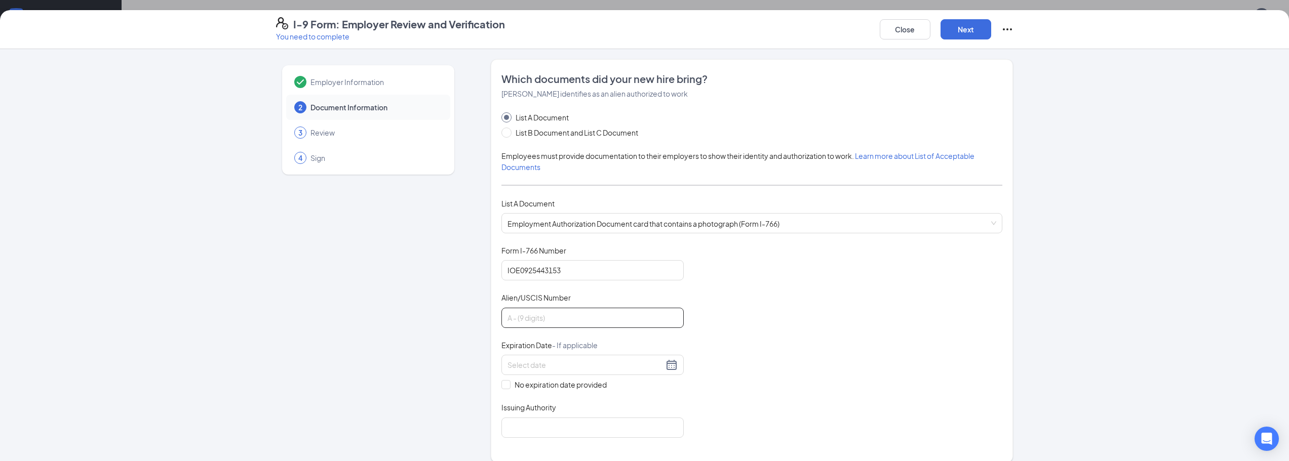
click at [537, 314] on input "Alien/USCIS Number" at bounding box center [592, 318] width 182 height 20
click at [517, 317] on input "Alien/USCIS Number" at bounding box center [592, 318] width 182 height 20
click at [567, 316] on input "A232601181" at bounding box center [592, 318] width 182 height 20
type input "A234242383"
click at [696, 329] on div "Document Title Employment Authorization Document card that contains a photograp…" at bounding box center [751, 342] width 501 height 192
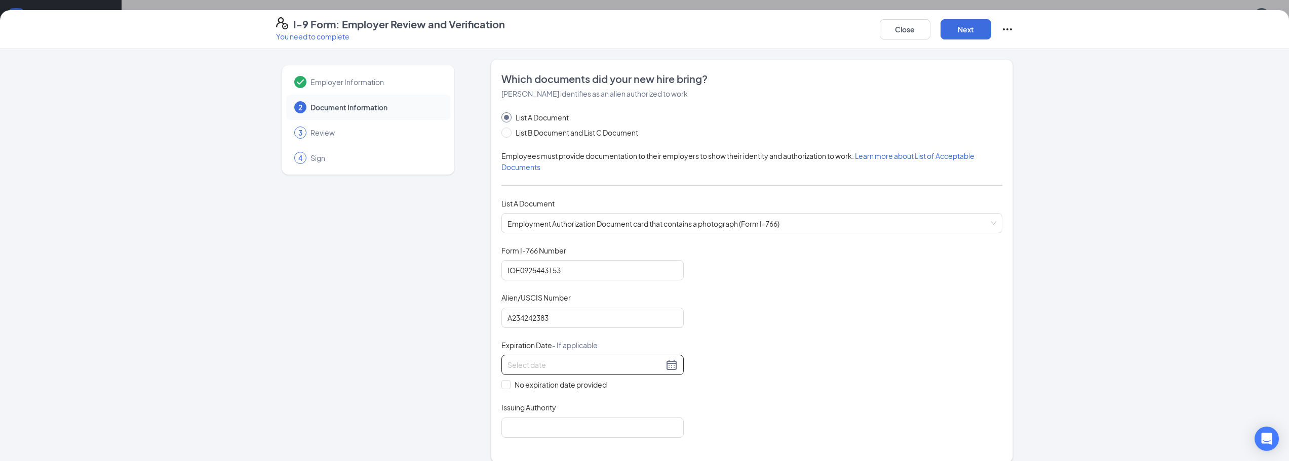
click at [665, 362] on div at bounding box center [592, 365] width 170 height 12
click at [571, 389] on button "2025" at bounding box center [577, 387] width 18 height 20
type input "[DATE]"
click at [574, 305] on td "2029" at bounding box center [568, 312] width 45 height 33
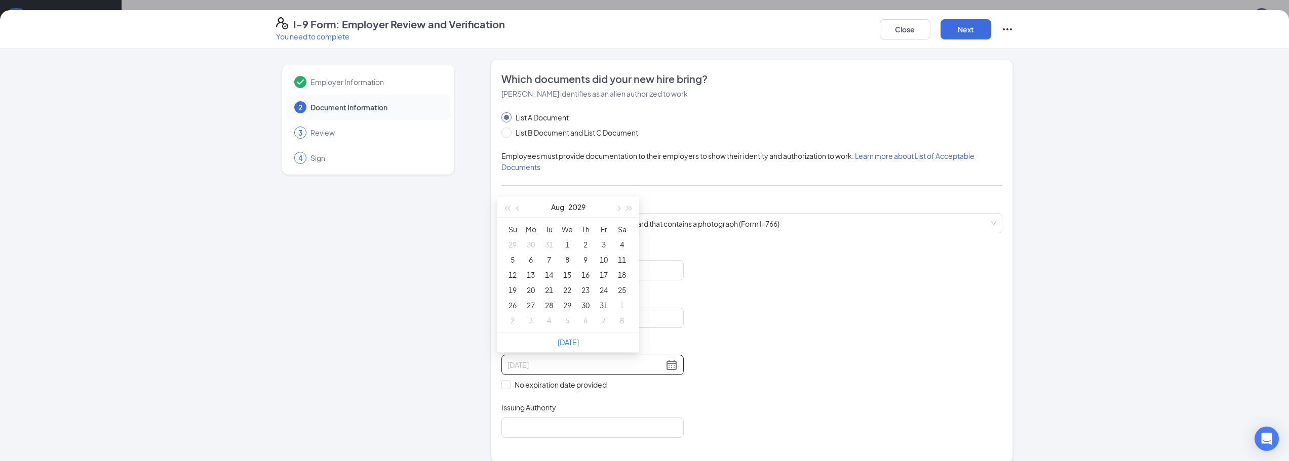
type input "[DATE]"
click at [557, 201] on button "Aug" at bounding box center [557, 207] width 13 height 20
type input "[DATE]"
click at [514, 335] on div "Oct" at bounding box center [523, 336] width 30 height 12
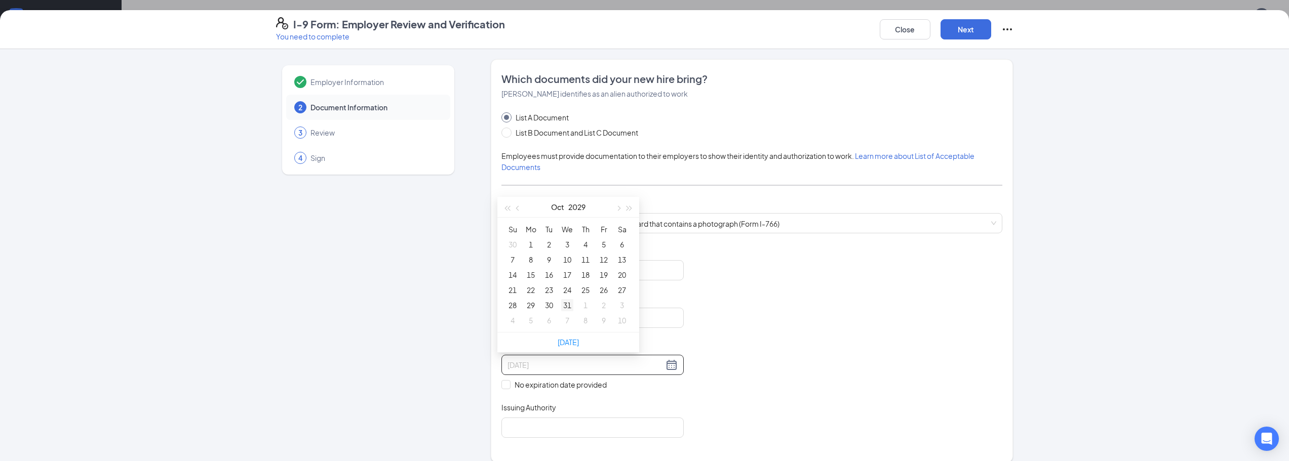
type input "[DATE]"
click at [564, 307] on div "31" at bounding box center [567, 305] width 12 height 12
click at [719, 343] on div "Document Title Employment Authorization Document card that contains a photograp…" at bounding box center [751, 342] width 501 height 192
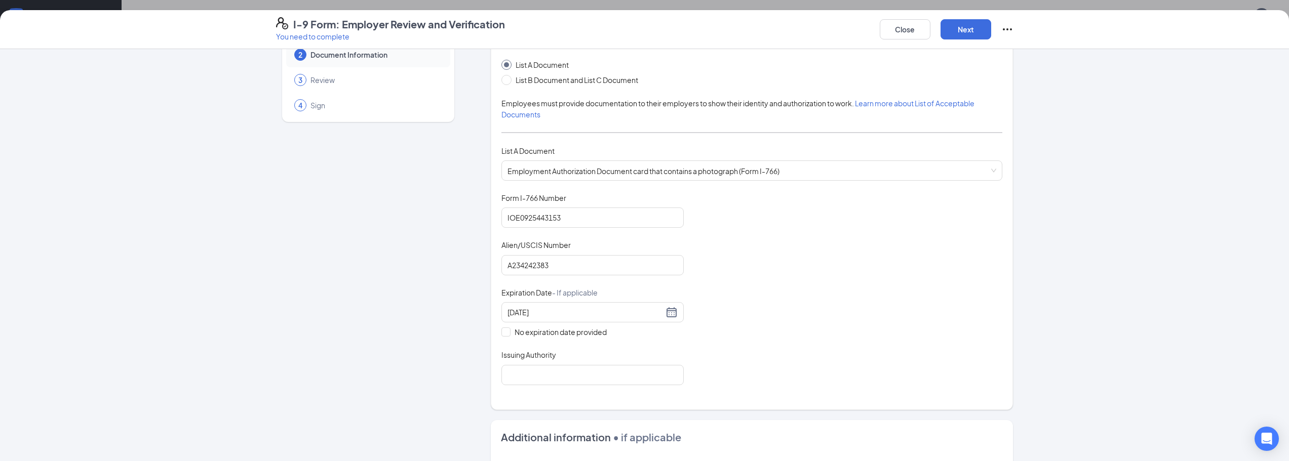
scroll to position [101, 0]
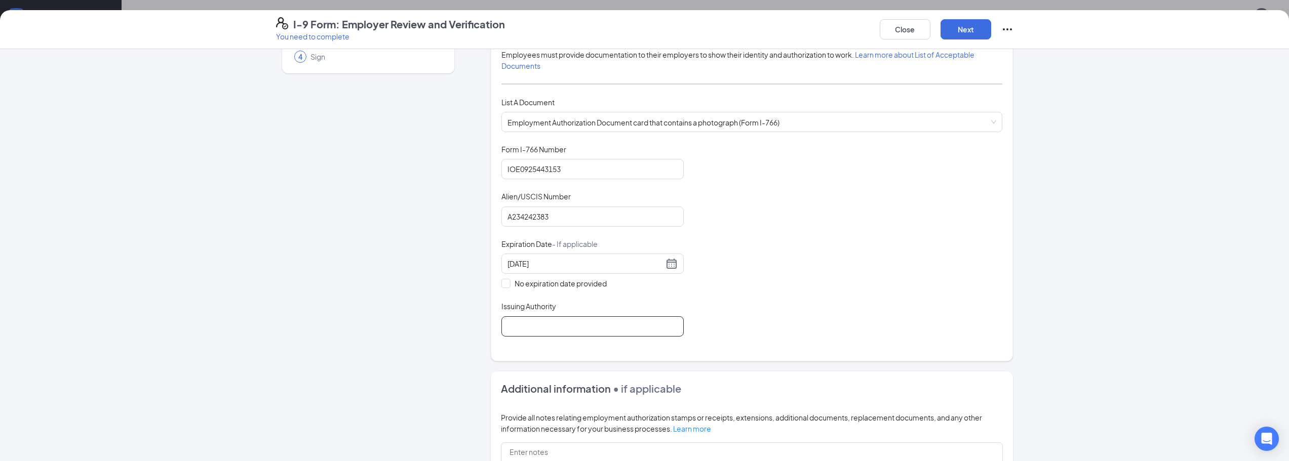
click at [567, 333] on input "Issuing Authority" at bounding box center [592, 326] width 182 height 20
type input "USCIS"
click at [719, 307] on div "Document Title Employment Authorization Document card that contains a photograp…" at bounding box center [751, 240] width 501 height 192
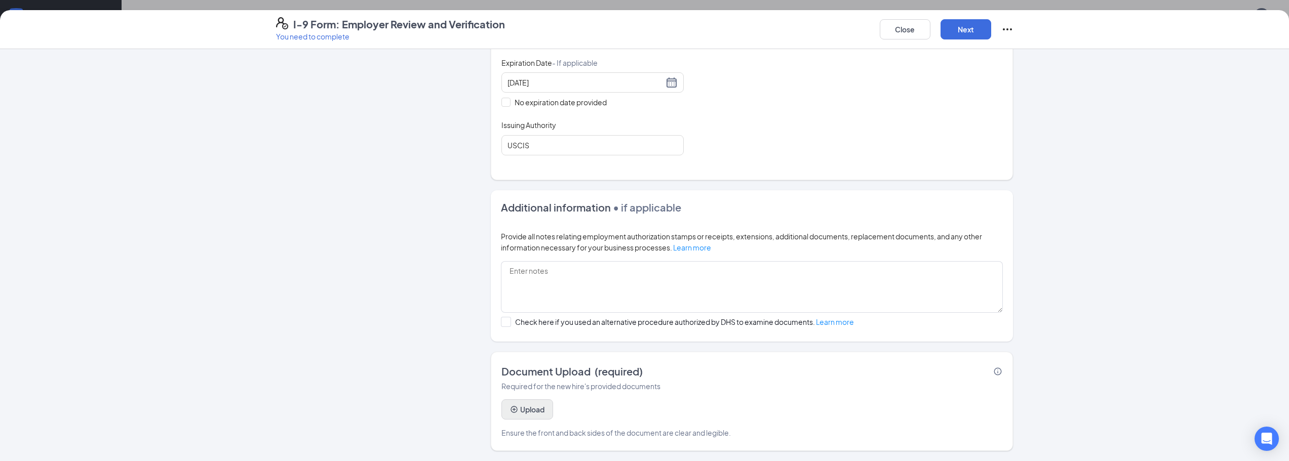
scroll to position [442, 0]
click at [534, 407] on button "Upload" at bounding box center [527, 409] width 52 height 20
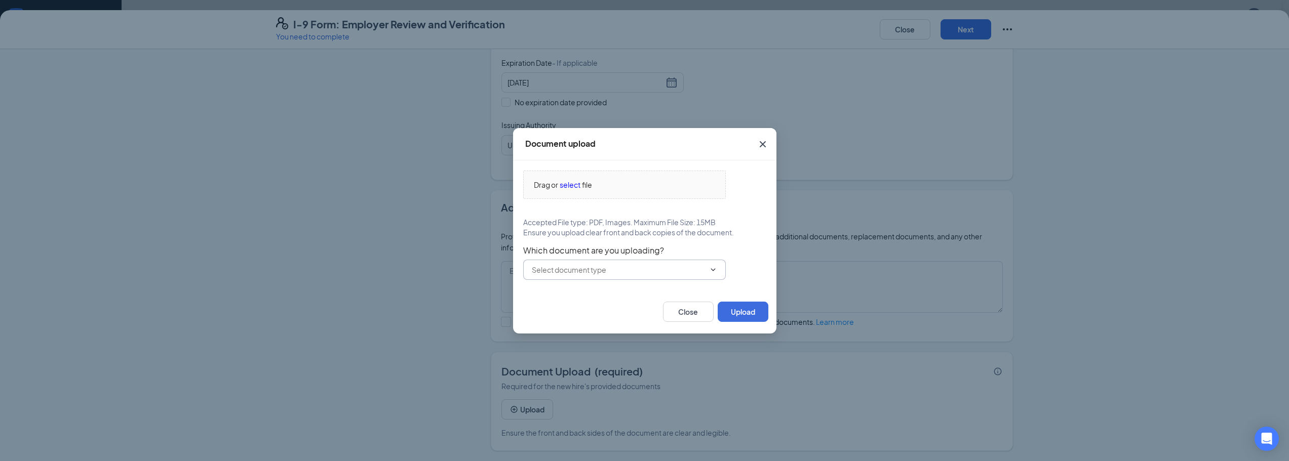
click at [587, 273] on input "text" at bounding box center [618, 269] width 173 height 11
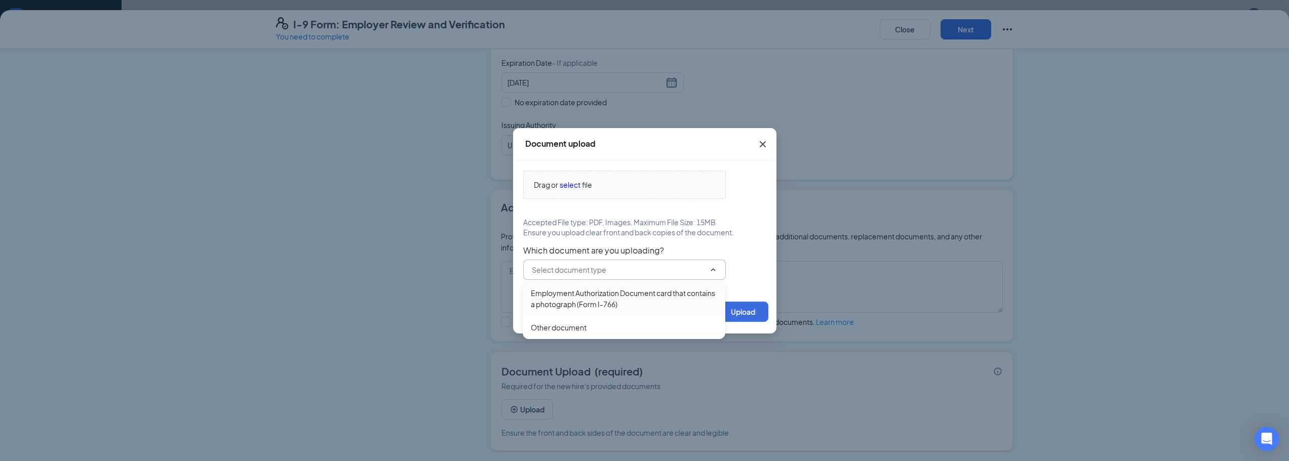
click at [585, 291] on div "Employment Authorization Document card that contains a photograph (Form I-766)" at bounding box center [624, 299] width 186 height 22
type input "Employment Authorization Document card that contains a photograph (Form I-766)"
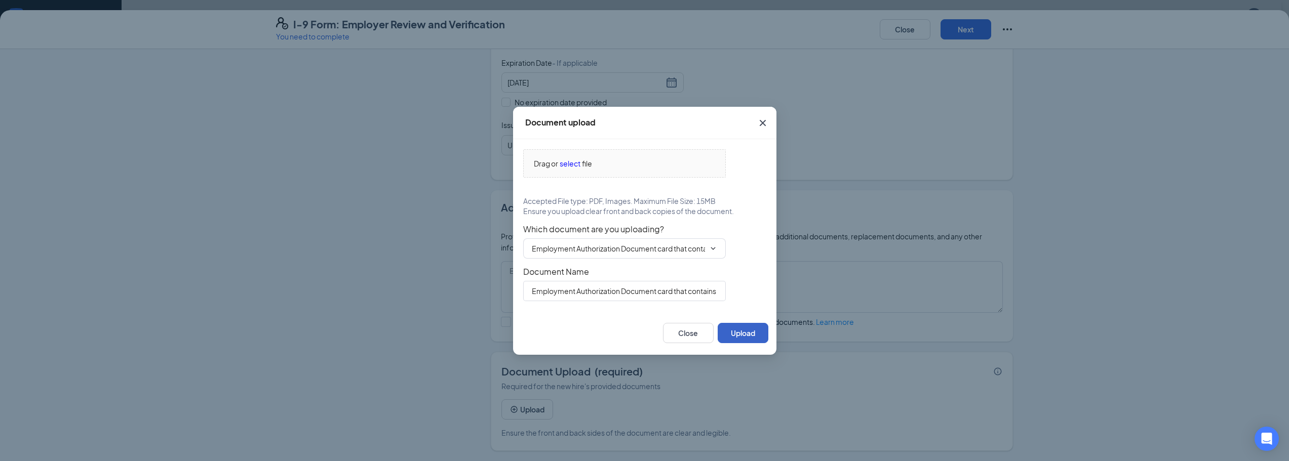
click at [737, 331] on button "Upload" at bounding box center [742, 333] width 51 height 20
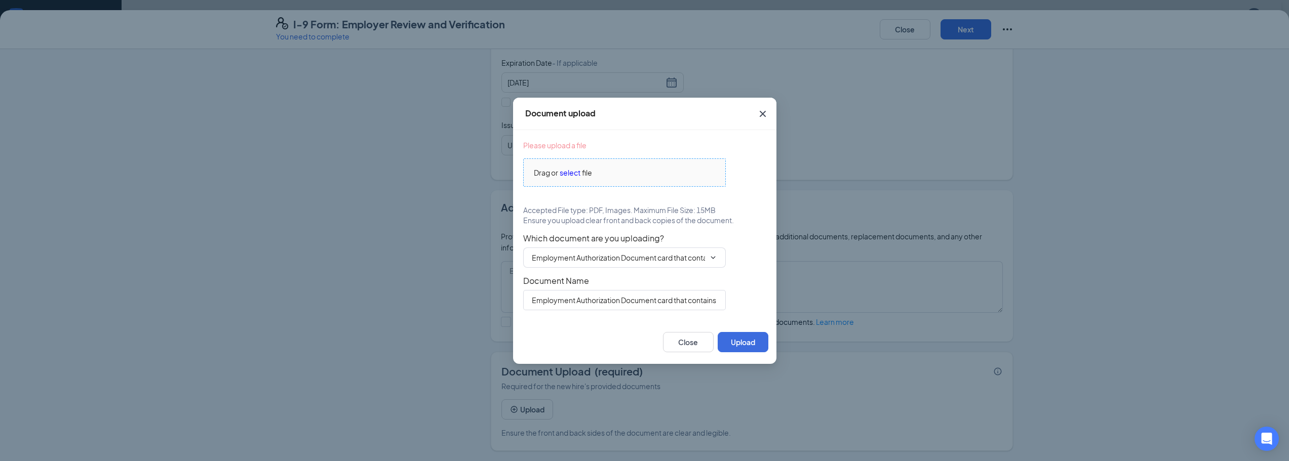
click at [546, 165] on span "Drag or select file" at bounding box center [625, 172] width 202 height 27
click at [753, 340] on button "Upload" at bounding box center [742, 341] width 51 height 20
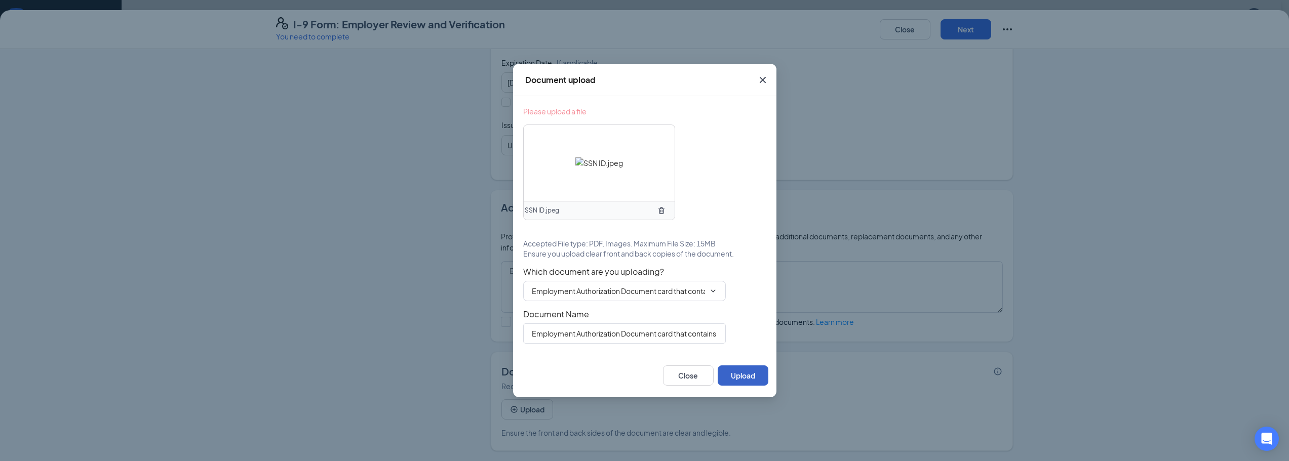
click at [749, 371] on button "Upload" at bounding box center [742, 376] width 51 height 20
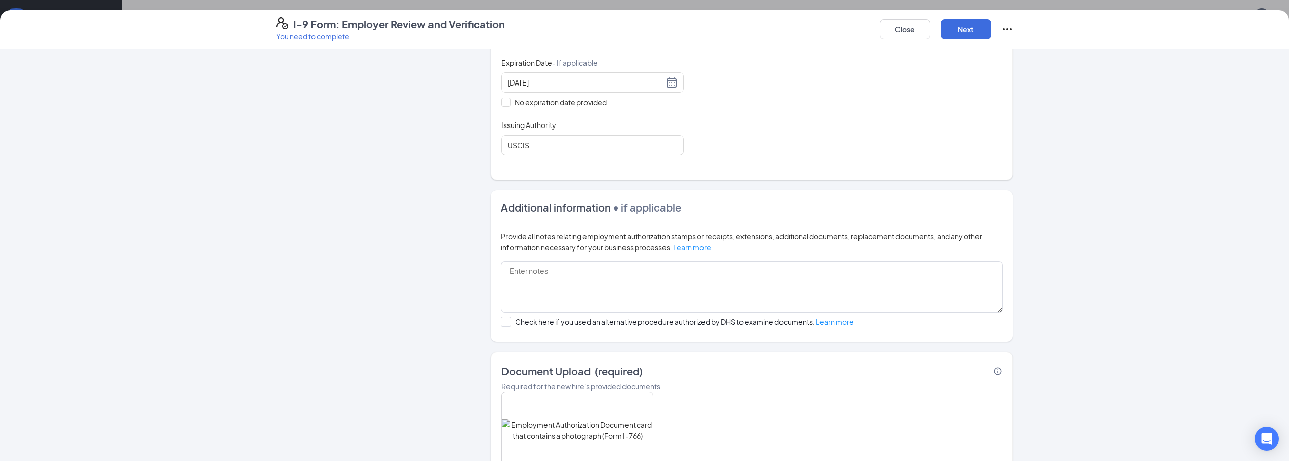
click at [1051, 267] on div "Employer Information 2 Document Information 3 Review 4 Sign Which documents did…" at bounding box center [644, 255] width 1289 height 412
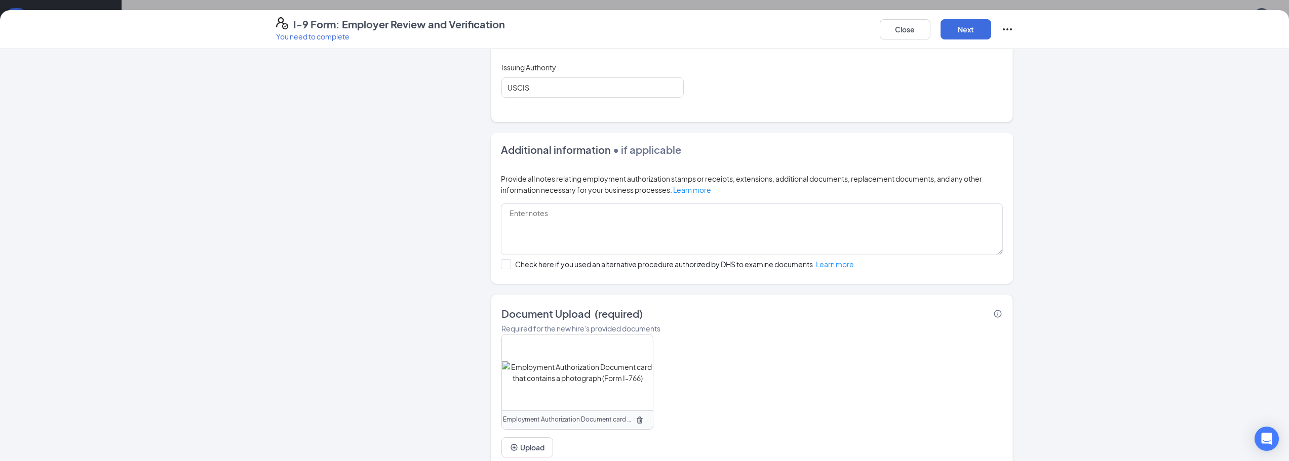
scroll to position [125, 0]
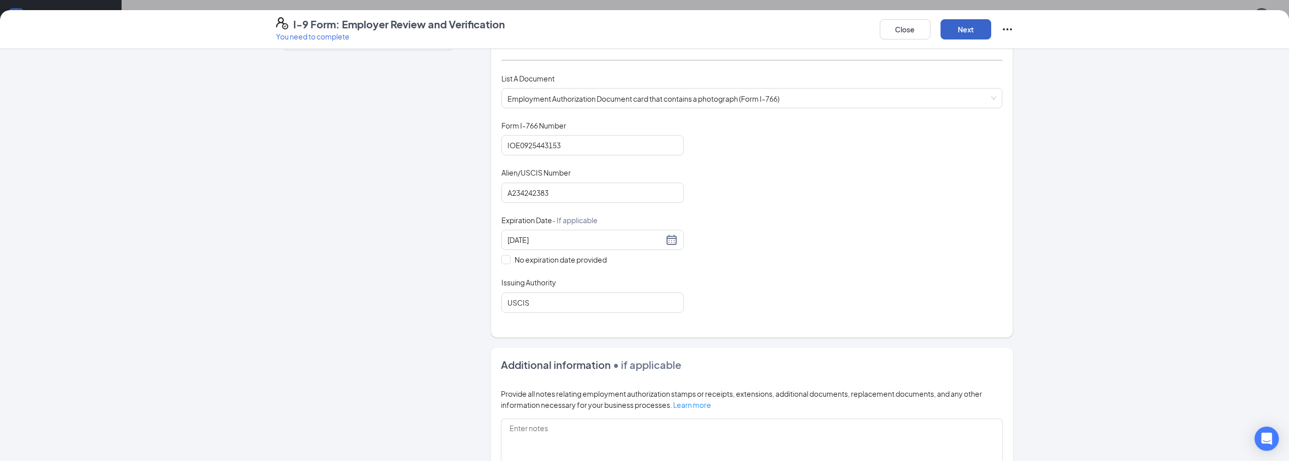
click at [969, 36] on button "Next" at bounding box center [965, 29] width 51 height 20
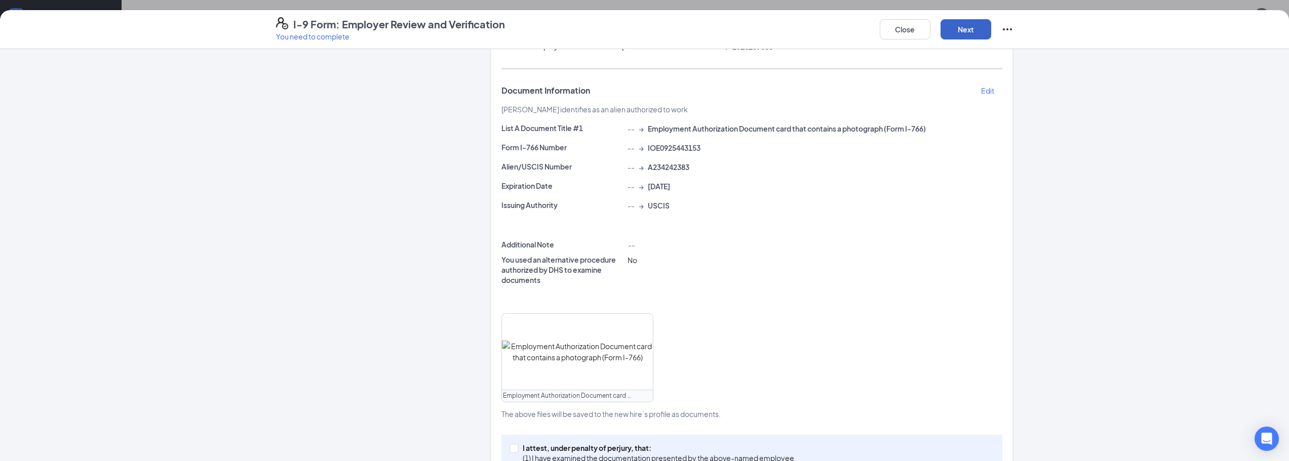
scroll to position [230, 0]
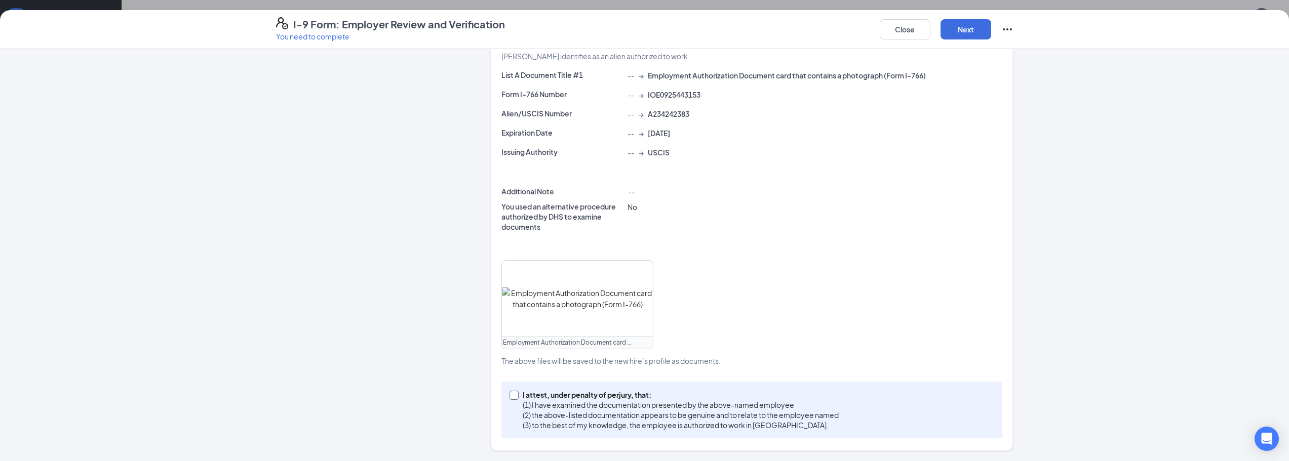
click at [511, 392] on input "I attest, under penalty of [PERSON_NAME], that: (1) I have examined the documen…" at bounding box center [512, 394] width 7 height 7
checkbox input "true"
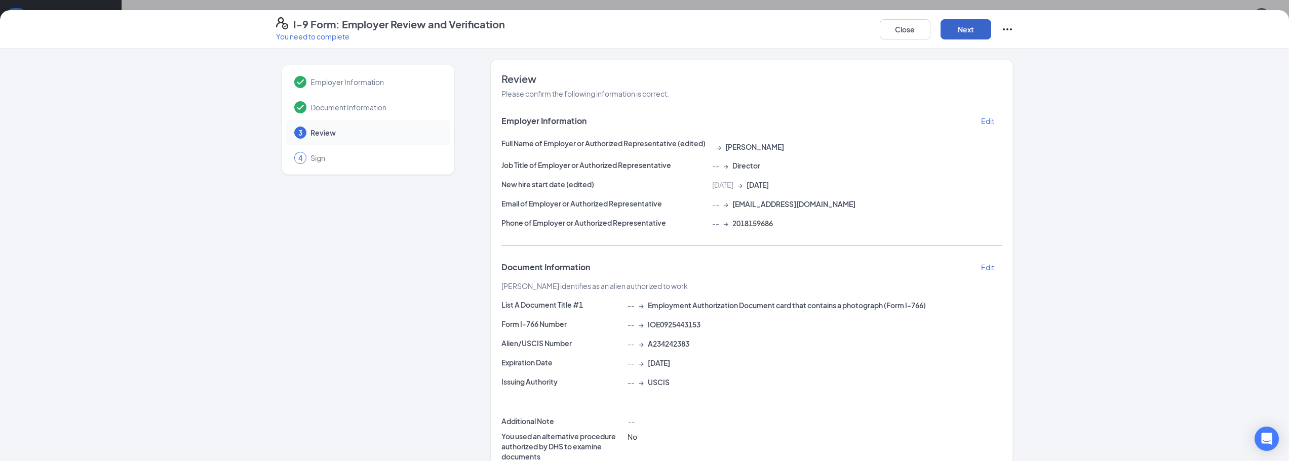
click at [970, 26] on button "Next" at bounding box center [965, 29] width 51 height 20
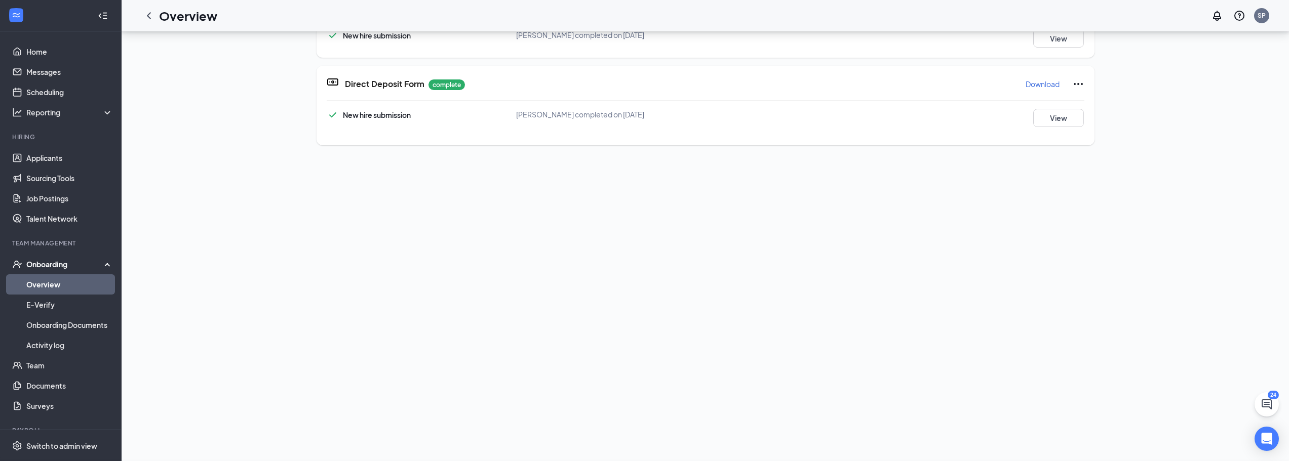
scroll to position [65, 0]
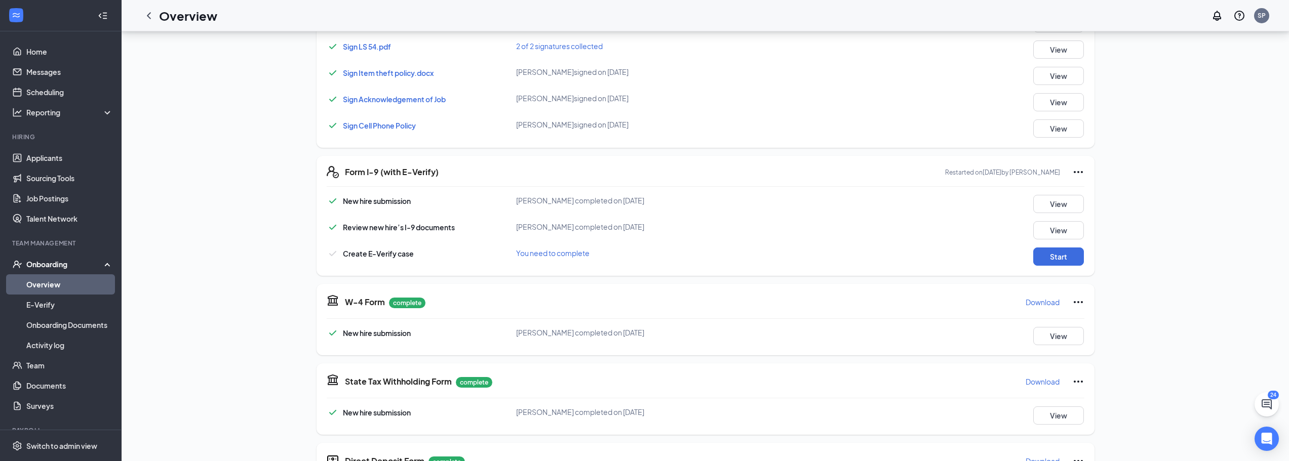
click at [230, 164] on div "AK [PERSON_NAME] [PERSON_NAME] Ave., Brooklyn [EMAIL_ADDRESS][DOMAIN_NAME] · [P…" at bounding box center [705, 99] width 1133 height 848
click at [1049, 260] on button "Start" at bounding box center [1058, 257] width 51 height 18
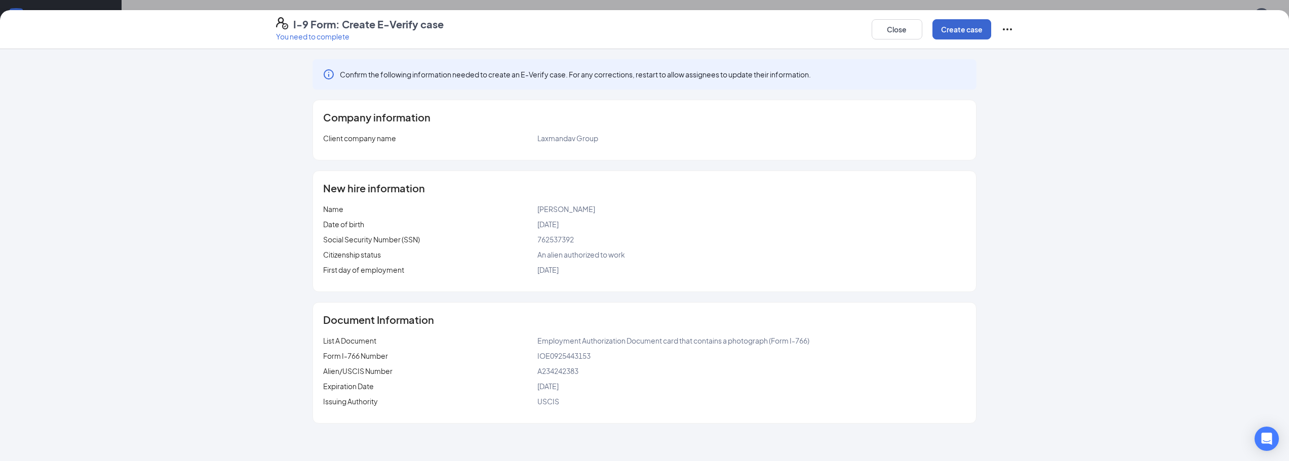
scroll to position [217, 0]
click at [975, 30] on button "Create case" at bounding box center [961, 29] width 59 height 20
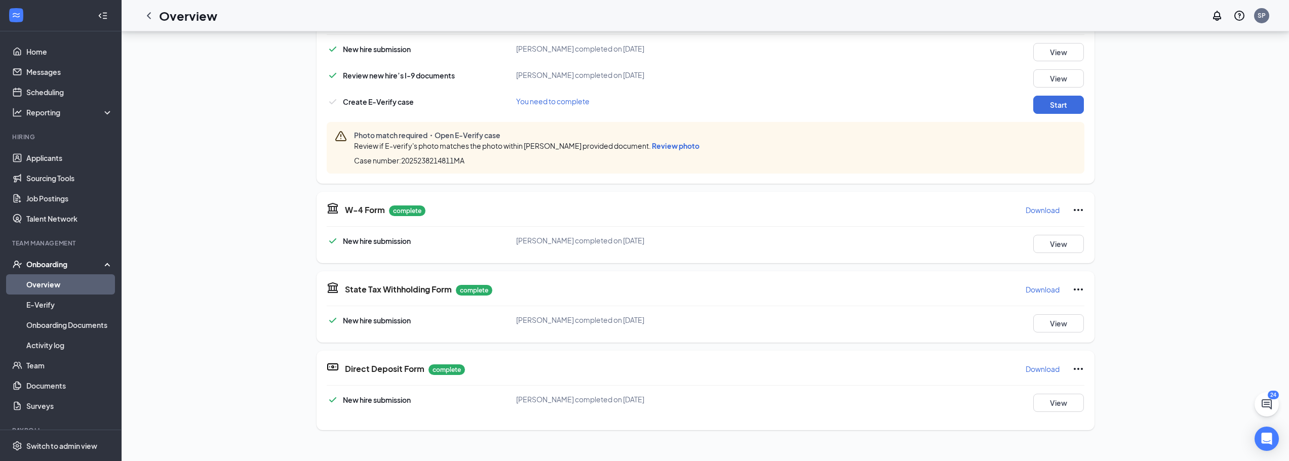
click at [652, 149] on span "Review photo" at bounding box center [676, 145] width 48 height 9
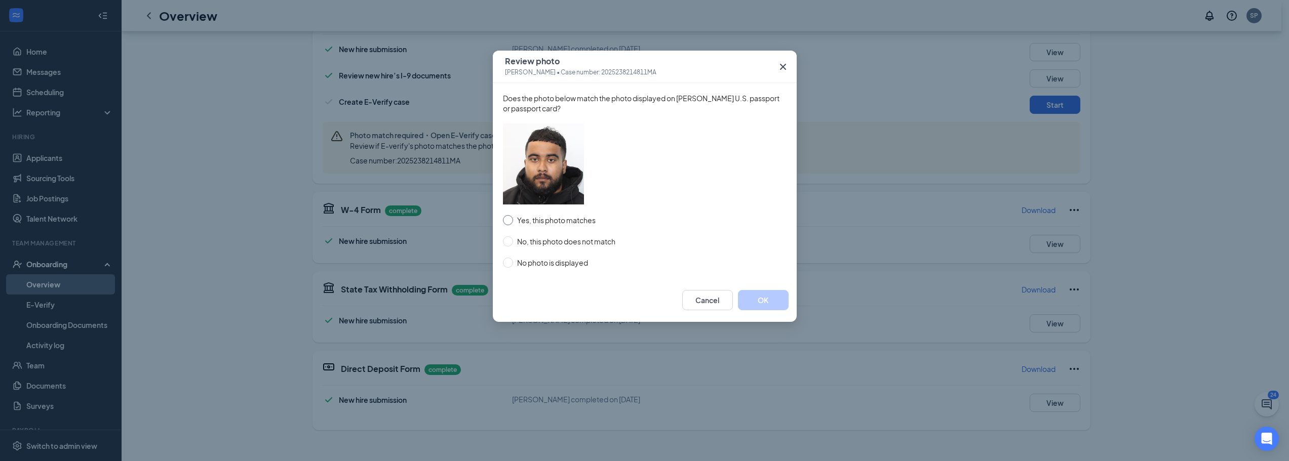
click at [508, 222] on input "Yes, this photo matches" at bounding box center [508, 220] width 10 height 10
radio input "true"
click at [762, 310] on button "OK" at bounding box center [763, 300] width 51 height 20
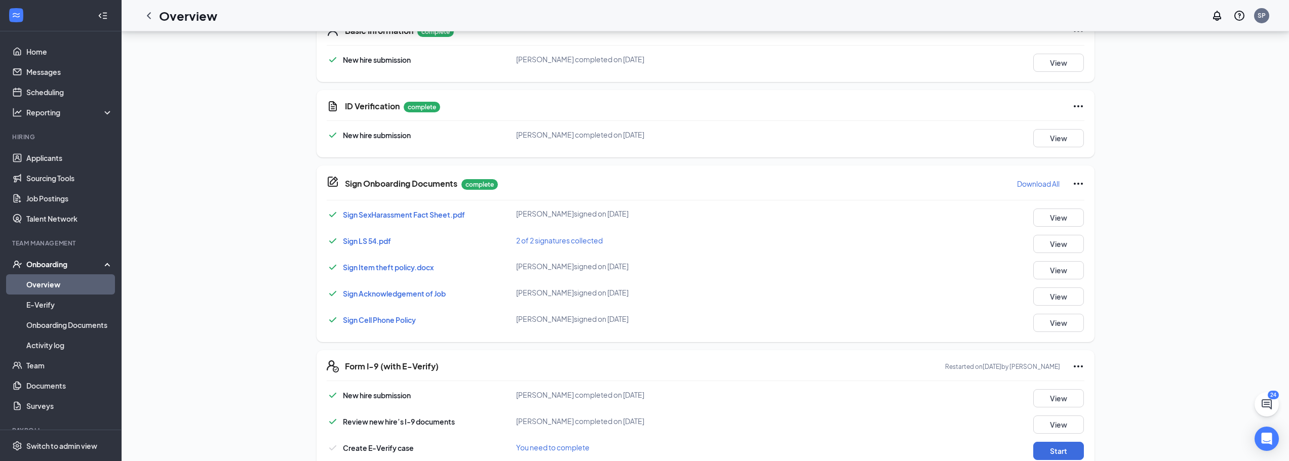
scroll to position [0, 0]
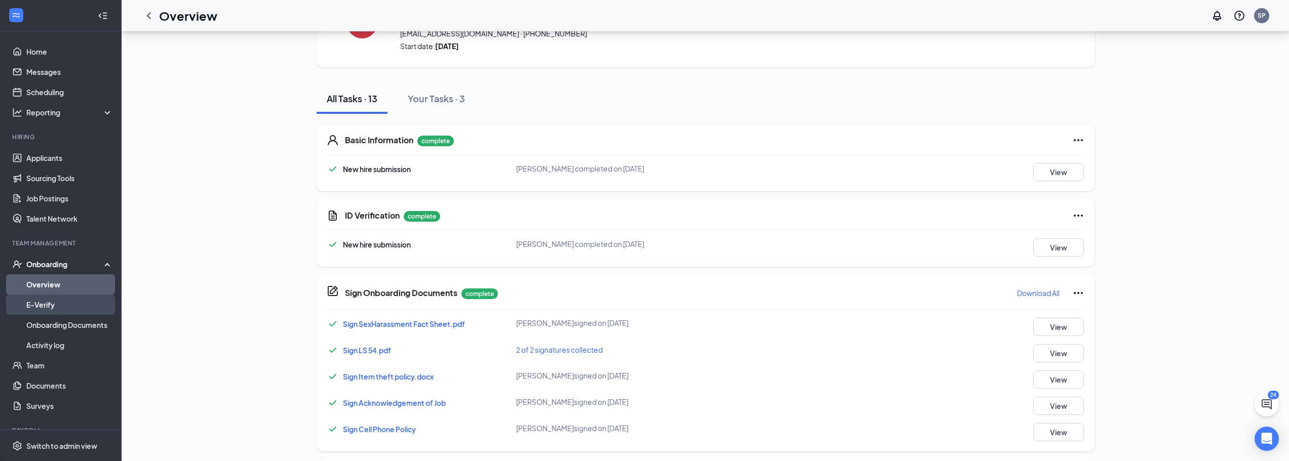
click at [39, 304] on link "E-Verify" at bounding box center [69, 305] width 87 height 20
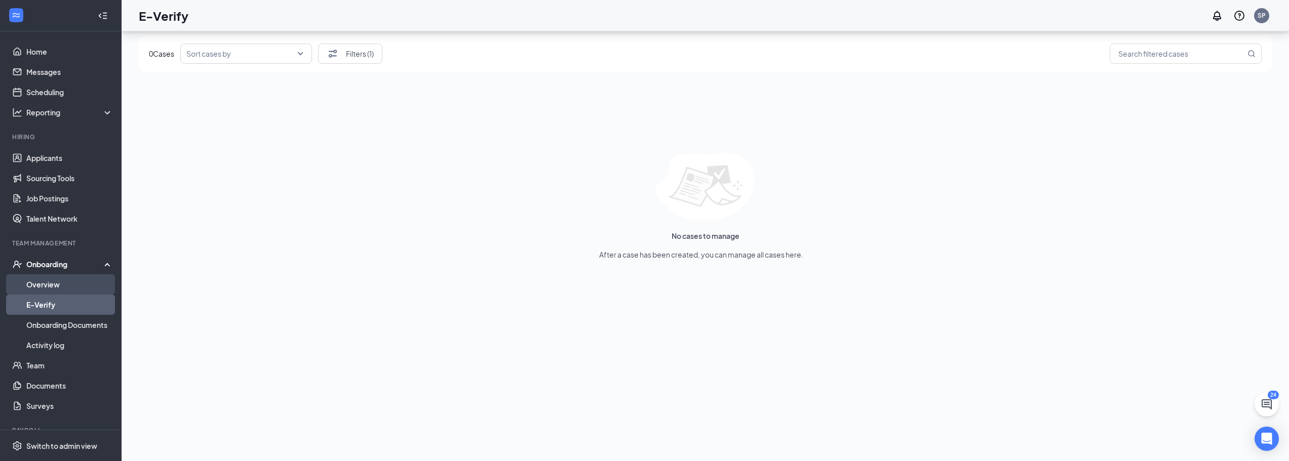
click at [63, 286] on link "Overview" at bounding box center [69, 284] width 87 height 20
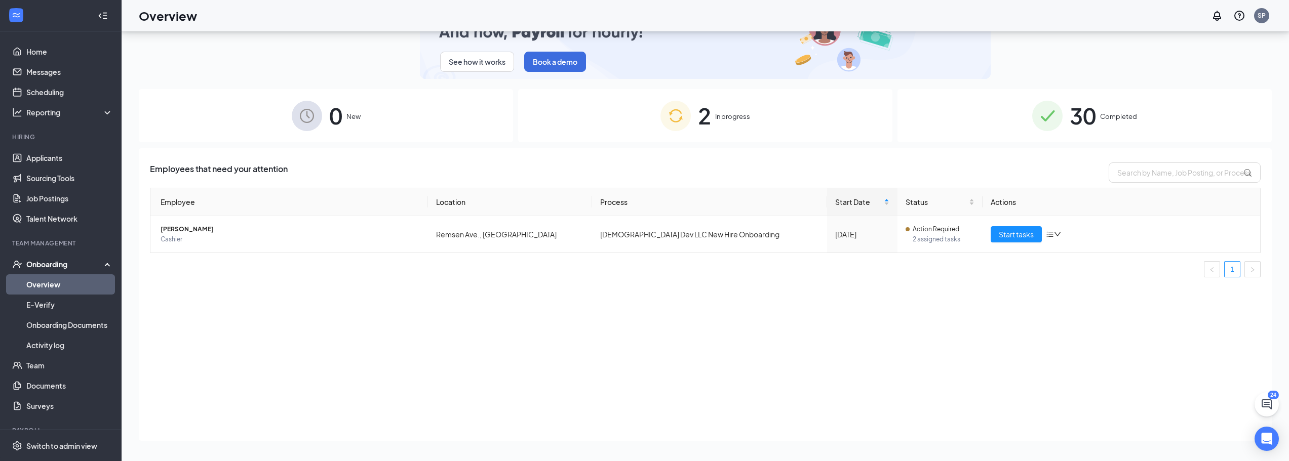
click at [996, 118] on div "30 Completed" at bounding box center [1084, 115] width 374 height 53
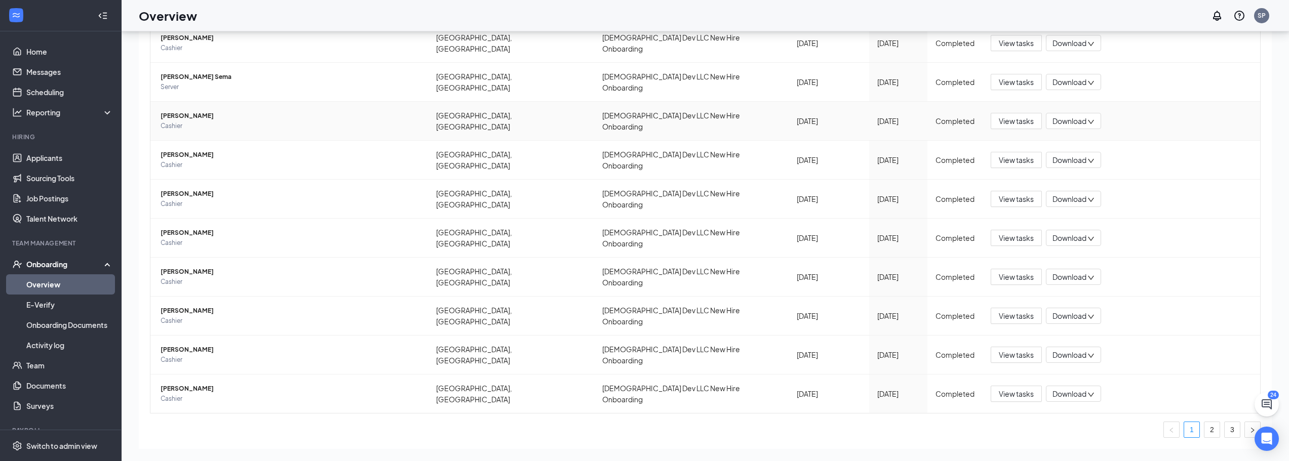
scroll to position [205, 0]
click at [1228, 421] on link "3" at bounding box center [1231, 428] width 15 height 15
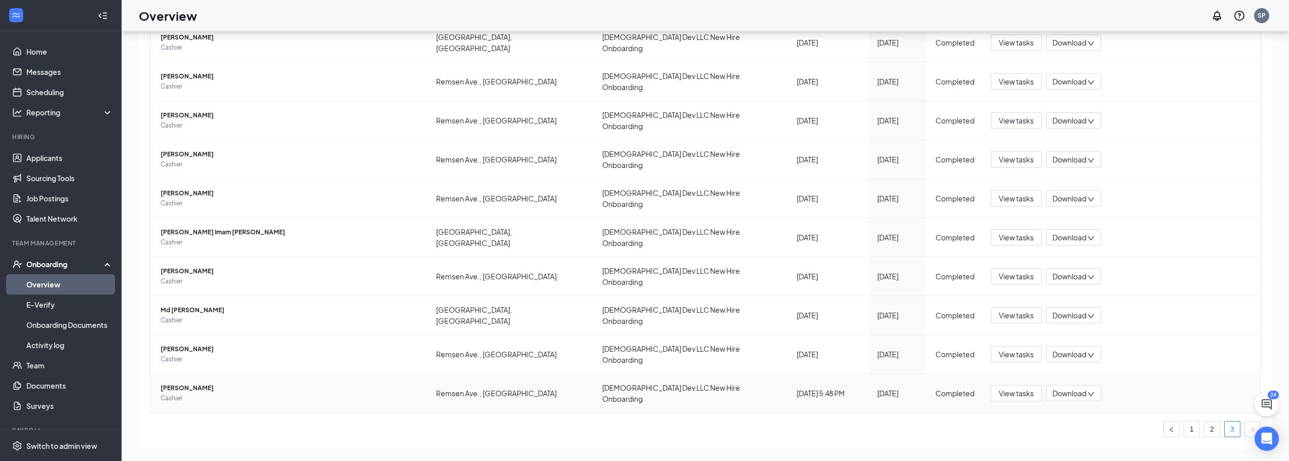
scroll to position [205, 0]
click at [1209, 421] on link "2" at bounding box center [1211, 428] width 15 height 15
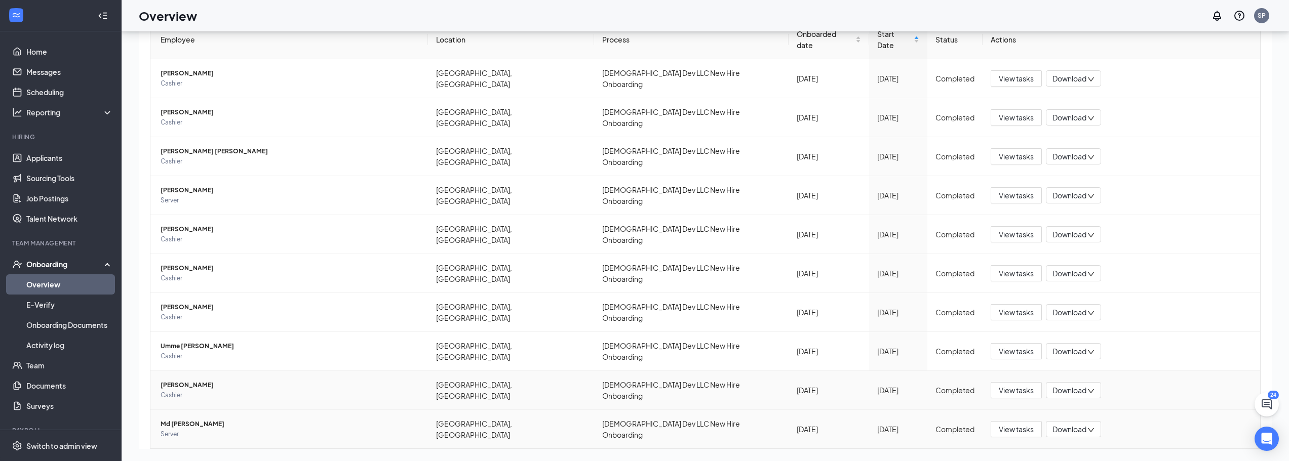
scroll to position [205, 0]
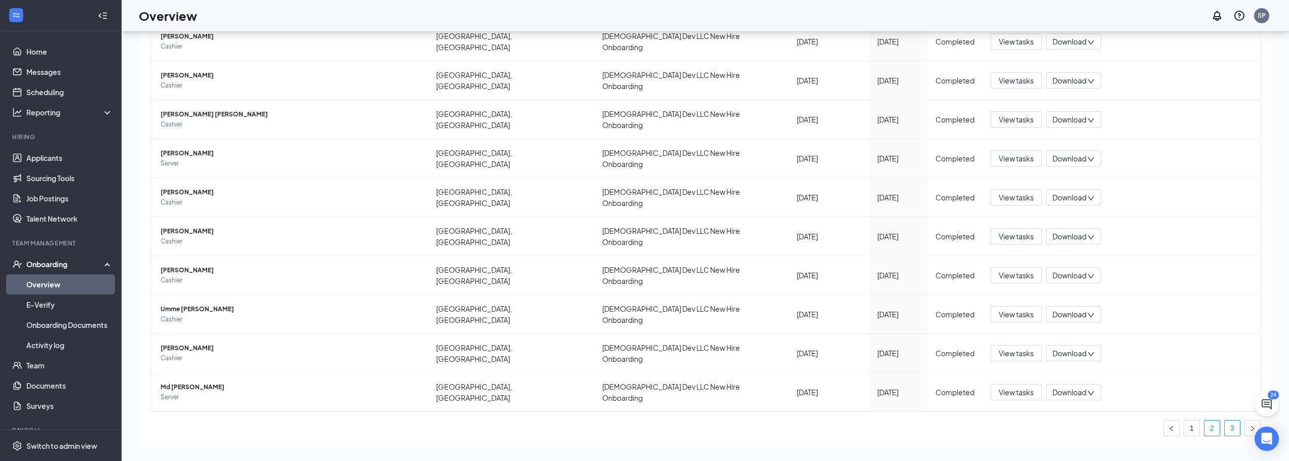
click at [1224, 421] on link "3" at bounding box center [1231, 428] width 15 height 15
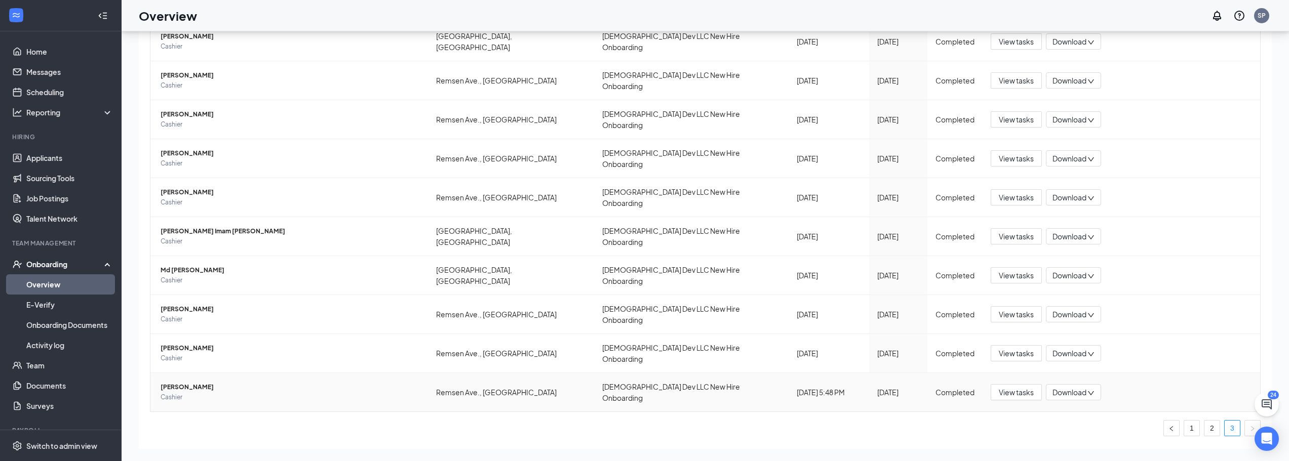
click at [237, 382] on span "[PERSON_NAME]" at bounding box center [289, 387] width 259 height 10
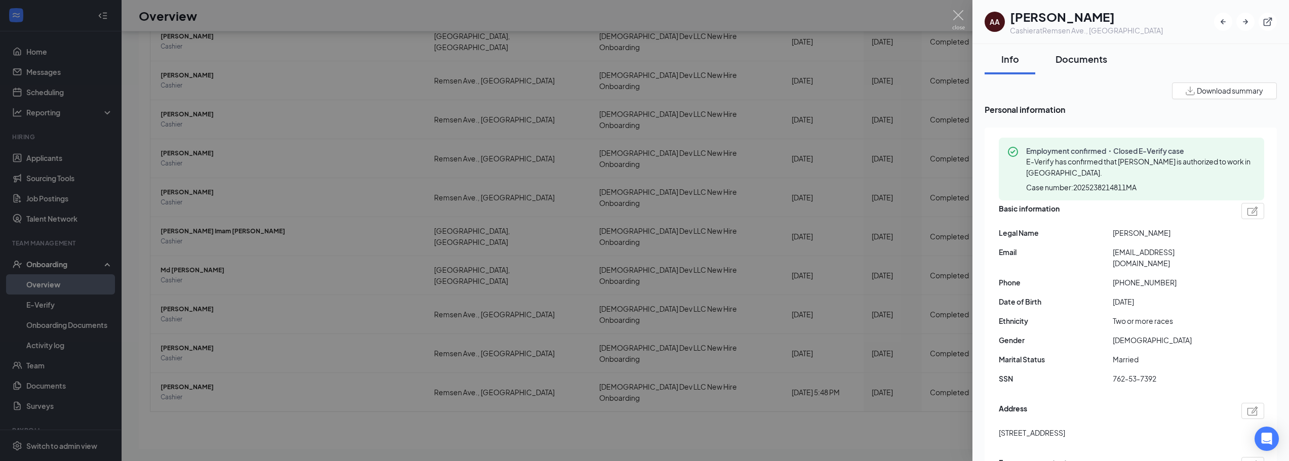
click at [1093, 55] on div "Documents" at bounding box center [1081, 59] width 52 height 13
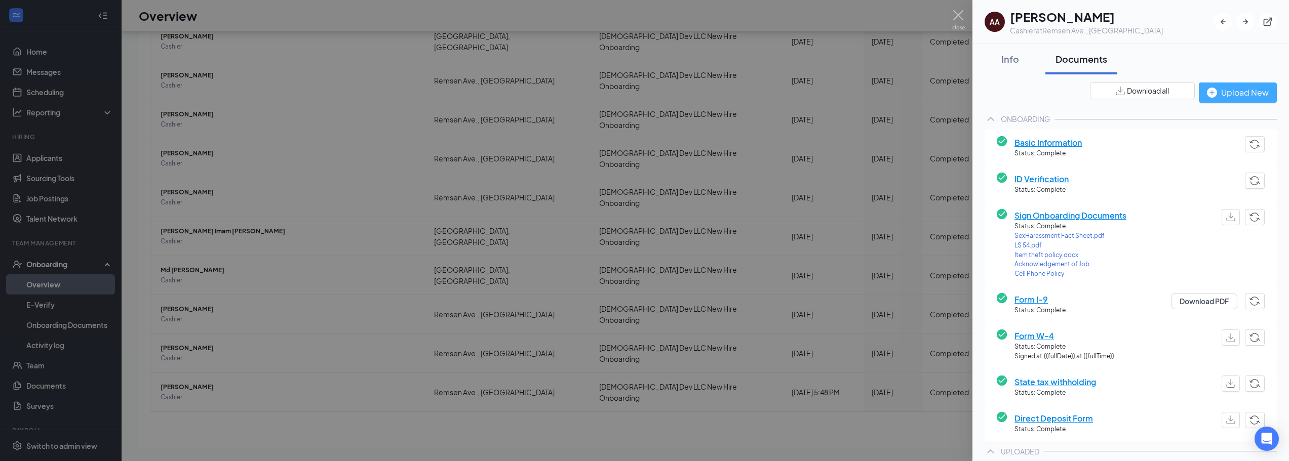
click at [1219, 88] on div "Upload New" at bounding box center [1238, 92] width 62 height 13
click at [1217, 99] on div "Upload New" at bounding box center [1238, 92] width 62 height 13
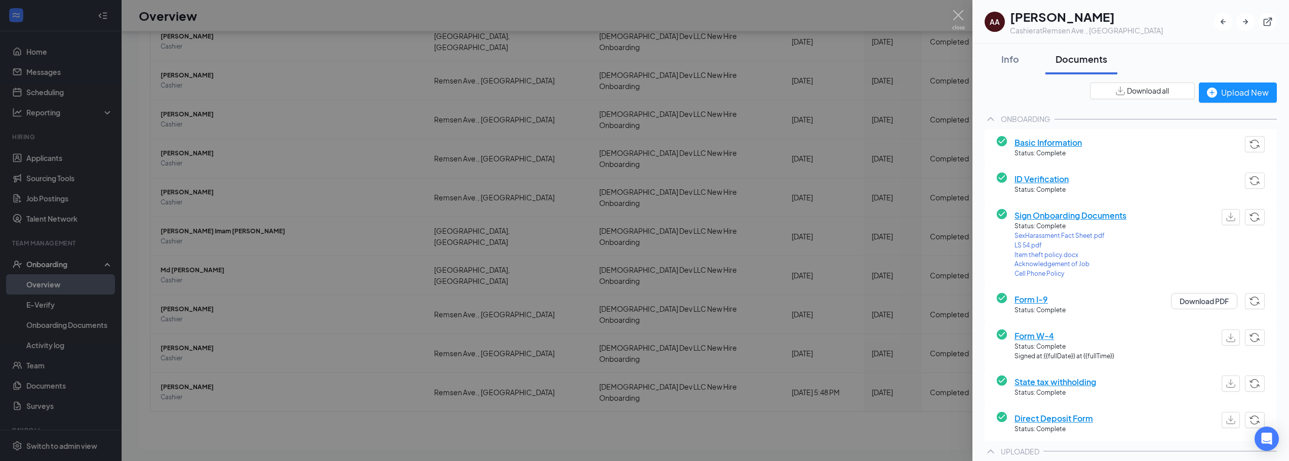
click at [1219, 98] on div "Upload New" at bounding box center [1238, 92] width 62 height 13
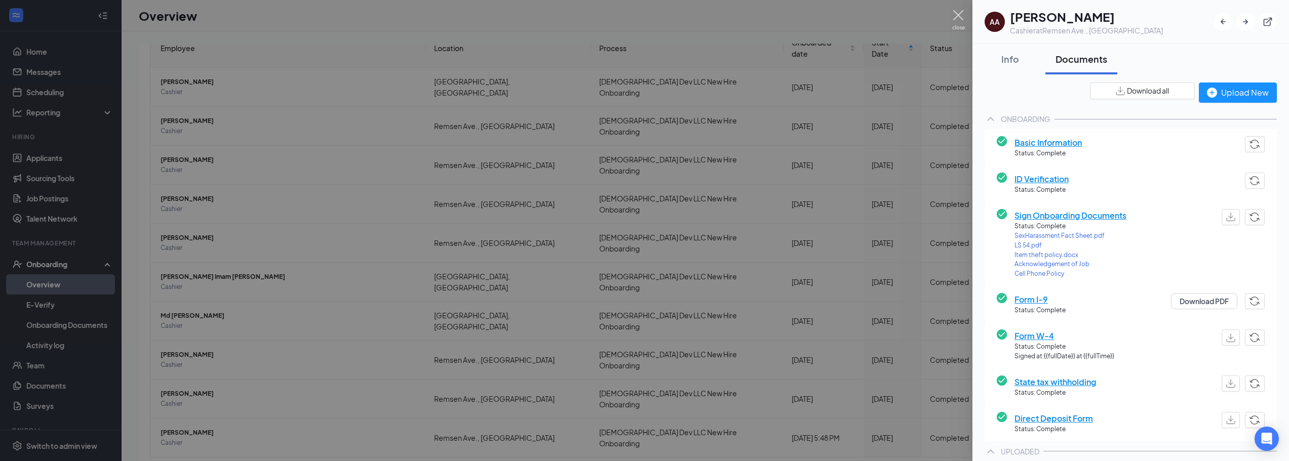
click at [959, 19] on img at bounding box center [958, 20] width 13 height 20
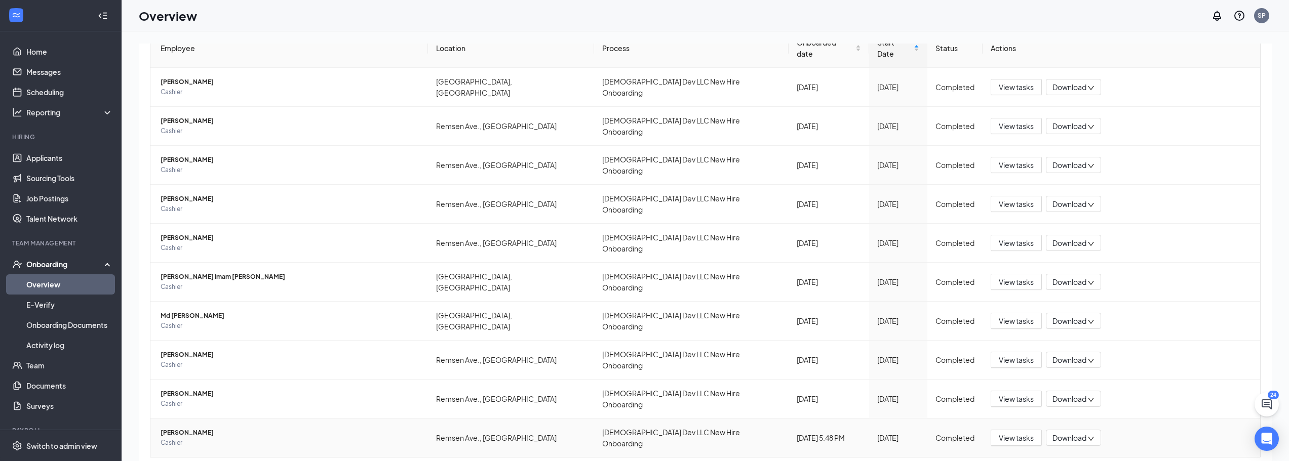
click at [244, 438] on span "Cashier" at bounding box center [289, 443] width 259 height 10
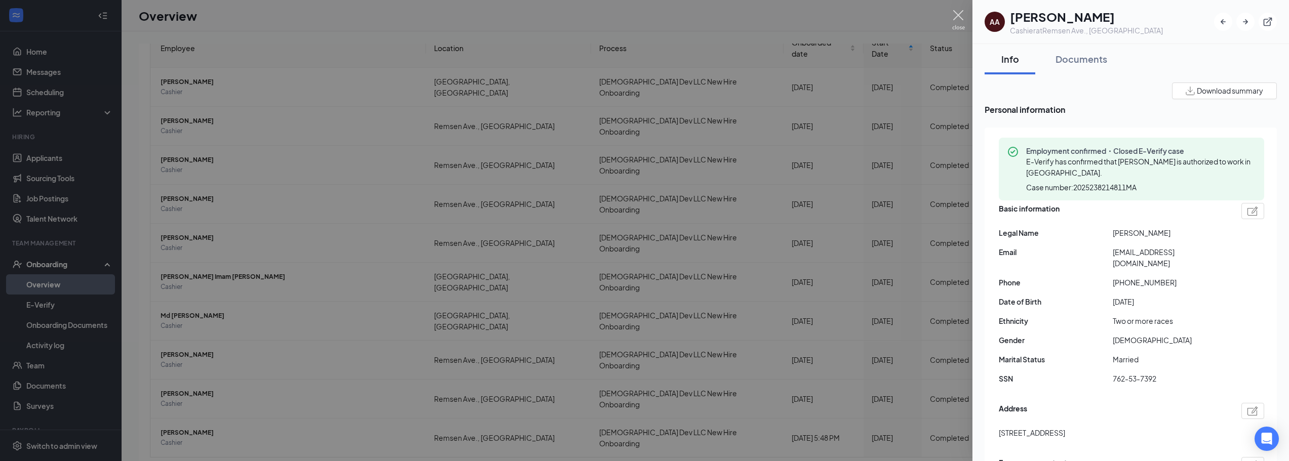
click at [957, 17] on img at bounding box center [958, 20] width 13 height 20
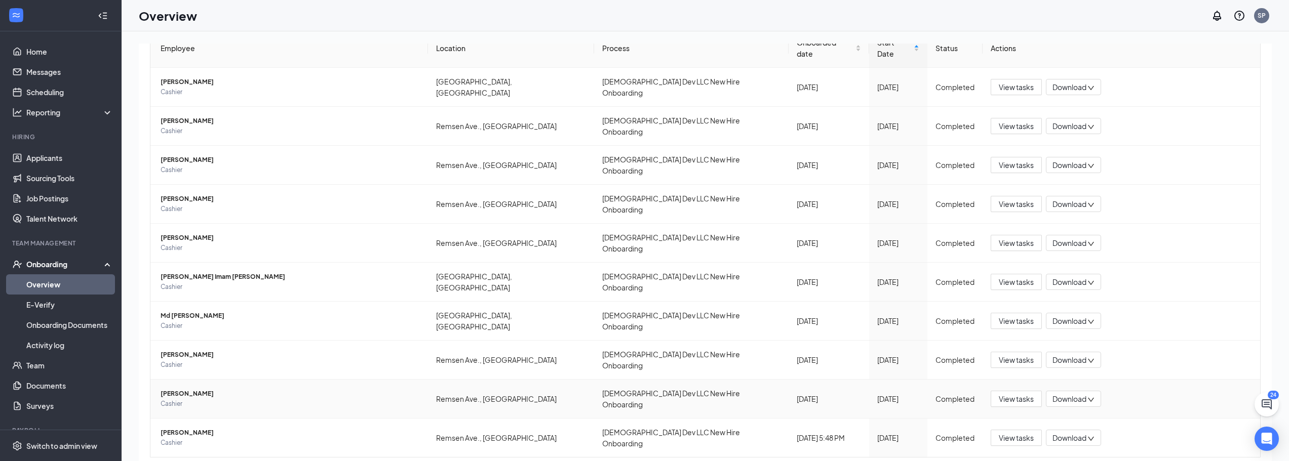
click at [194, 389] on span "[PERSON_NAME]" at bounding box center [289, 394] width 259 height 10
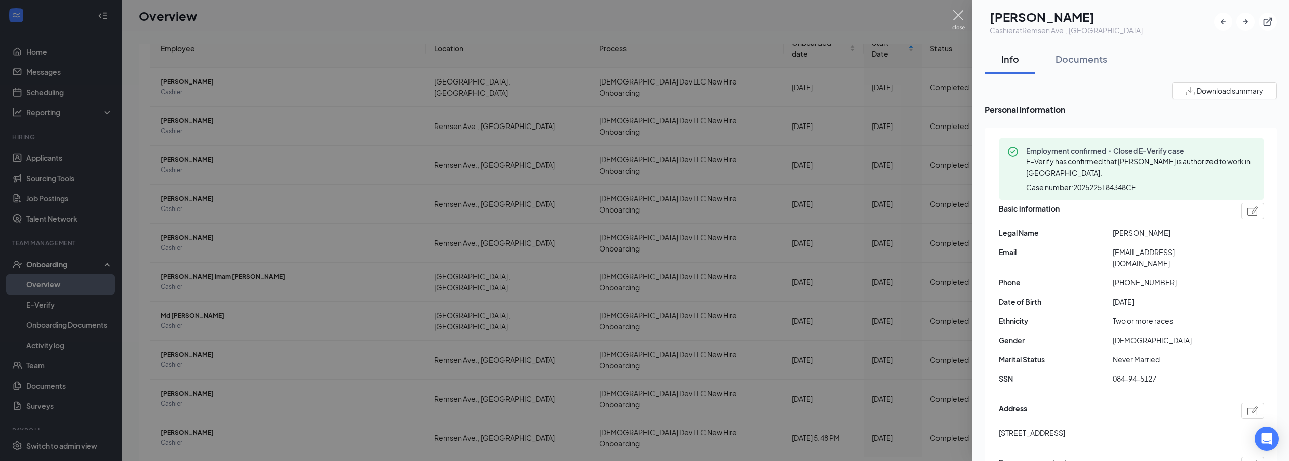
click at [958, 20] on img at bounding box center [958, 20] width 13 height 20
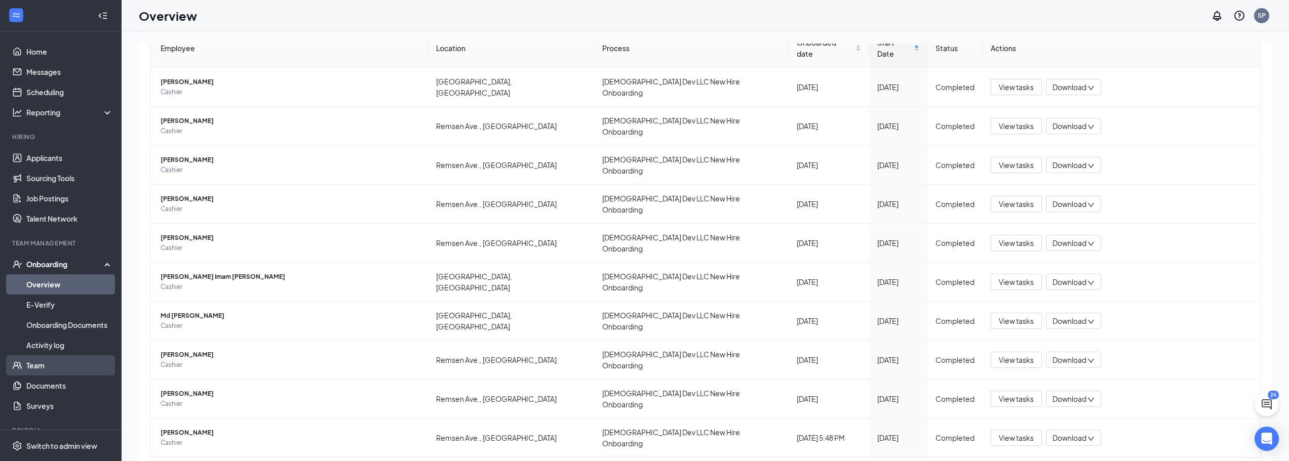
click at [57, 359] on link "Team" at bounding box center [69, 365] width 87 height 20
